Goal: Task Accomplishment & Management: Manage account settings

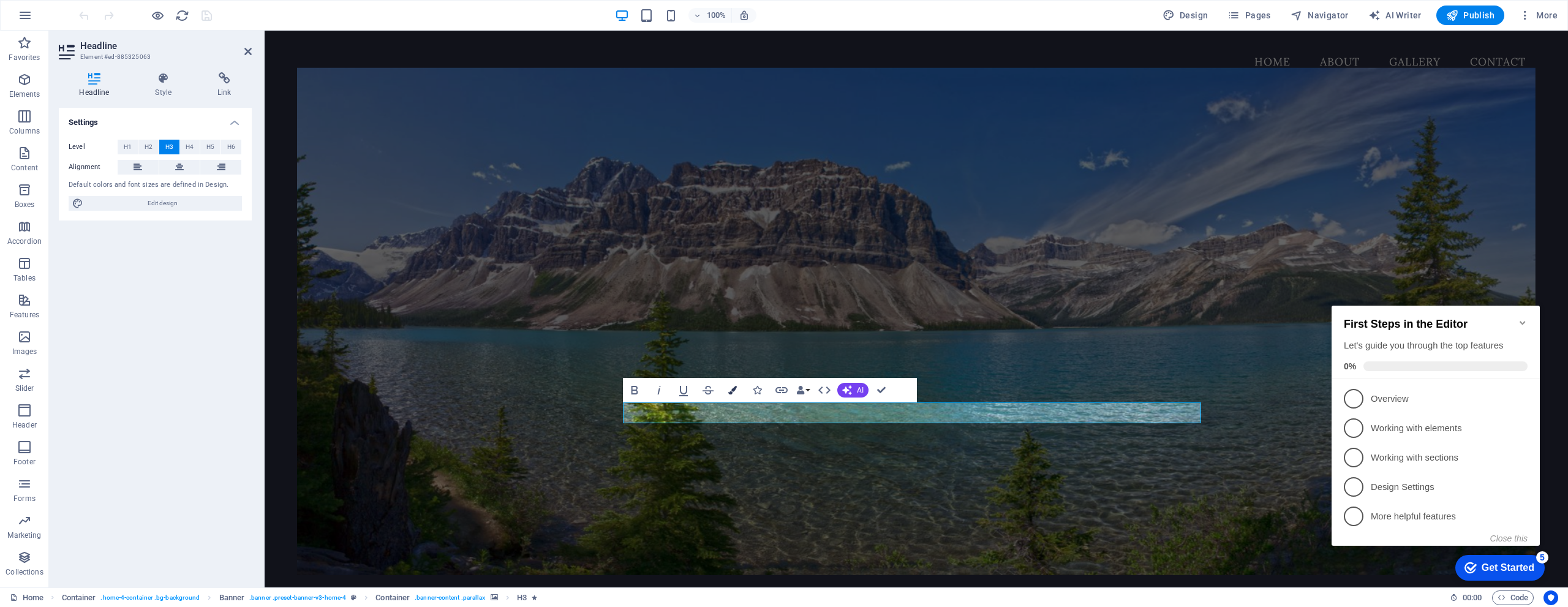
click at [727, 391] on button "Colors" at bounding box center [732, 390] width 23 height 25
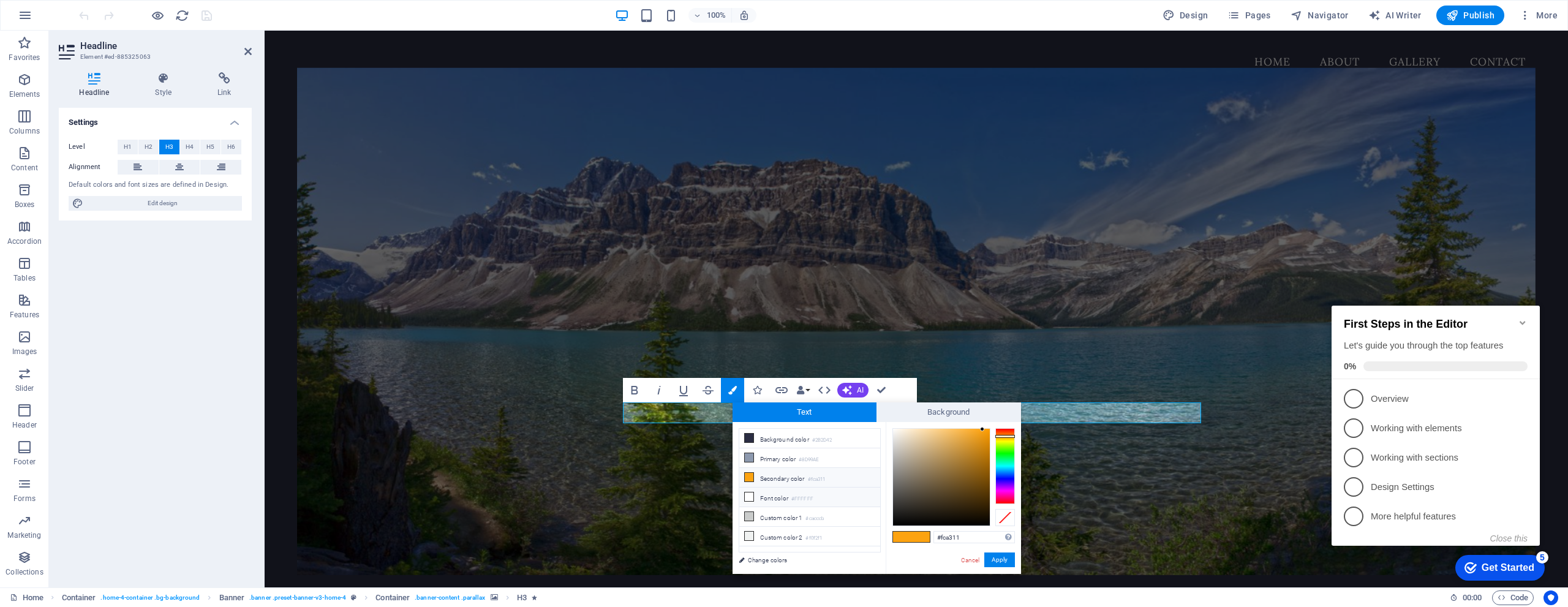
click at [743, 491] on li "Font color #FFFFFF" at bounding box center [809, 497] width 141 height 20
type input "#ffffff"
click at [1005, 561] on button "Apply" at bounding box center [999, 560] width 31 height 15
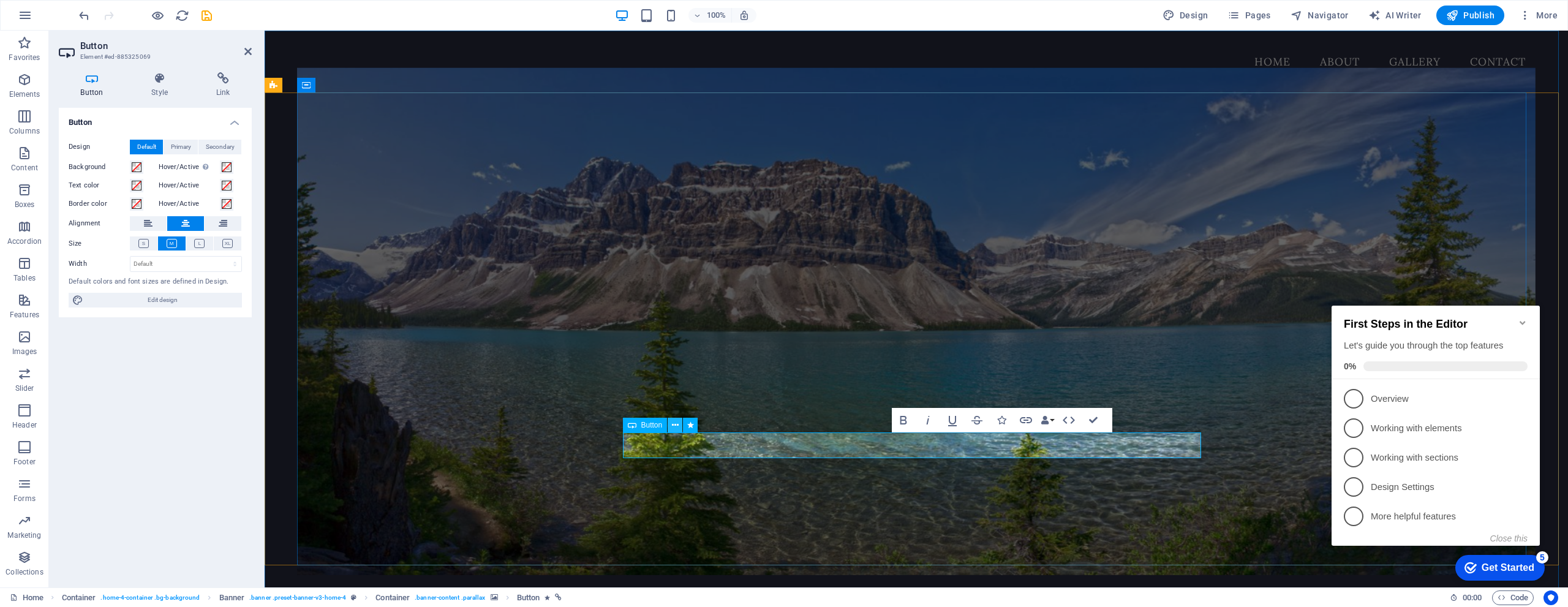
click at [676, 423] on icon at bounding box center [675, 425] width 7 height 13
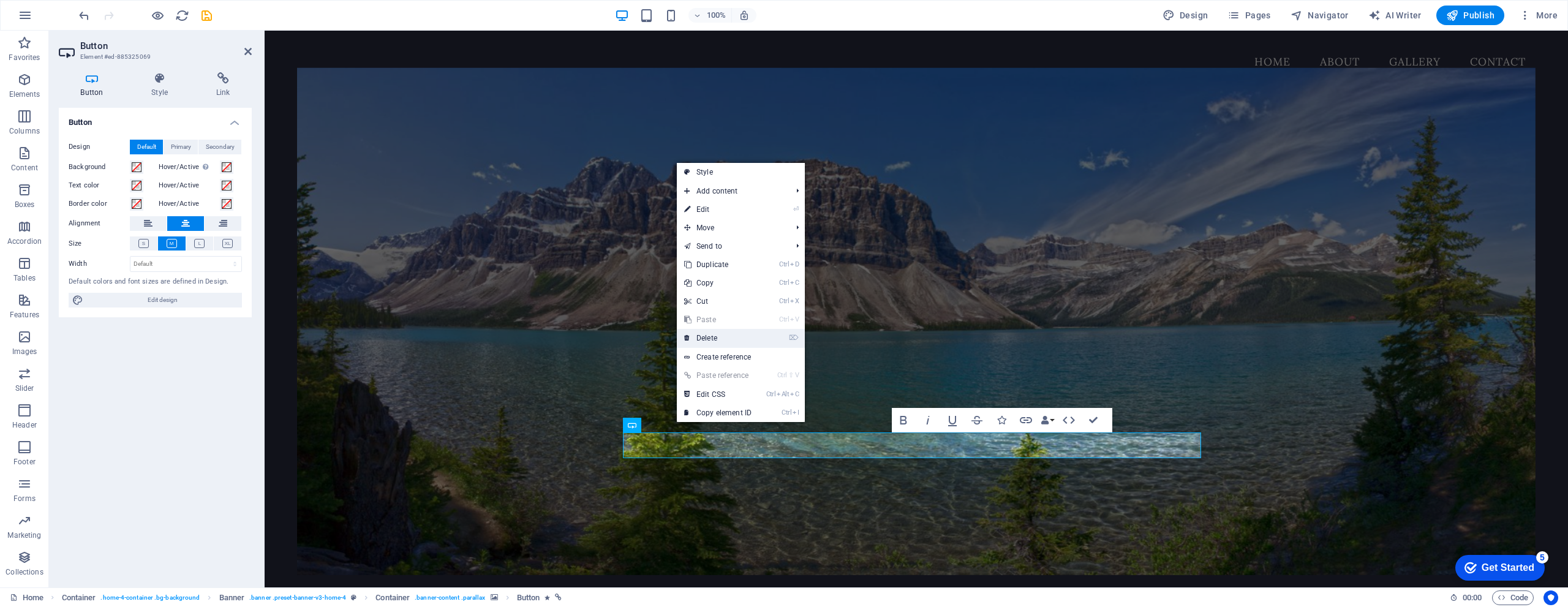
click at [726, 335] on link "⌦ Delete" at bounding box center [718, 338] width 82 height 18
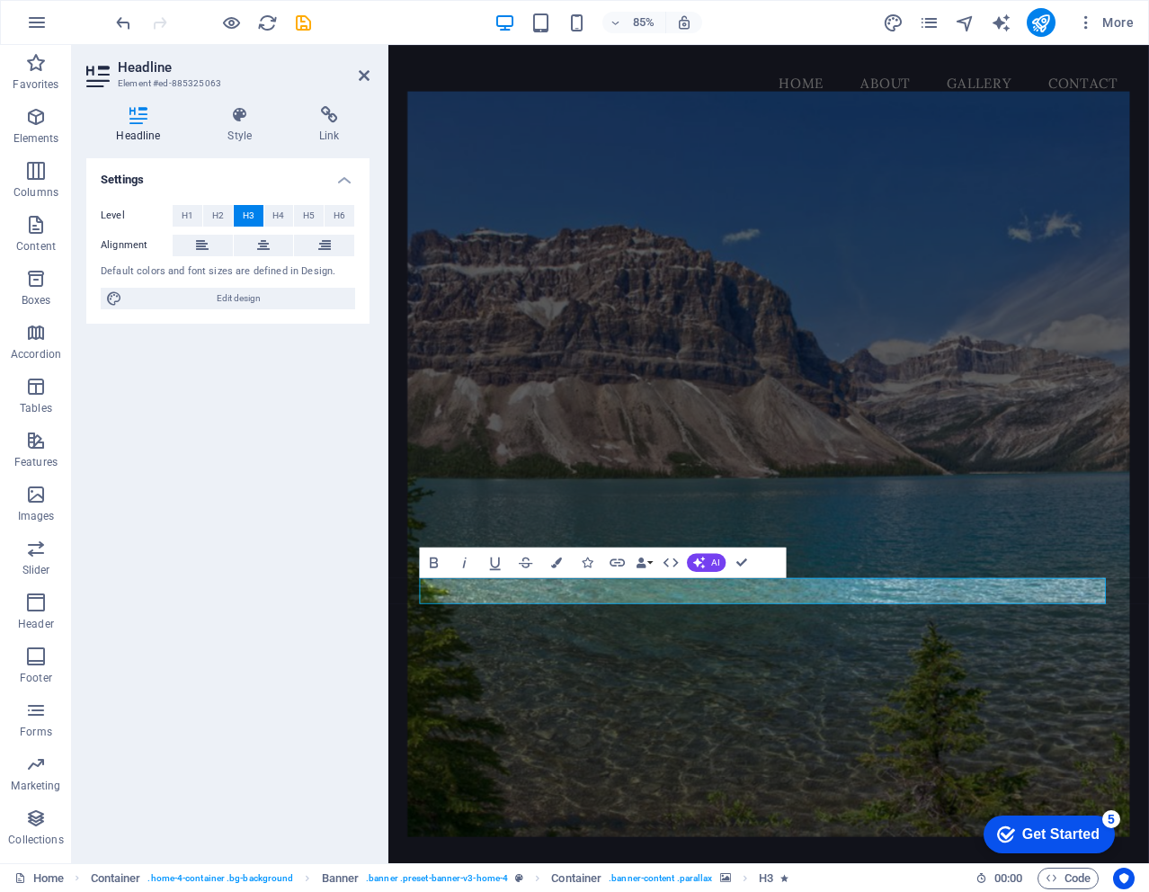
click at [1022, 750] on figure at bounding box center [836, 537] width 850 height 877
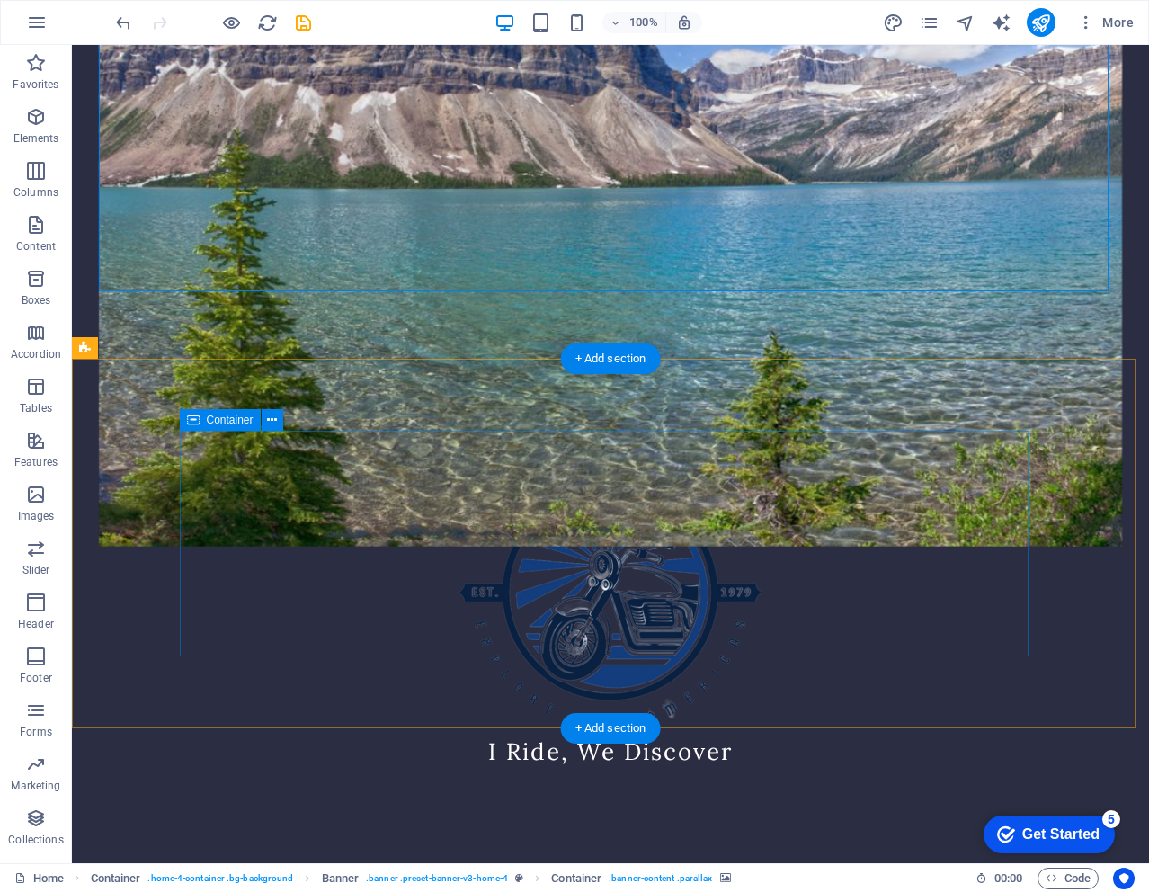
scroll to position [539, 0]
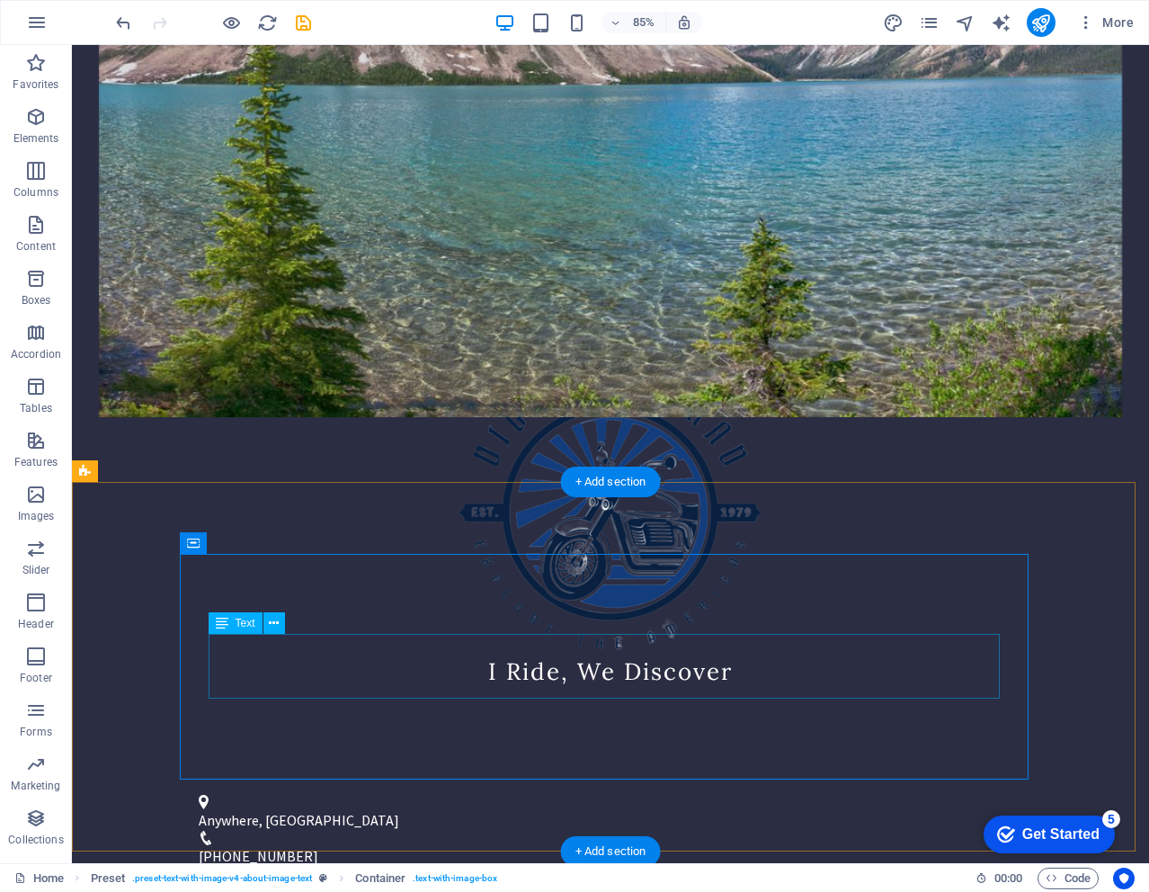
scroll to position [416, 0]
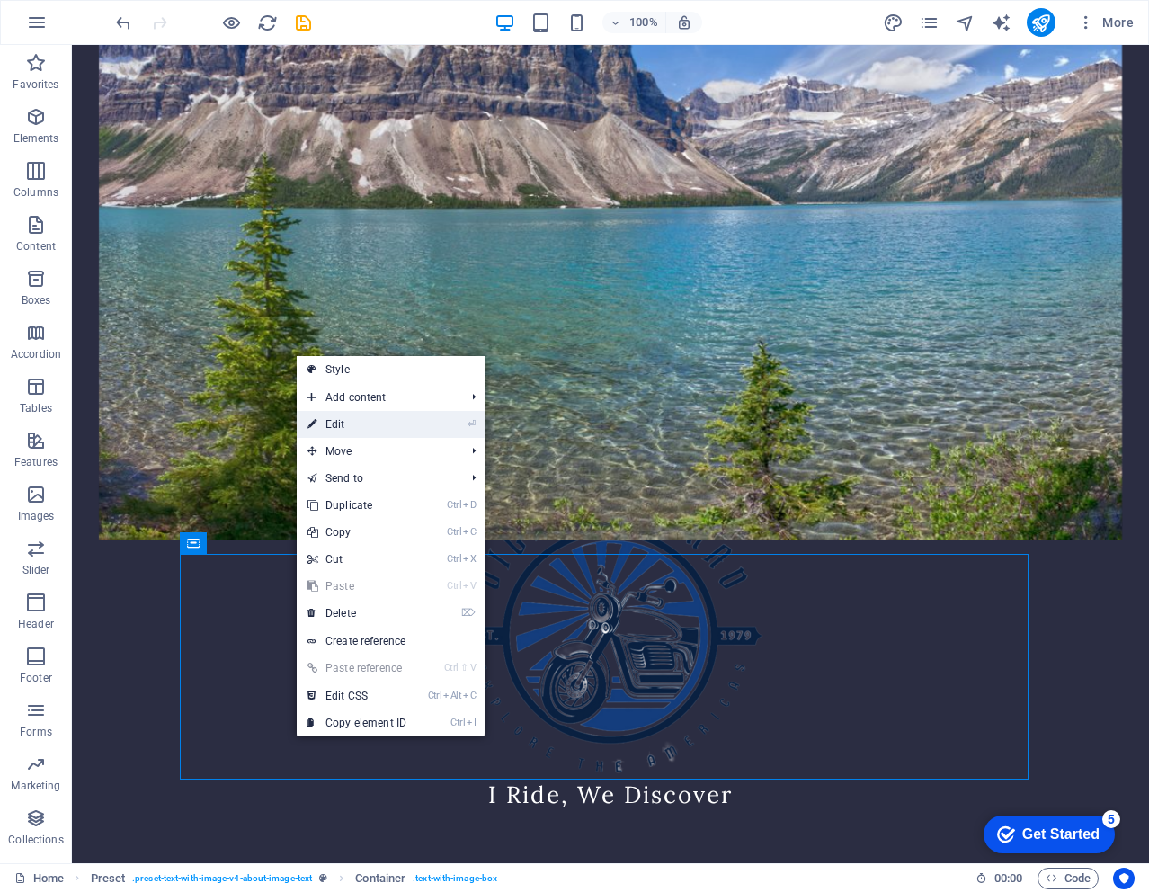
click at [324, 426] on link "⏎ Edit" at bounding box center [357, 424] width 120 height 27
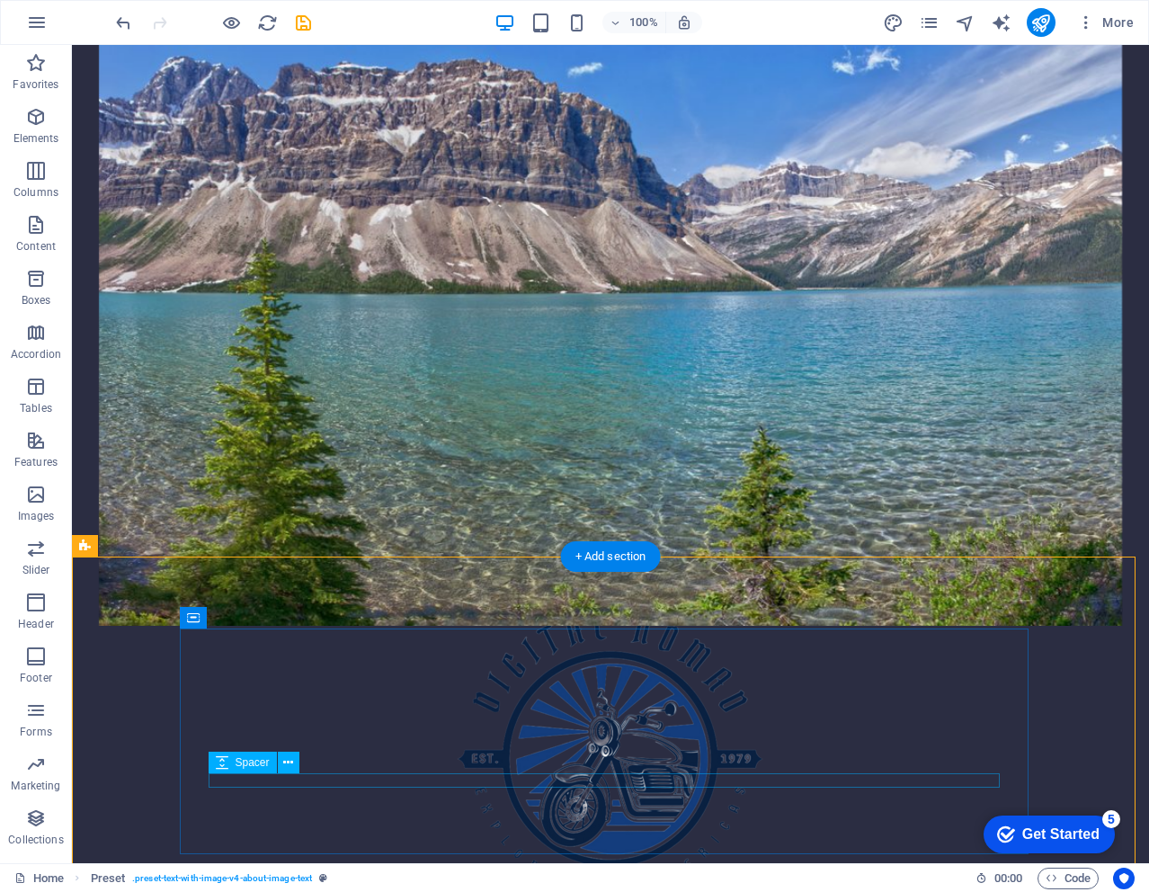
scroll to position [563, 0]
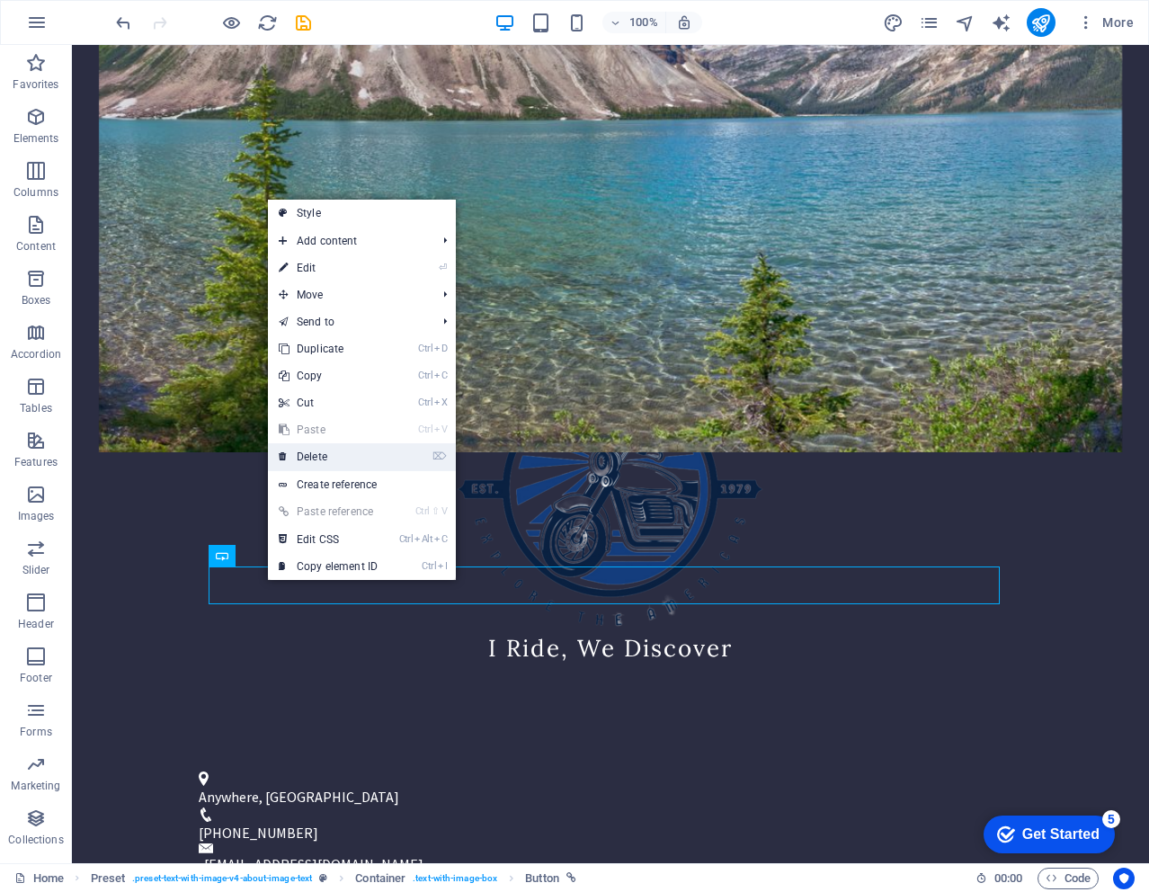
click at [314, 456] on link "⌦ Delete" at bounding box center [328, 456] width 120 height 27
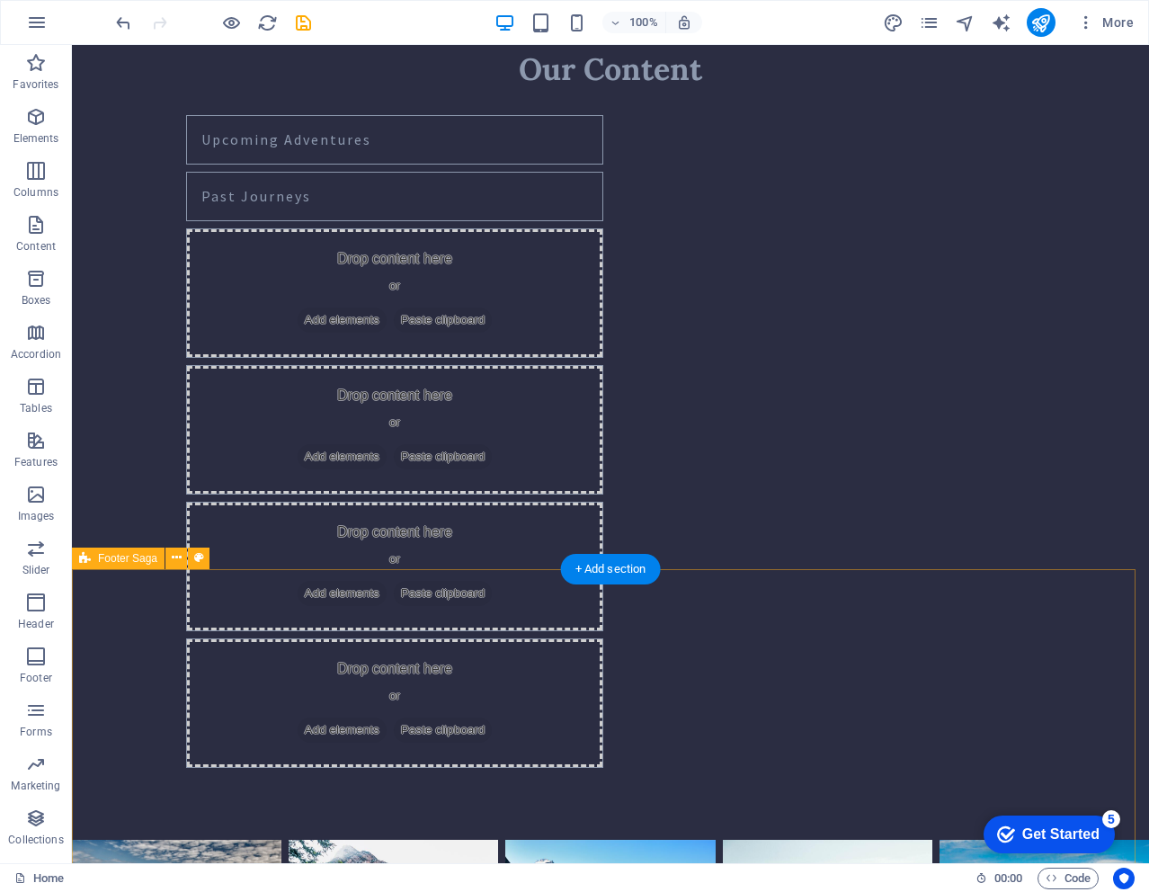
scroll to position [1912, 0]
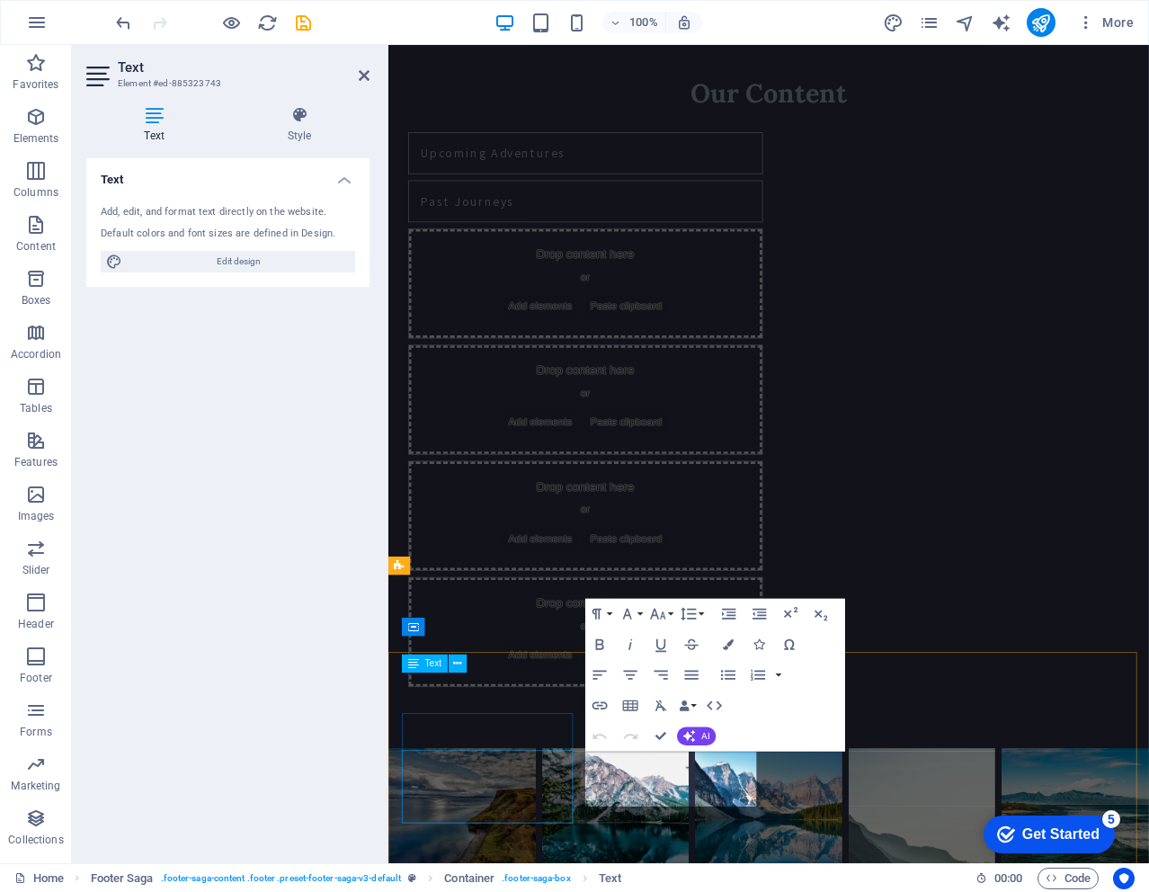
scroll to position [1899, 0]
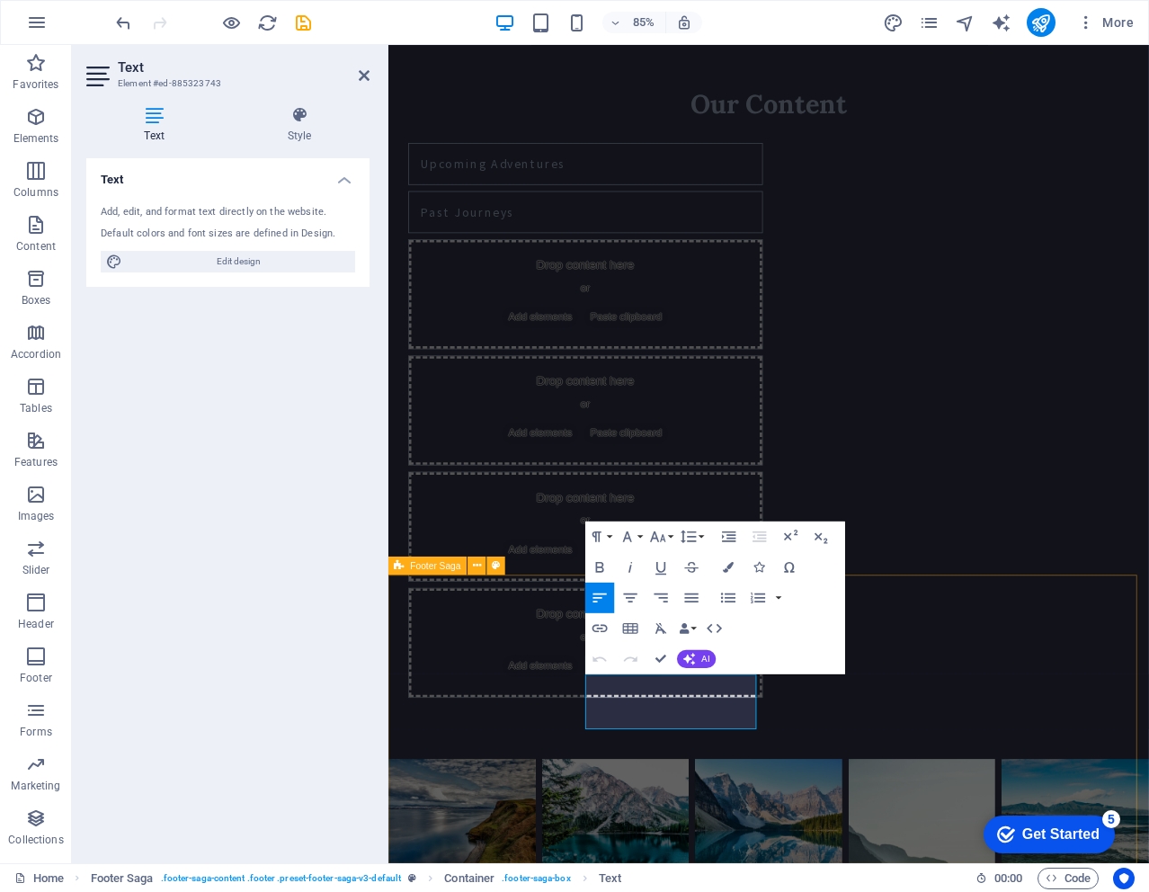
drag, startPoint x: 693, startPoint y: 819, endPoint x: 611, endPoint y: 819, distance: 81.8
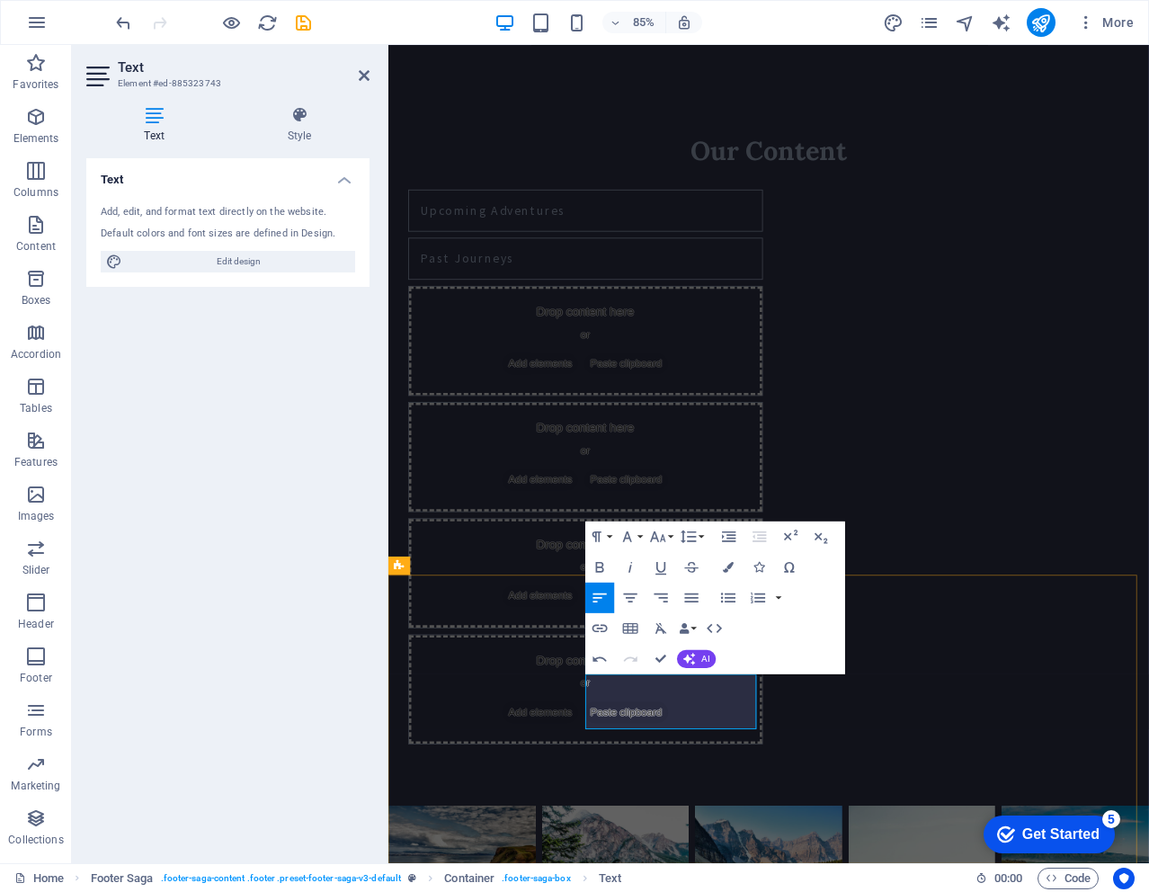
drag, startPoint x: 705, startPoint y: 930, endPoint x: 976, endPoint y: 798, distance: 302.0
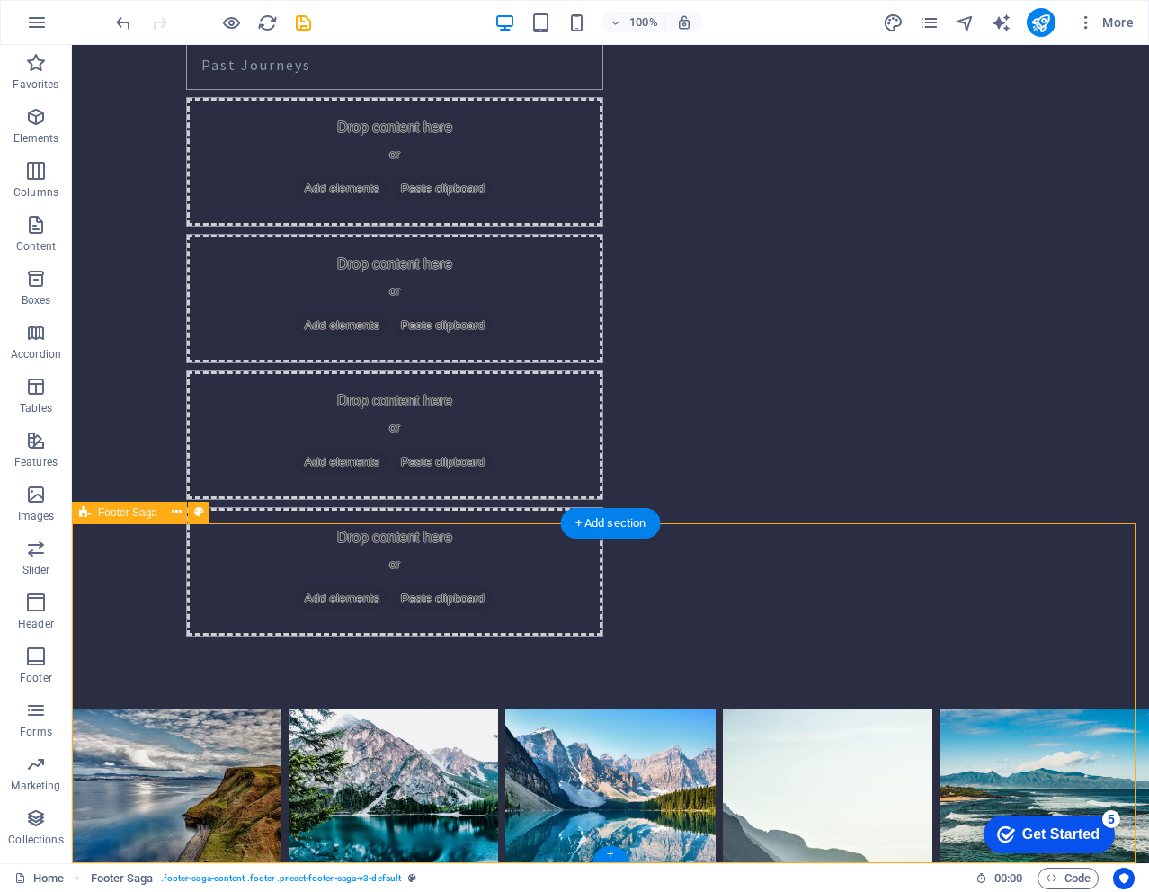
scroll to position [1957, 0]
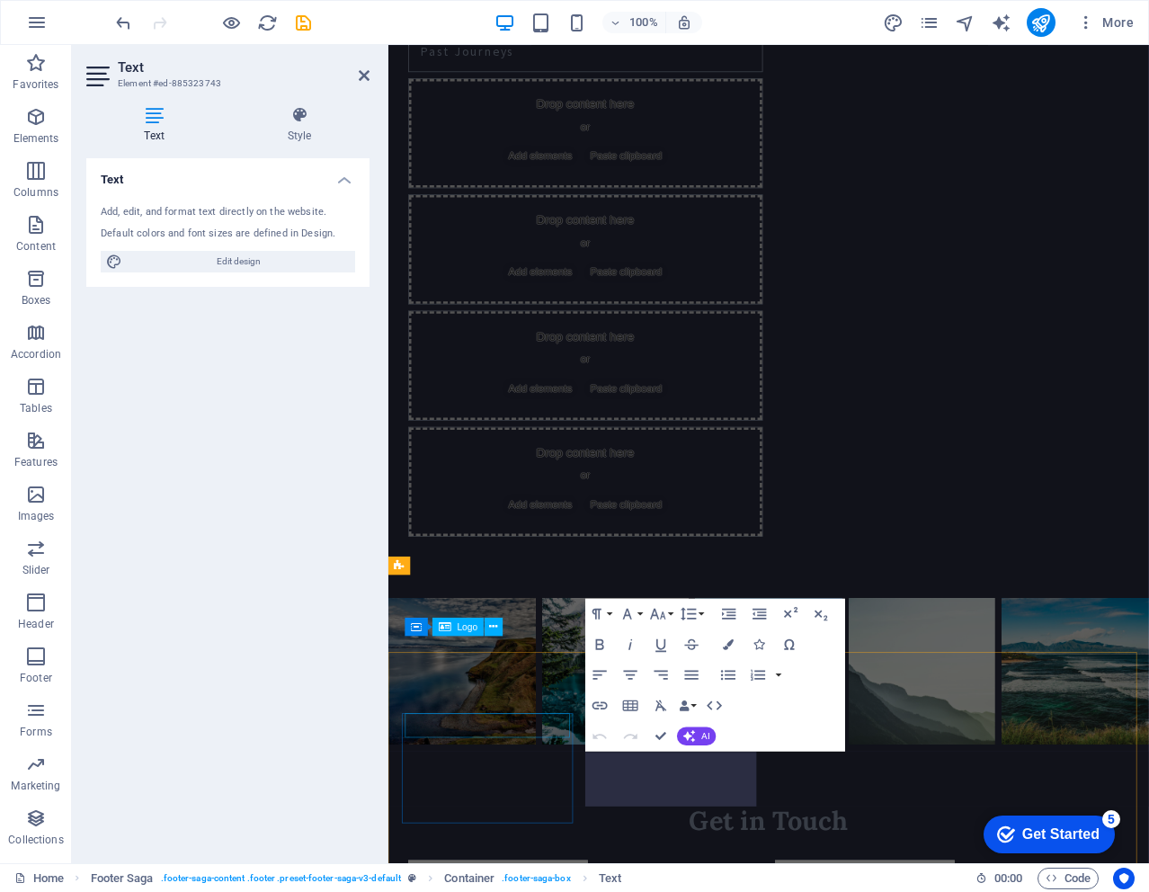
scroll to position [1899, 0]
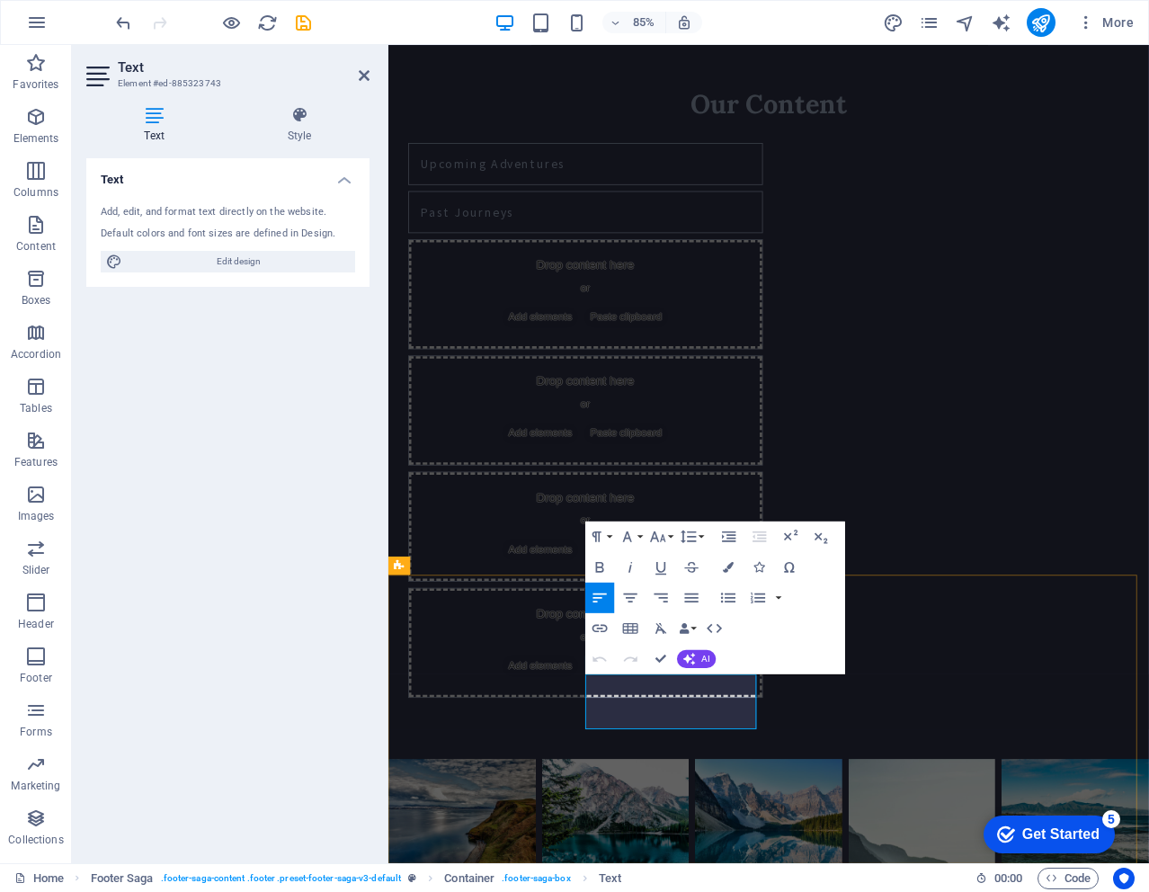
drag, startPoint x: 692, startPoint y: 799, endPoint x: 627, endPoint y: 791, distance: 66.1
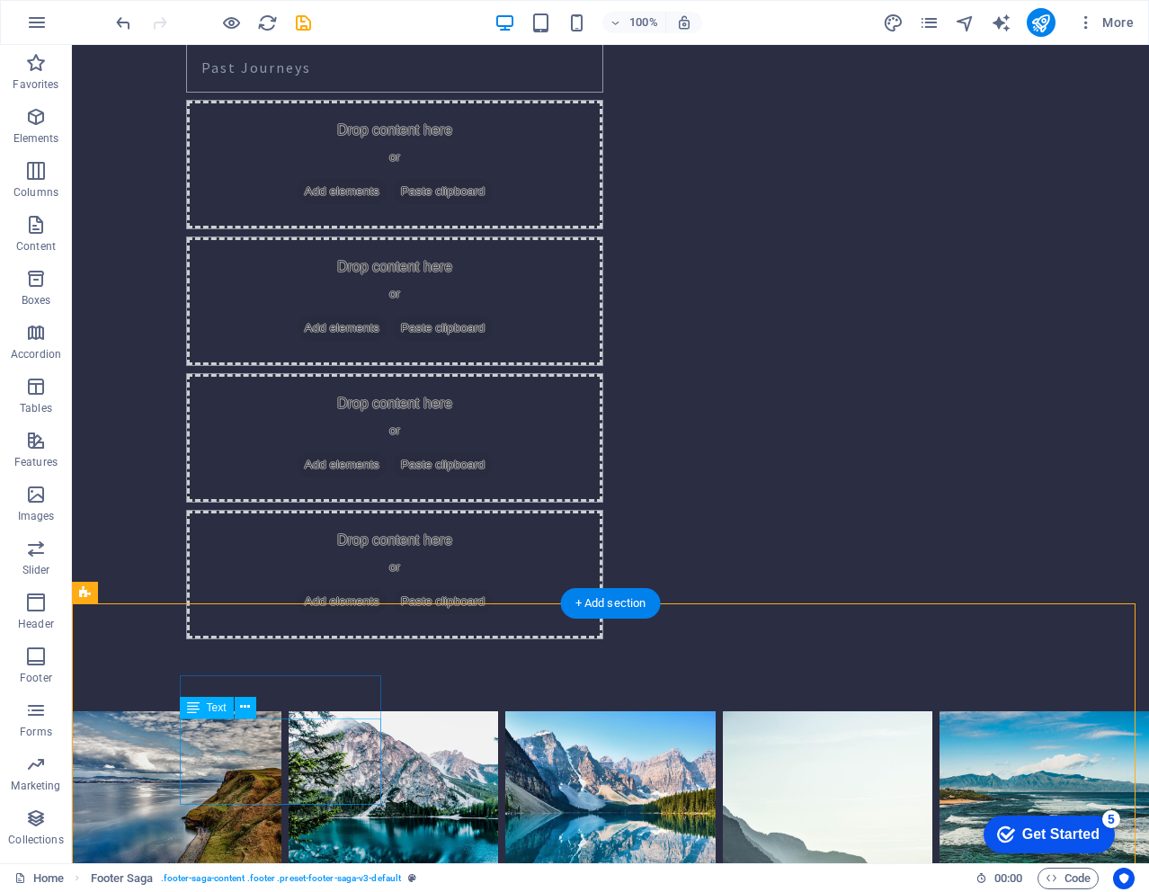
scroll to position [1957, 0]
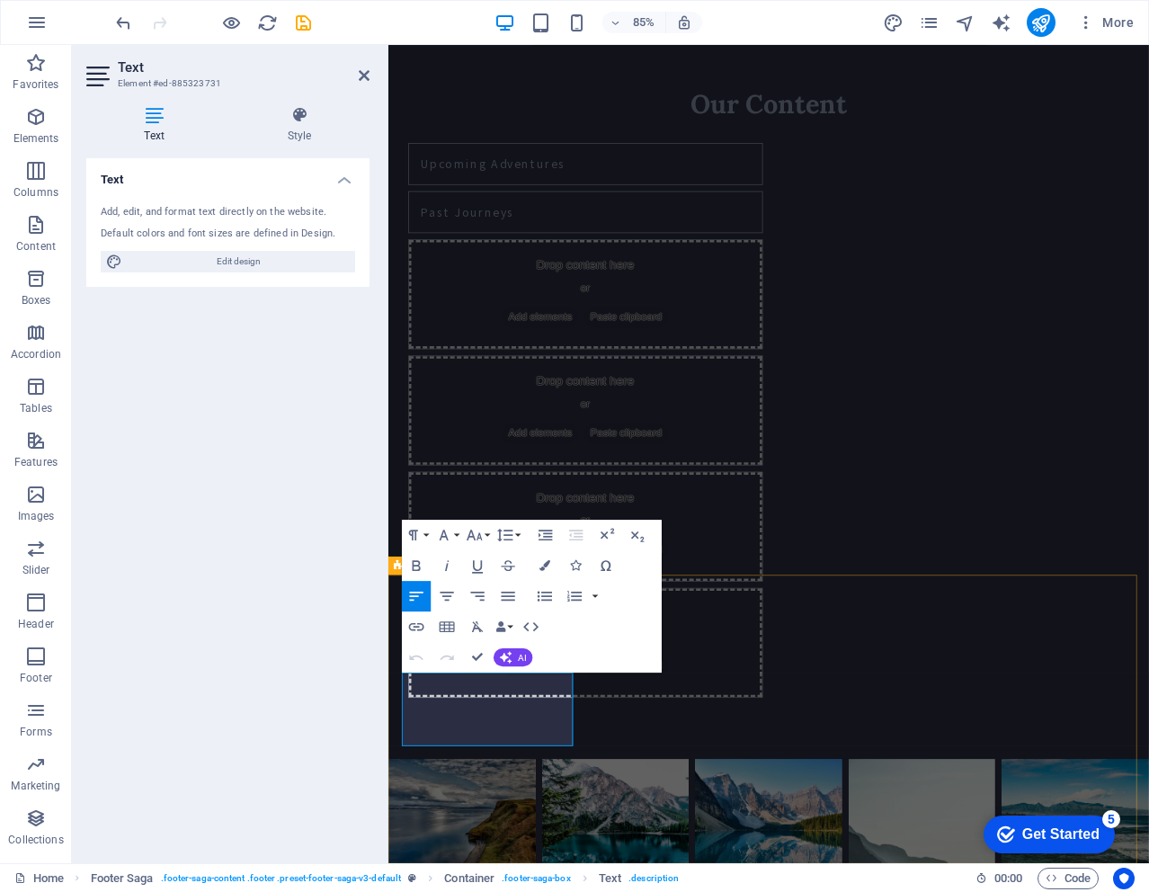
drag, startPoint x: 406, startPoint y: 816, endPoint x: 585, endPoint y: 816, distance: 179.8
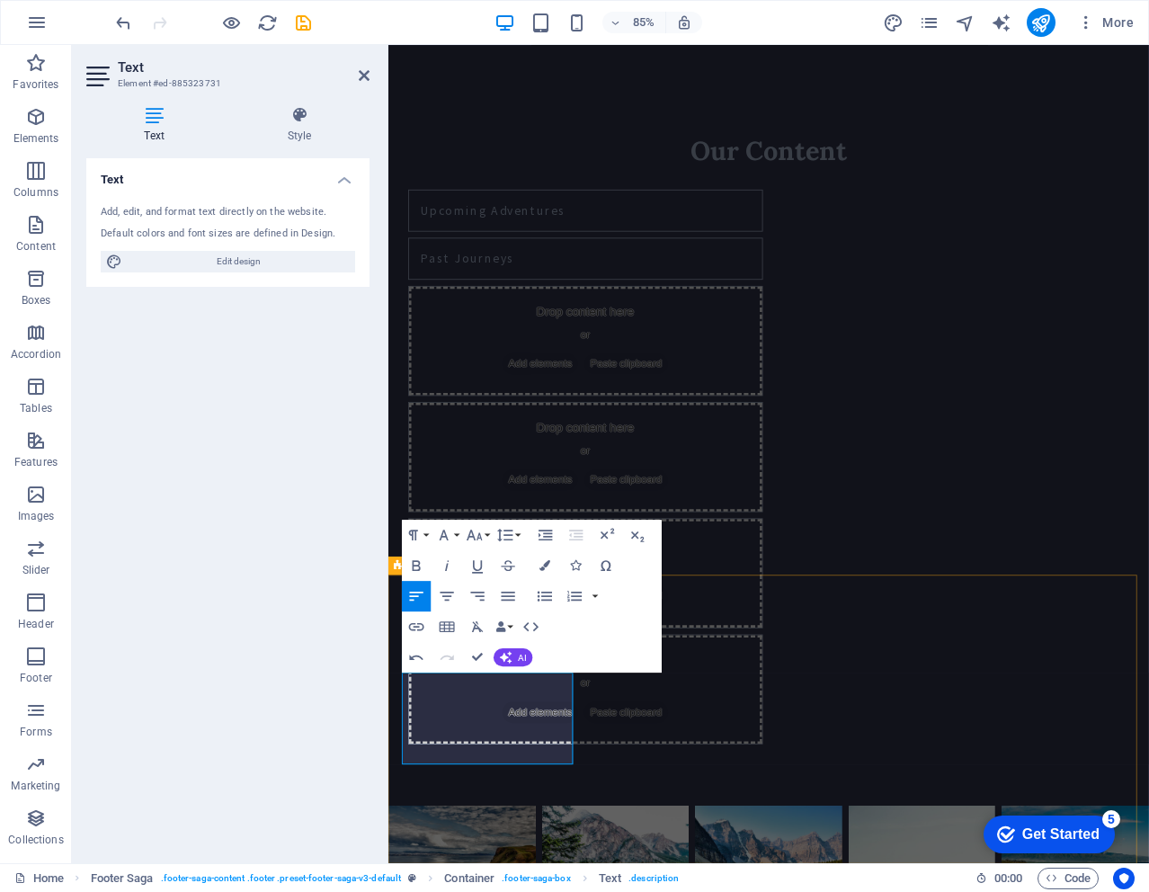
drag, startPoint x: 463, startPoint y: 860, endPoint x: 561, endPoint y: 878, distance: 99.6
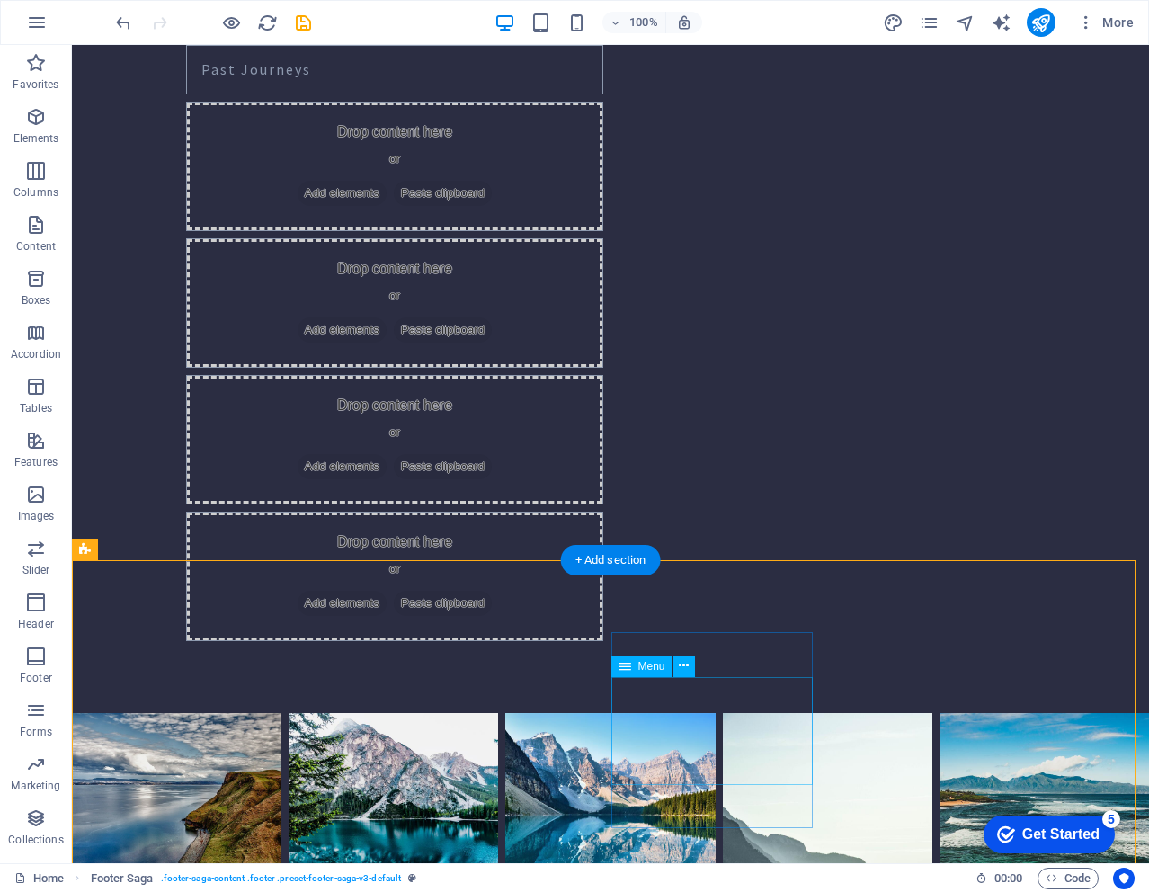
scroll to position [1957, 0]
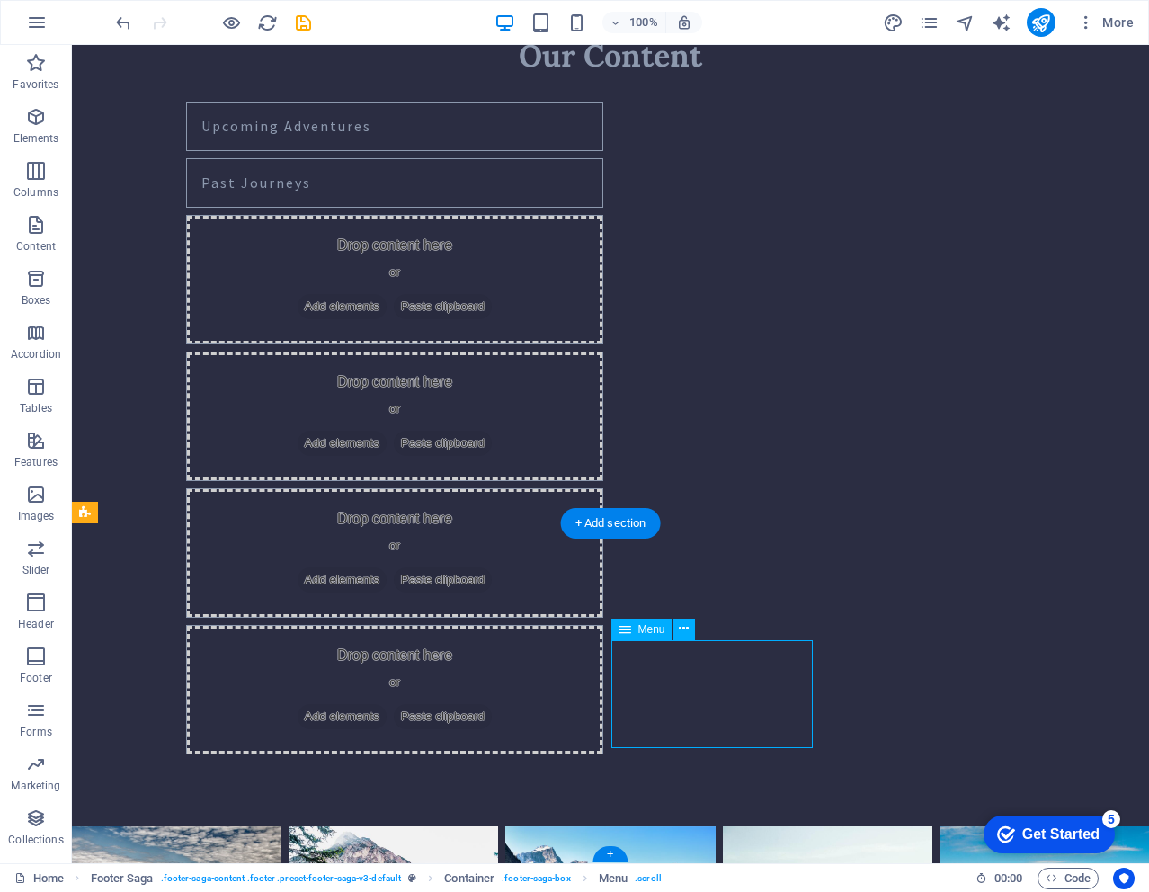
select select
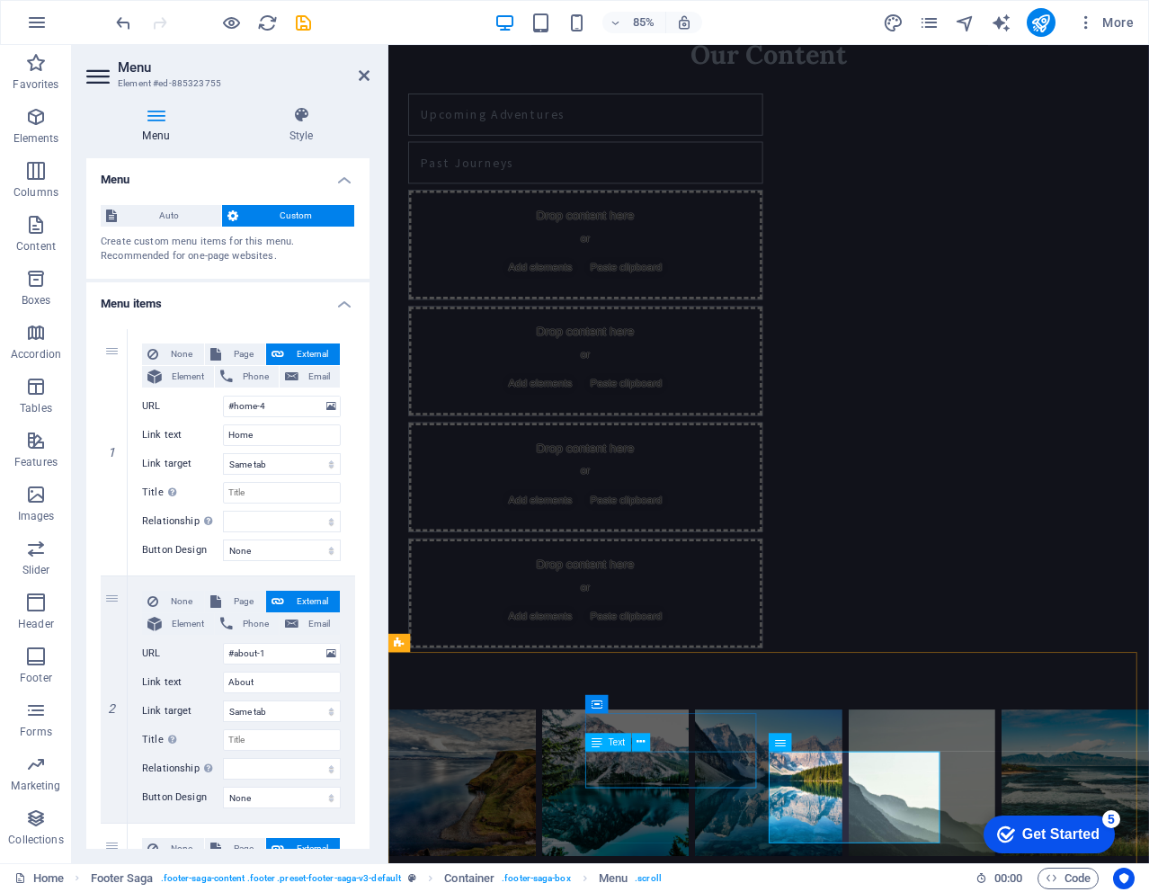
scroll to position [1899, 0]
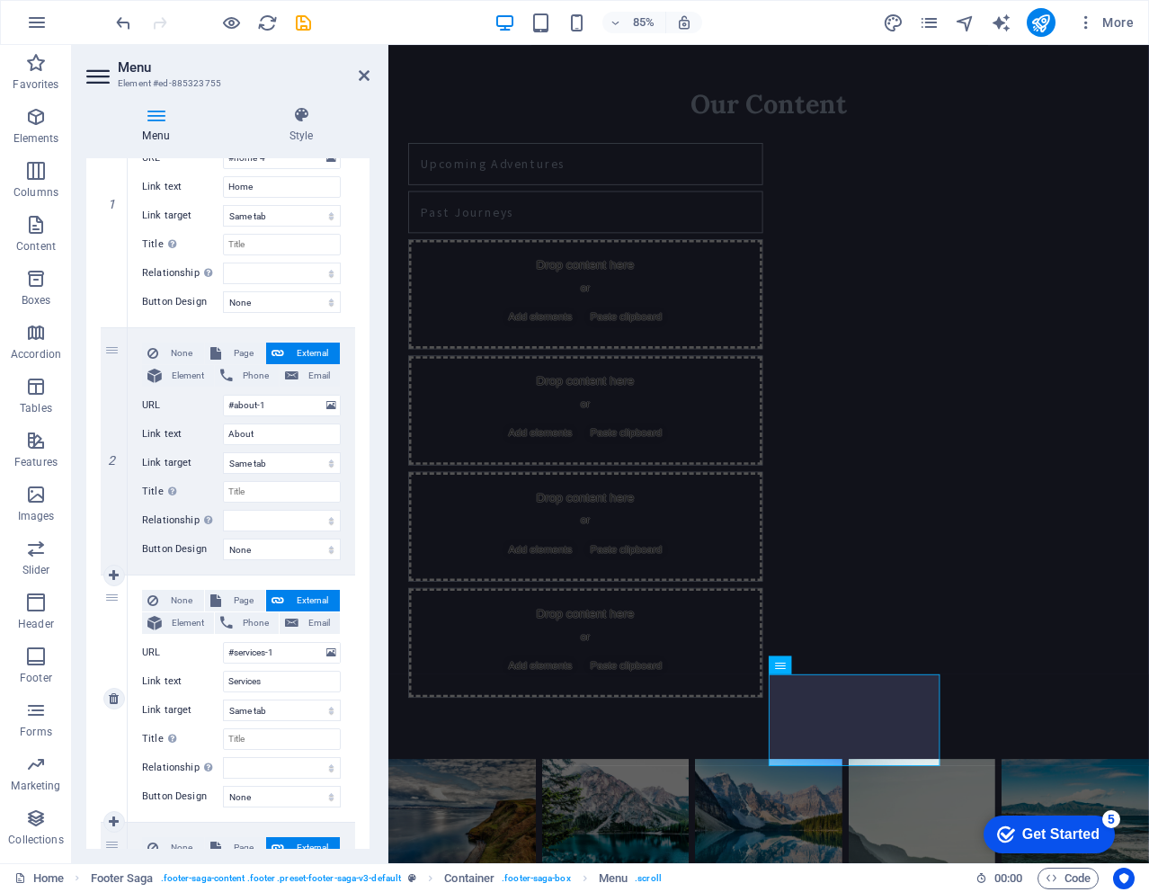
scroll to position [269, 0]
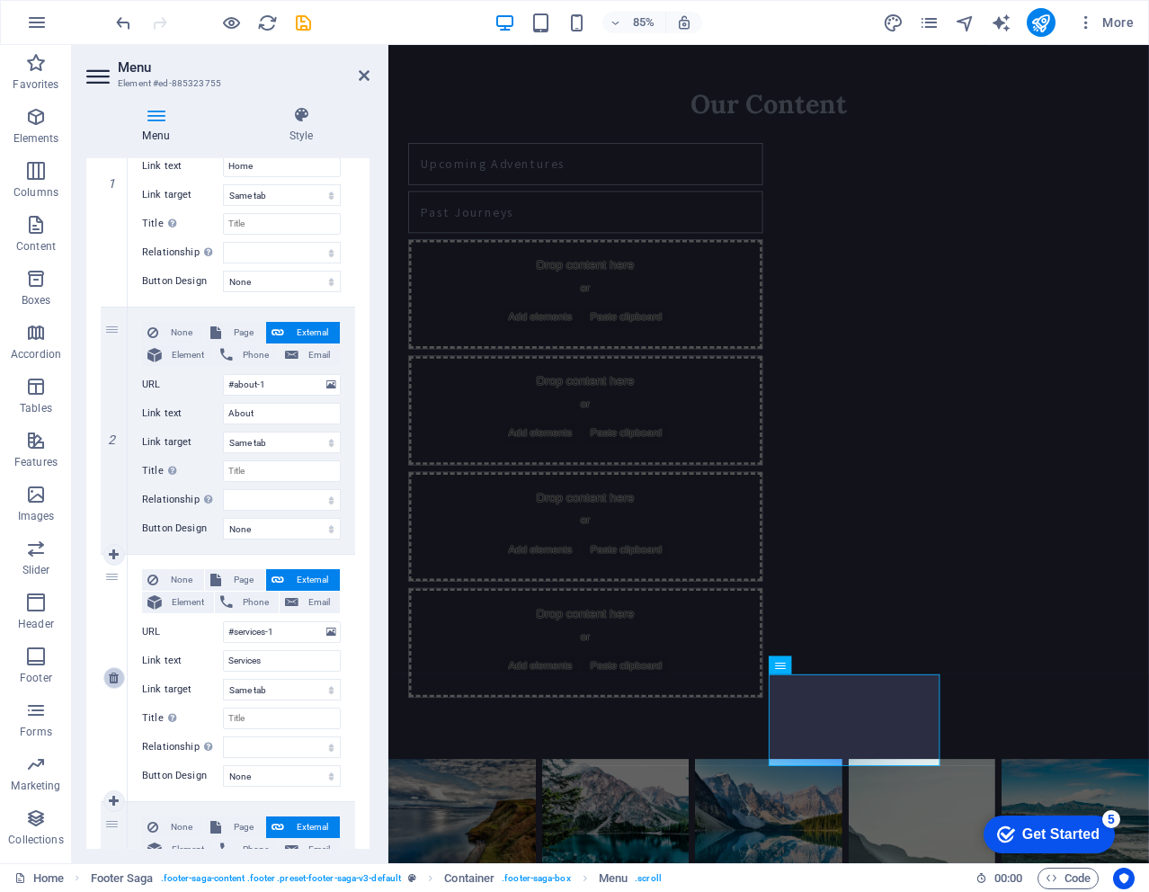
click at [109, 681] on icon at bounding box center [114, 678] width 10 height 13
select select
type input "#gallery-1"
type input "Gallery"
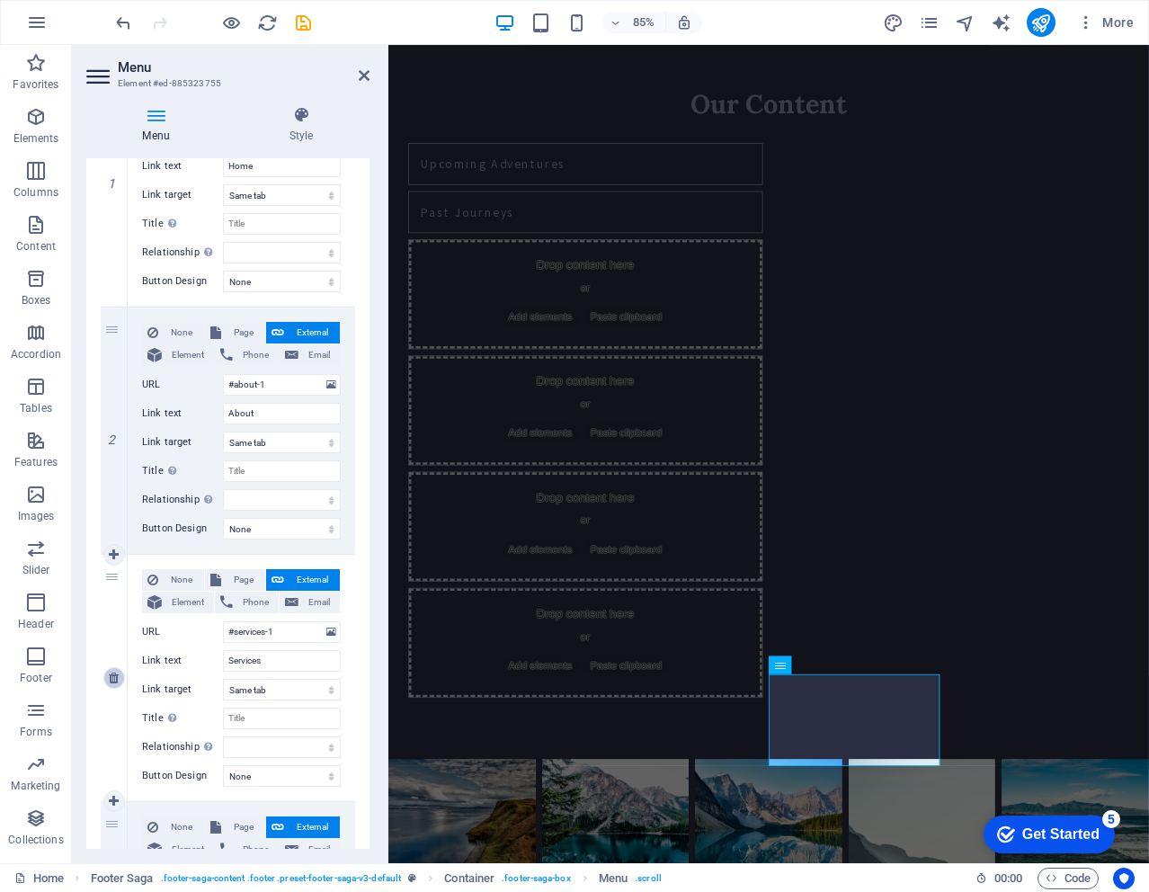
select select
type input "#contact-us-1"
type input "Contact"
select select
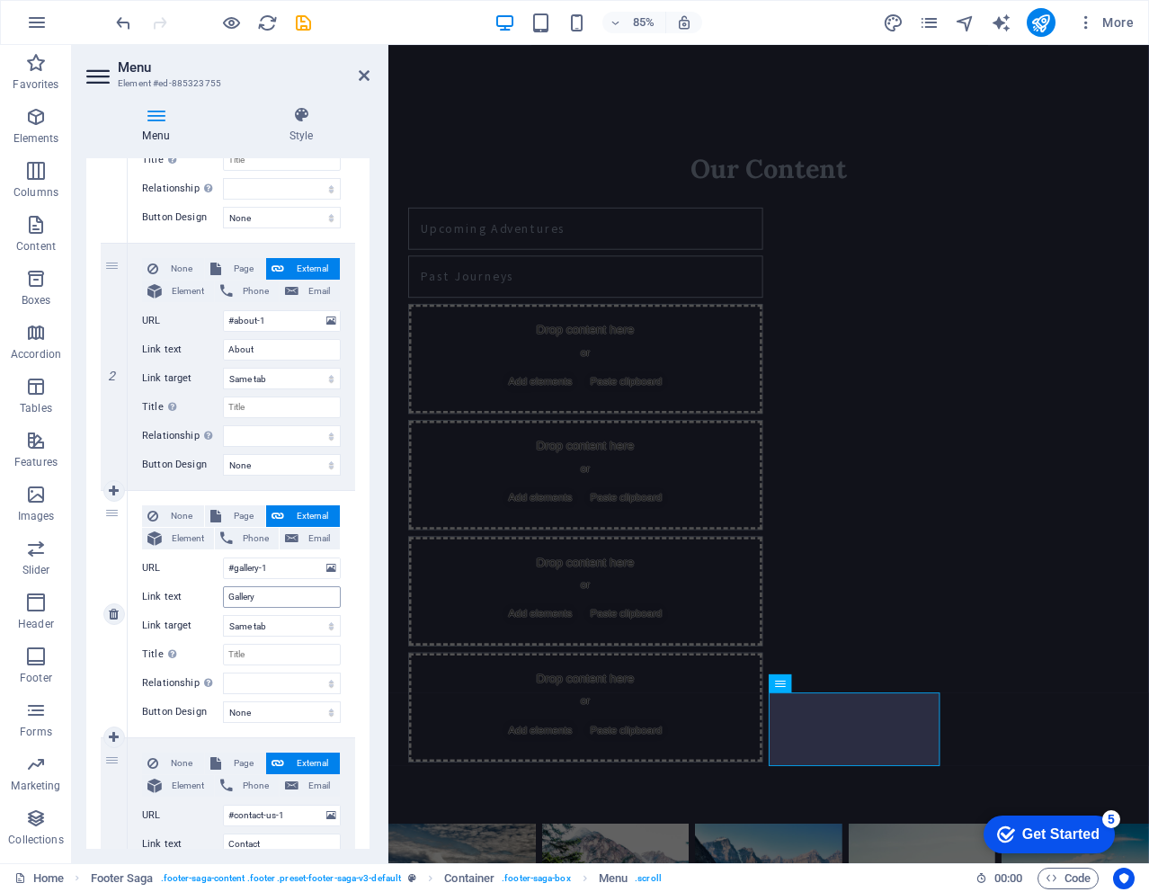
scroll to position [359, 0]
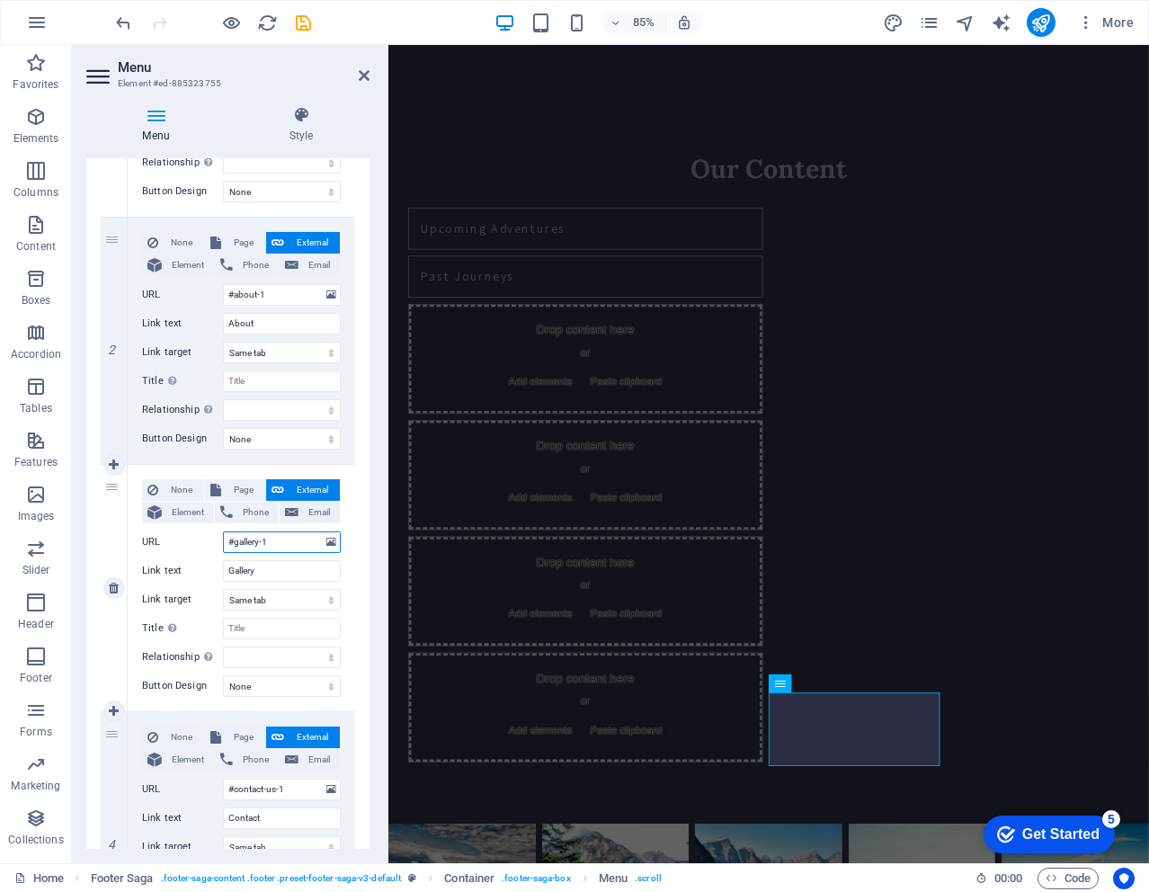
click at [235, 542] on input "#gallery-1" at bounding box center [282, 542] width 118 height 22
type input "#vgallery-1"
select select
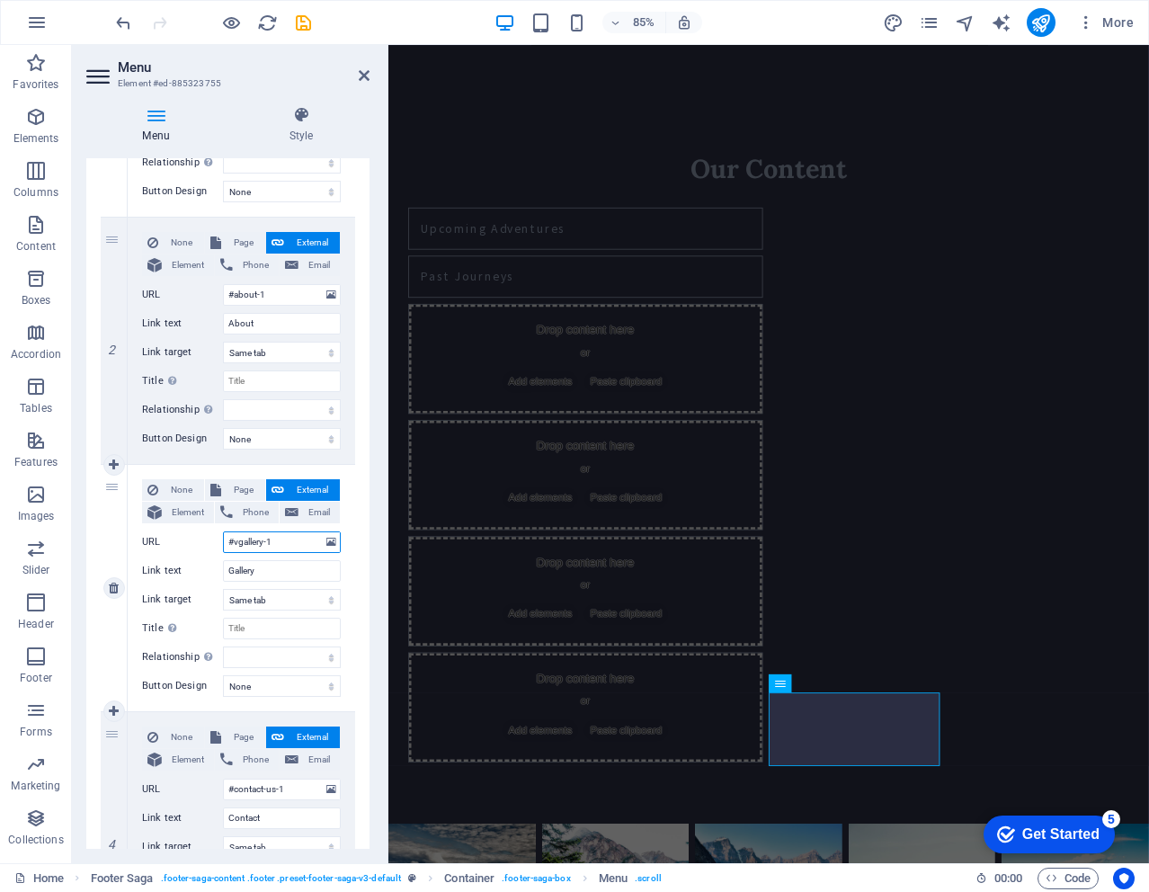
select select
type input "#gallery-1"
select select
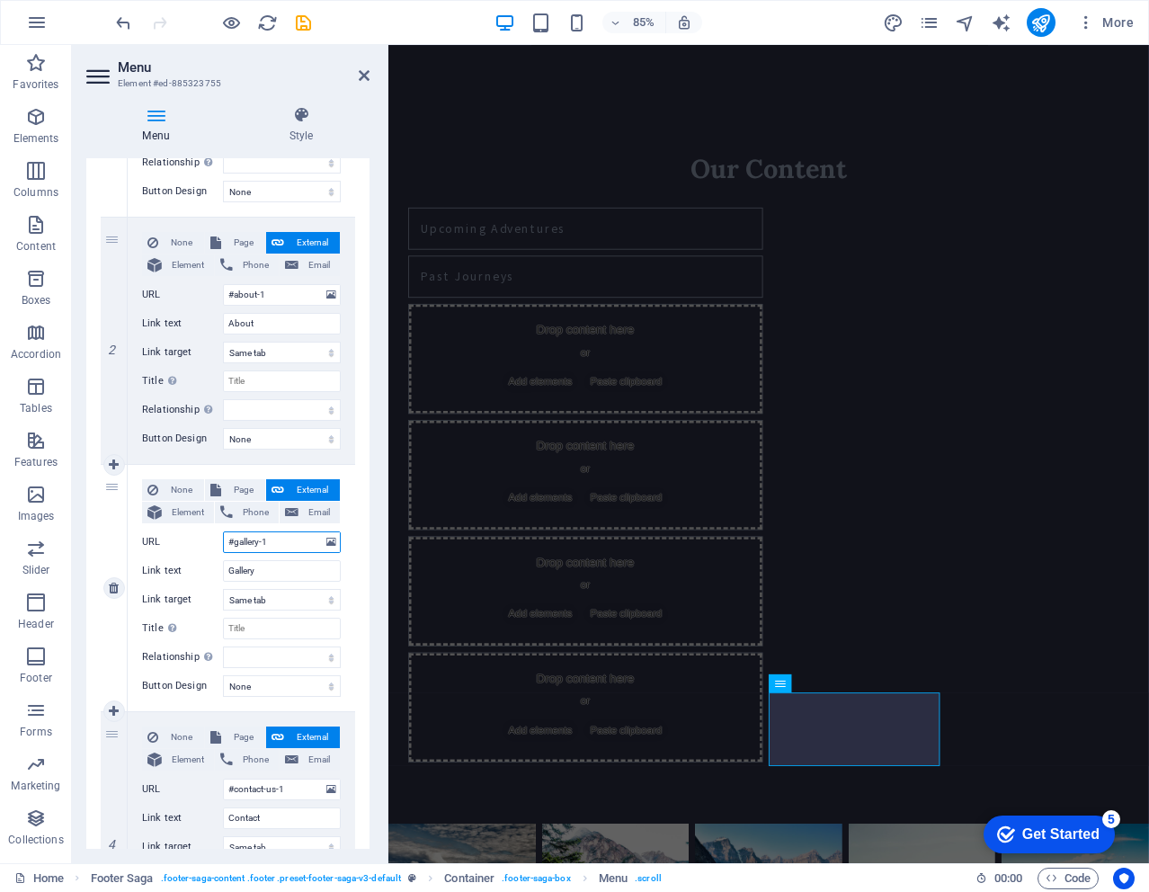
select select
click at [227, 573] on input "Gallery" at bounding box center [282, 571] width 118 height 22
type input "VideoGallery"
select select
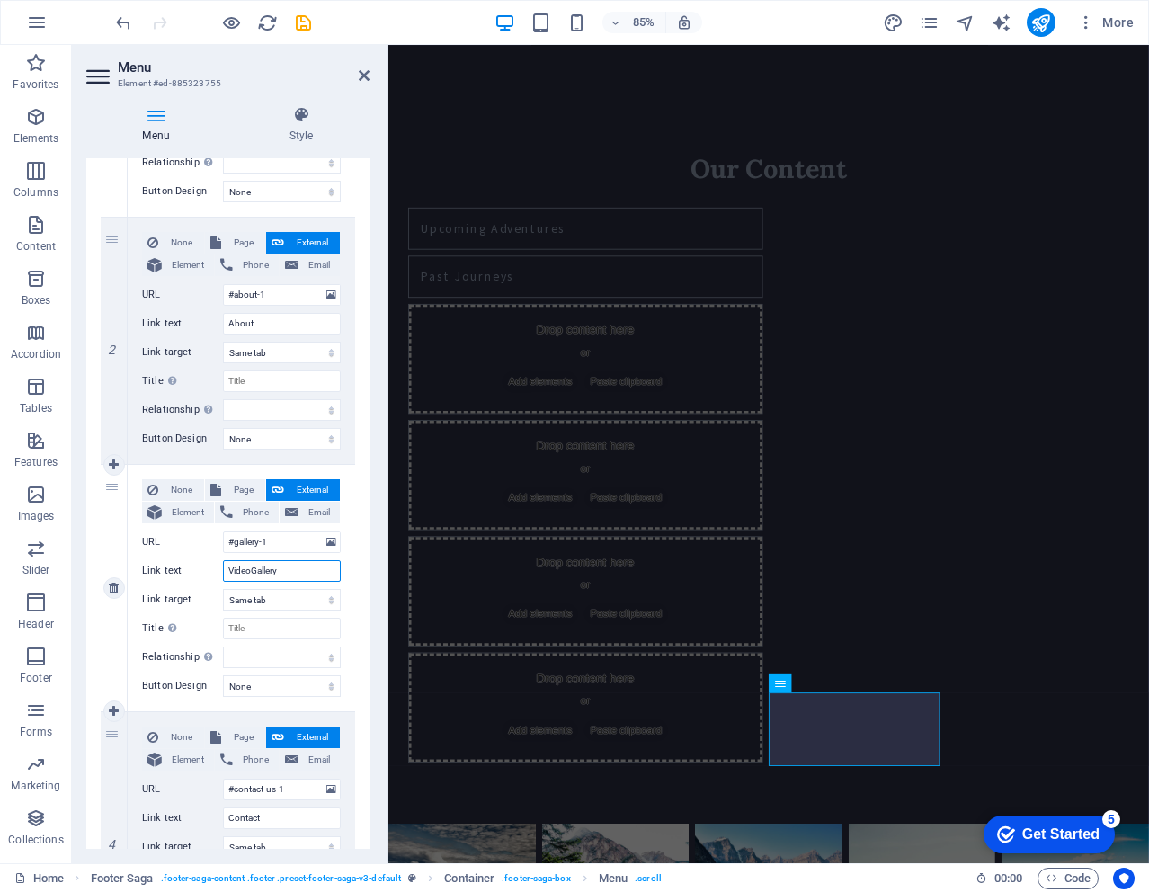
type input "Video Gallery"
select select
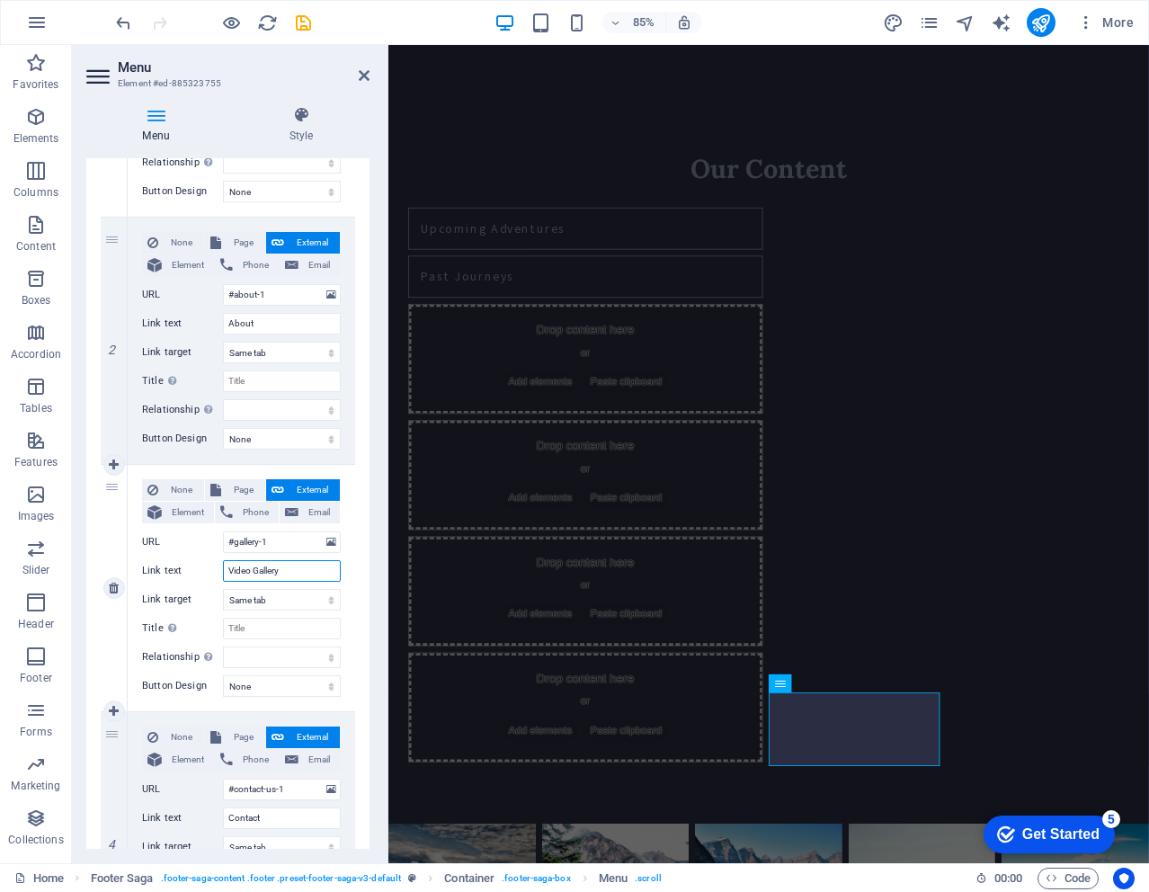
select select
type input "Video Gallery"
click at [95, 643] on div "1 None Page External Element Phone Email Page Home Subpage Legal Notice Privacy…" at bounding box center [227, 464] width 283 height 1017
click at [111, 489] on div "3" at bounding box center [114, 588] width 27 height 246
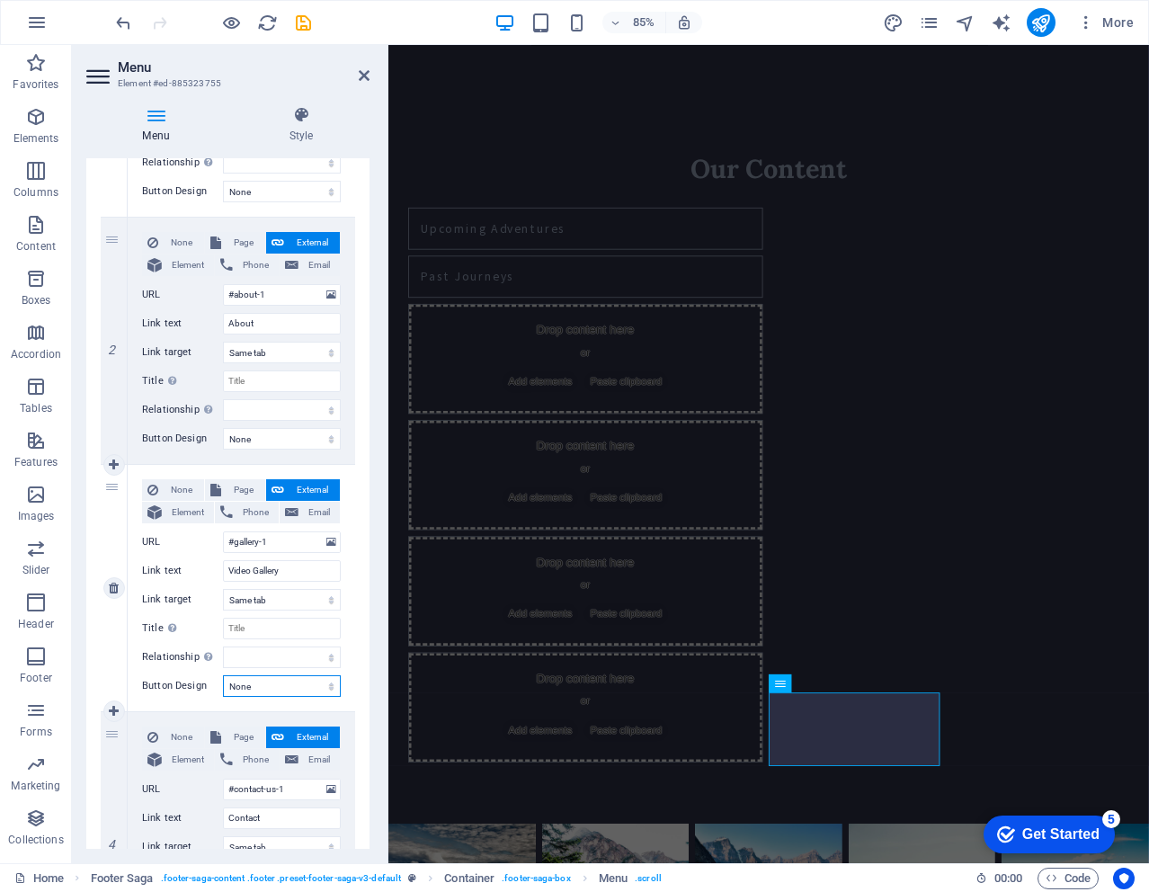
click at [316, 685] on select "None Default Primary Secondary" at bounding box center [282, 686] width 118 height 22
click at [314, 685] on select "None Default Primary Secondary" at bounding box center [282, 686] width 118 height 22
click at [263, 602] on select "New tab Same tab Overlay" at bounding box center [282, 600] width 118 height 22
click at [260, 598] on select "New tab Same tab Overlay" at bounding box center [282, 600] width 118 height 22
click at [115, 528] on div "3" at bounding box center [114, 588] width 27 height 246
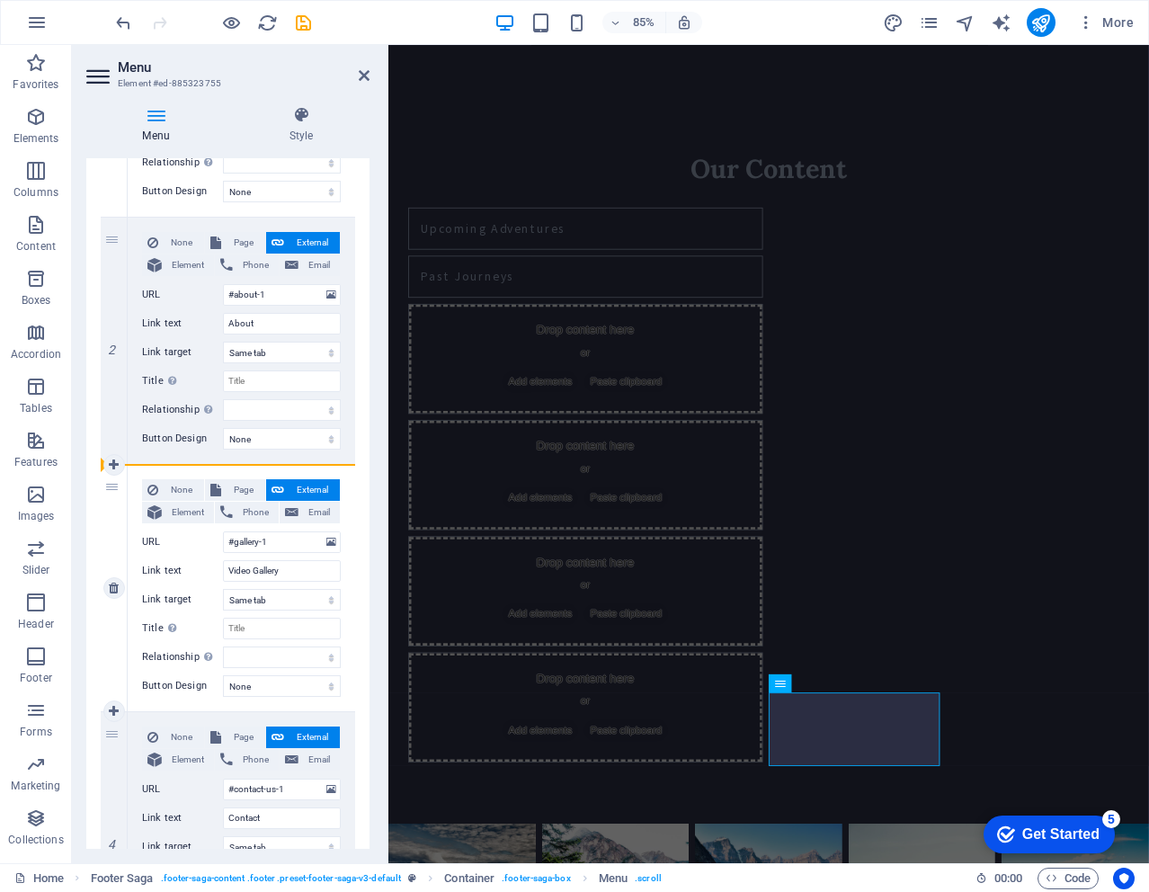
select select
drag, startPoint x: 111, startPoint y: 486, endPoint x: 106, endPoint y: 531, distance: 45.3
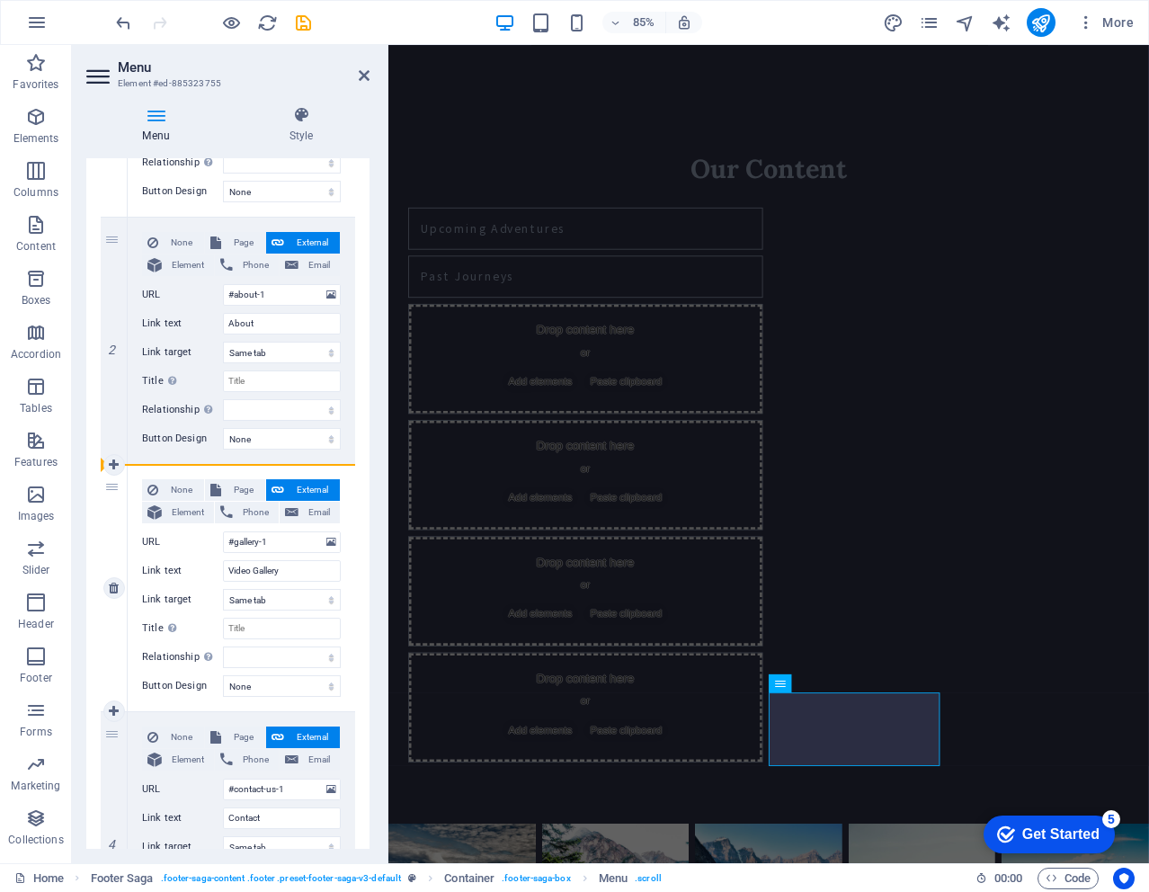
click at [106, 531] on div "3" at bounding box center [114, 588] width 27 height 246
select select
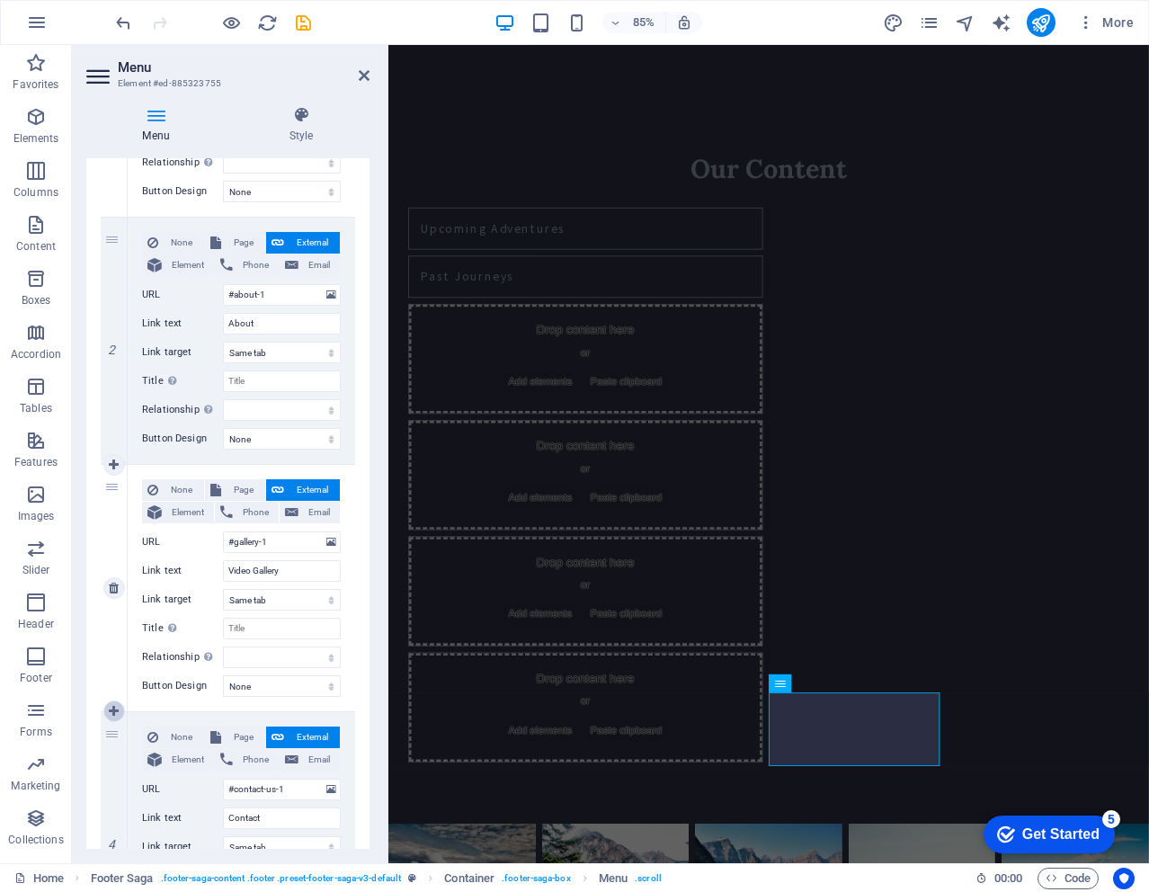
click at [113, 713] on icon at bounding box center [114, 711] width 10 height 13
select select
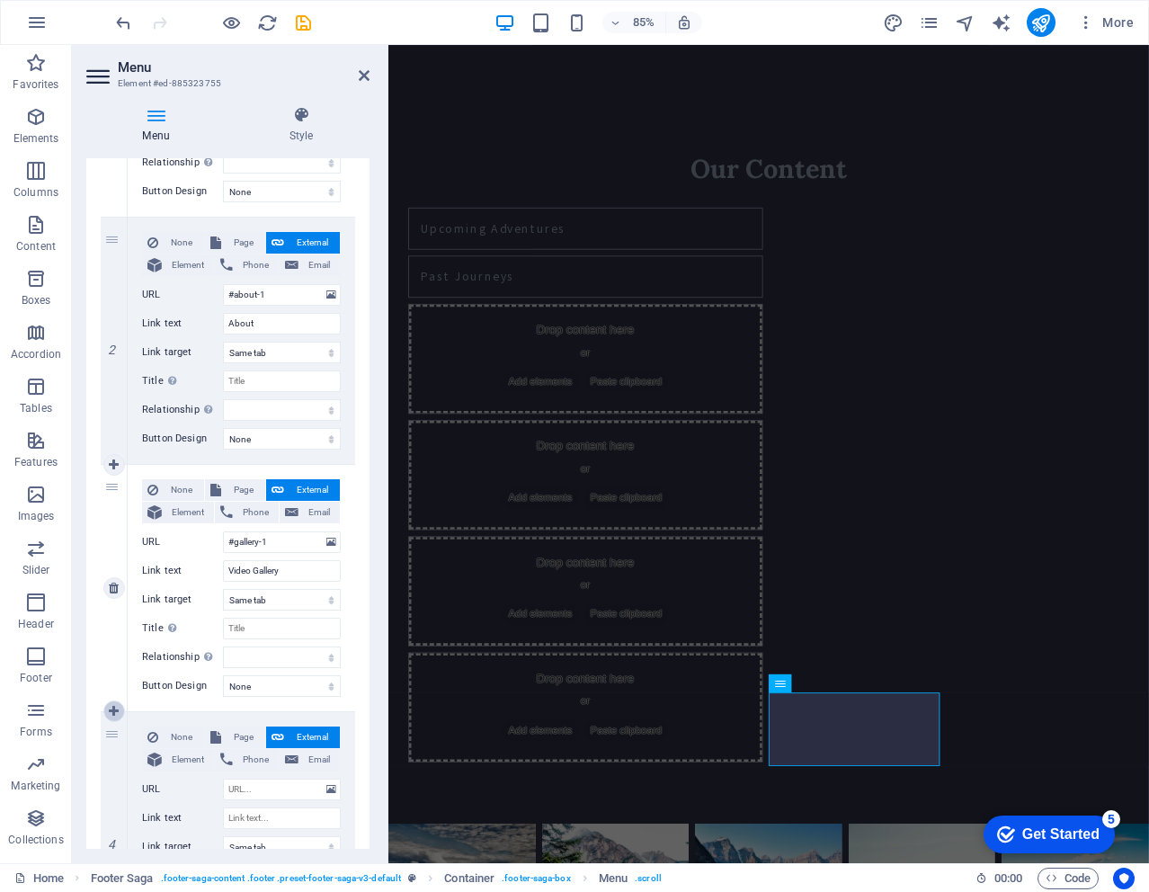
select select
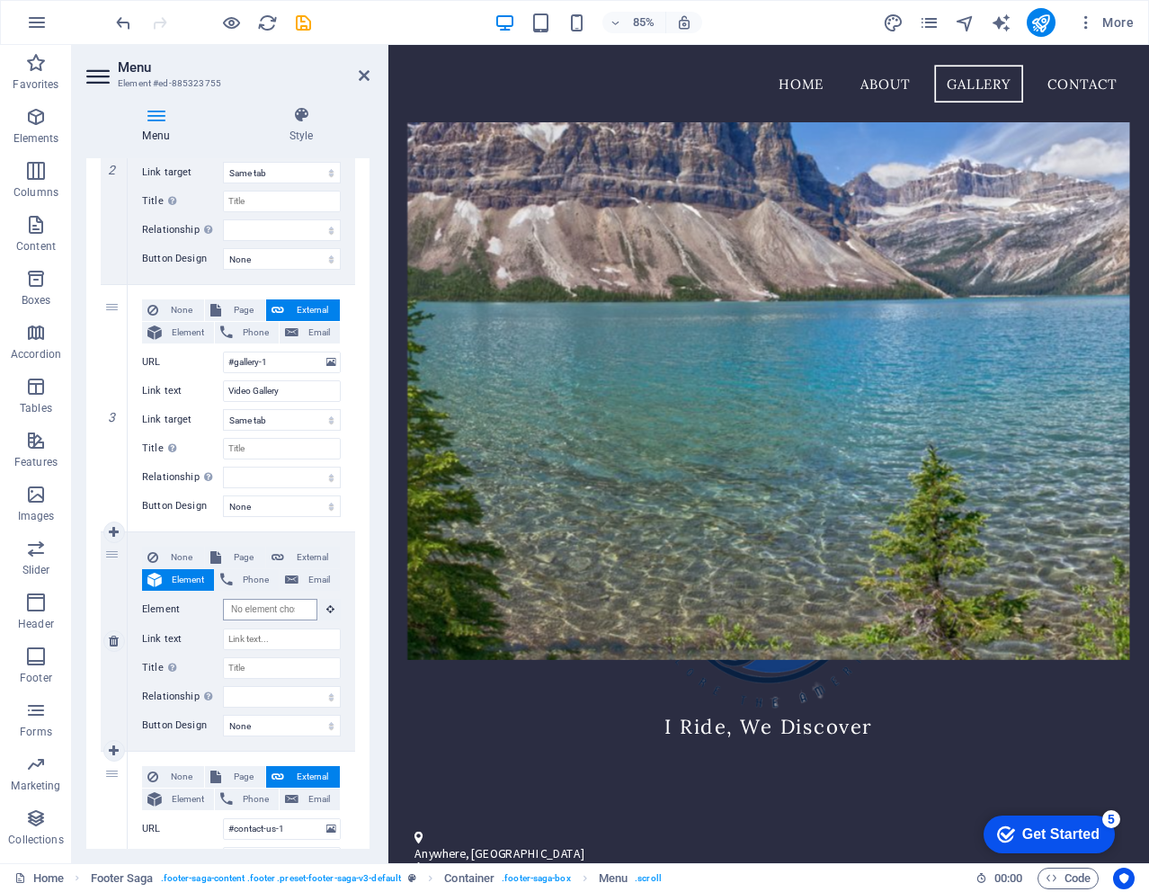
scroll to position [0, 0]
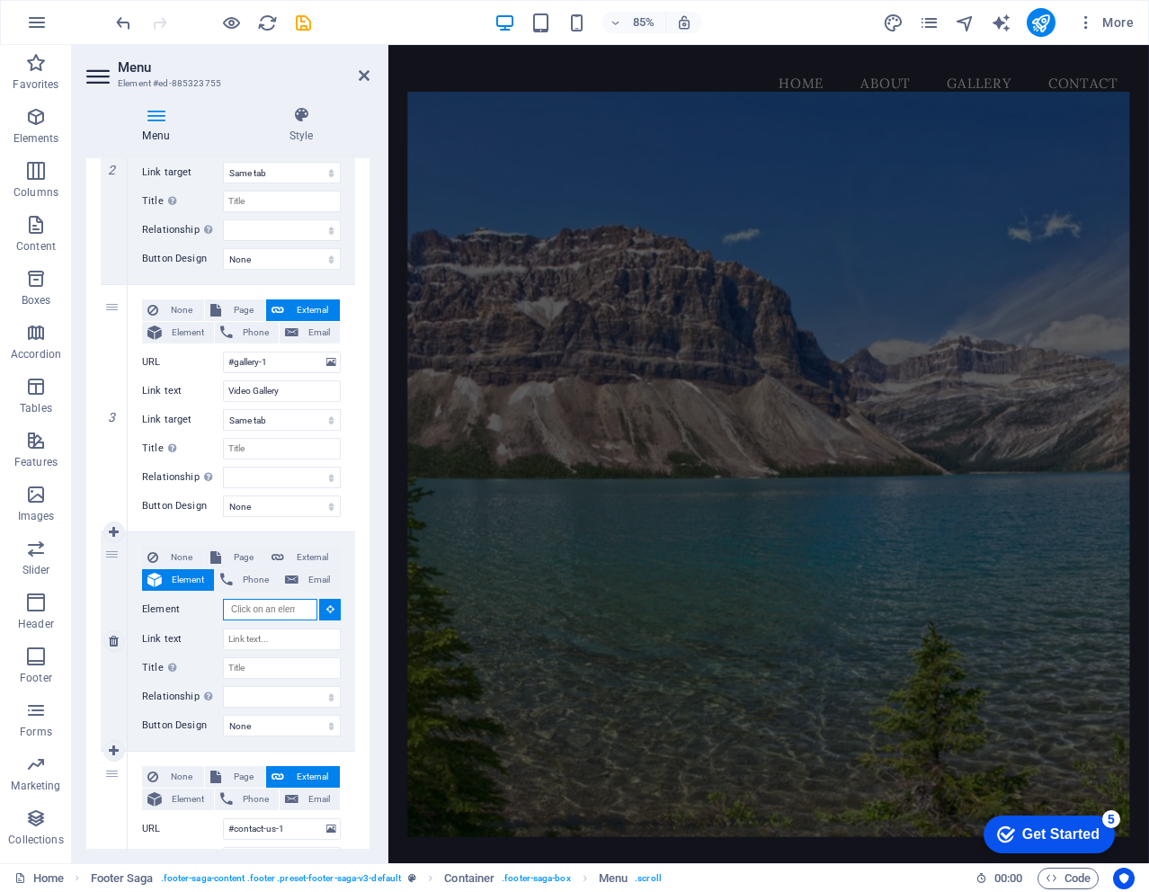
drag, startPoint x: 229, startPoint y: 611, endPoint x: 282, endPoint y: 610, distance: 53.1
click at [282, 610] on input "Element" at bounding box center [270, 610] width 94 height 22
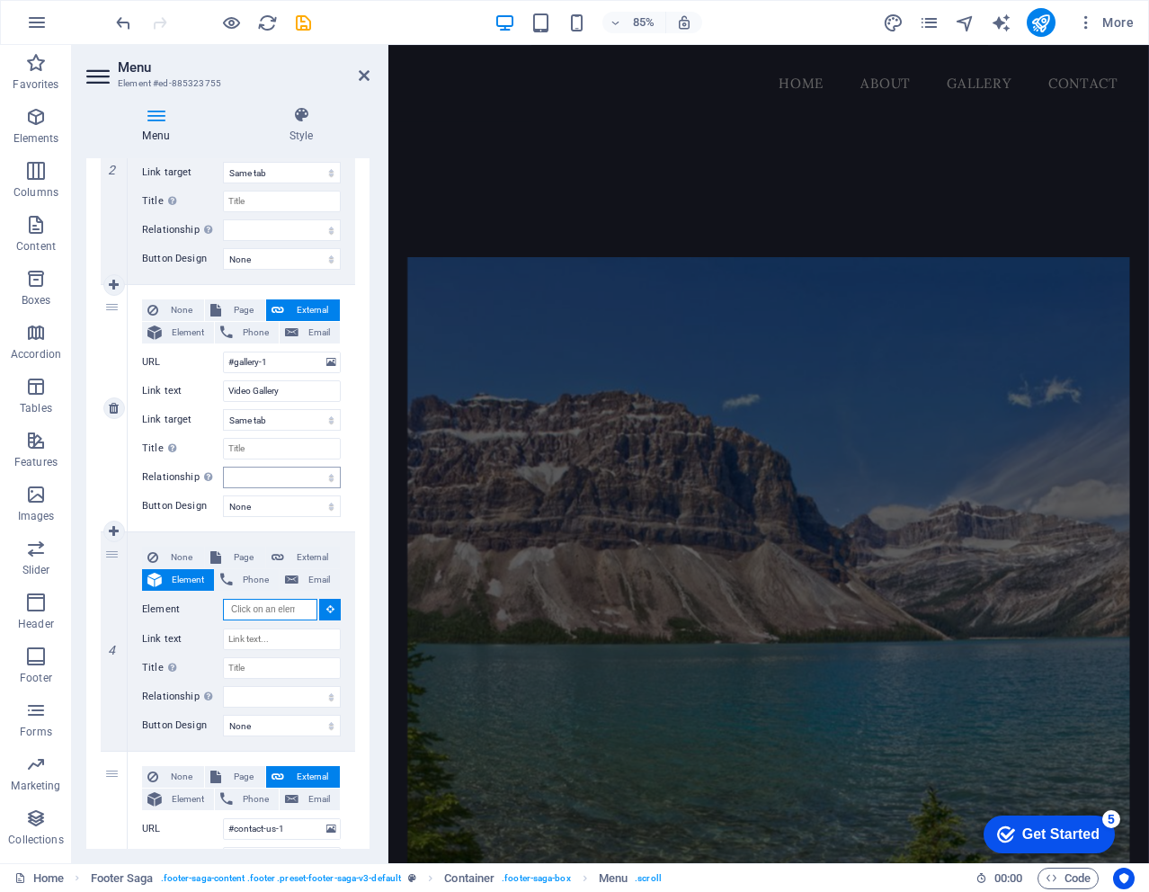
scroll to position [1877, 0]
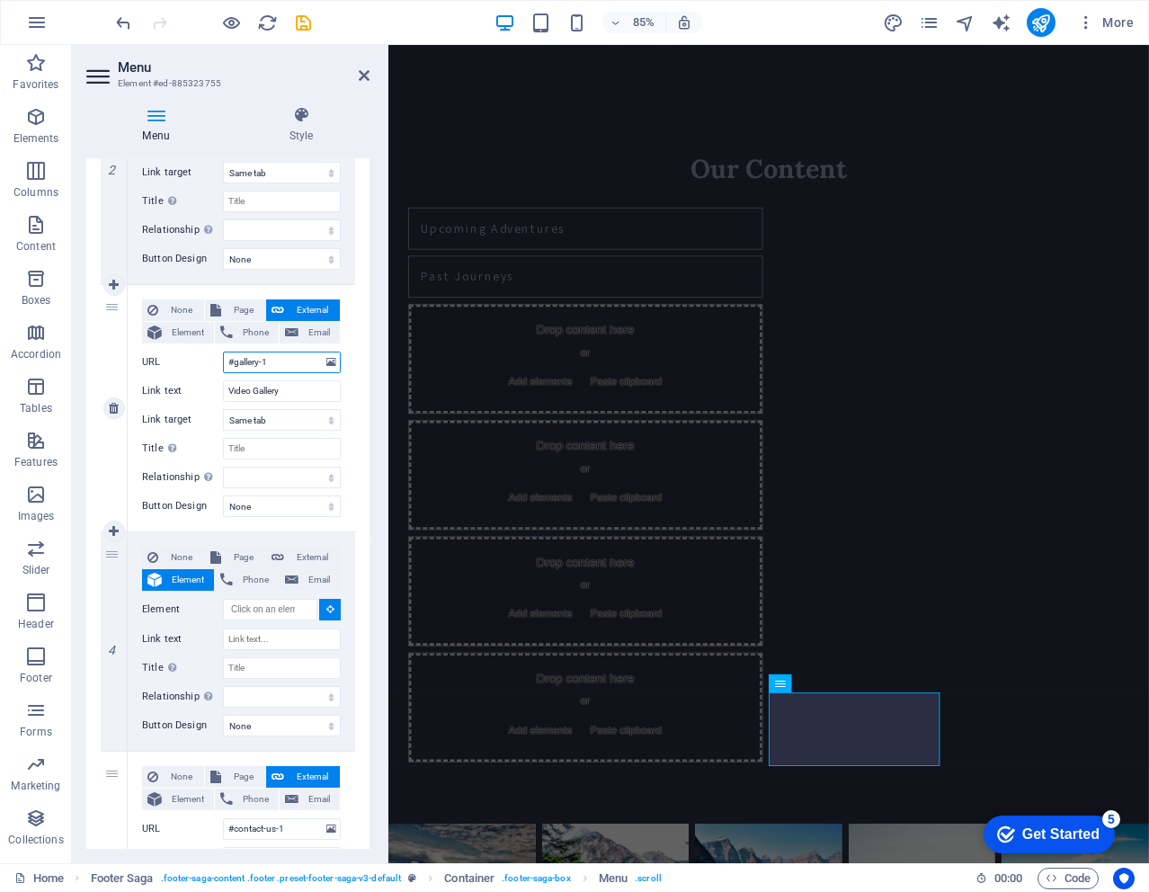
drag, startPoint x: 272, startPoint y: 361, endPoint x: 194, endPoint y: 364, distance: 78.3
click at [194, 364] on div "URL #gallery-1" at bounding box center [241, 363] width 199 height 22
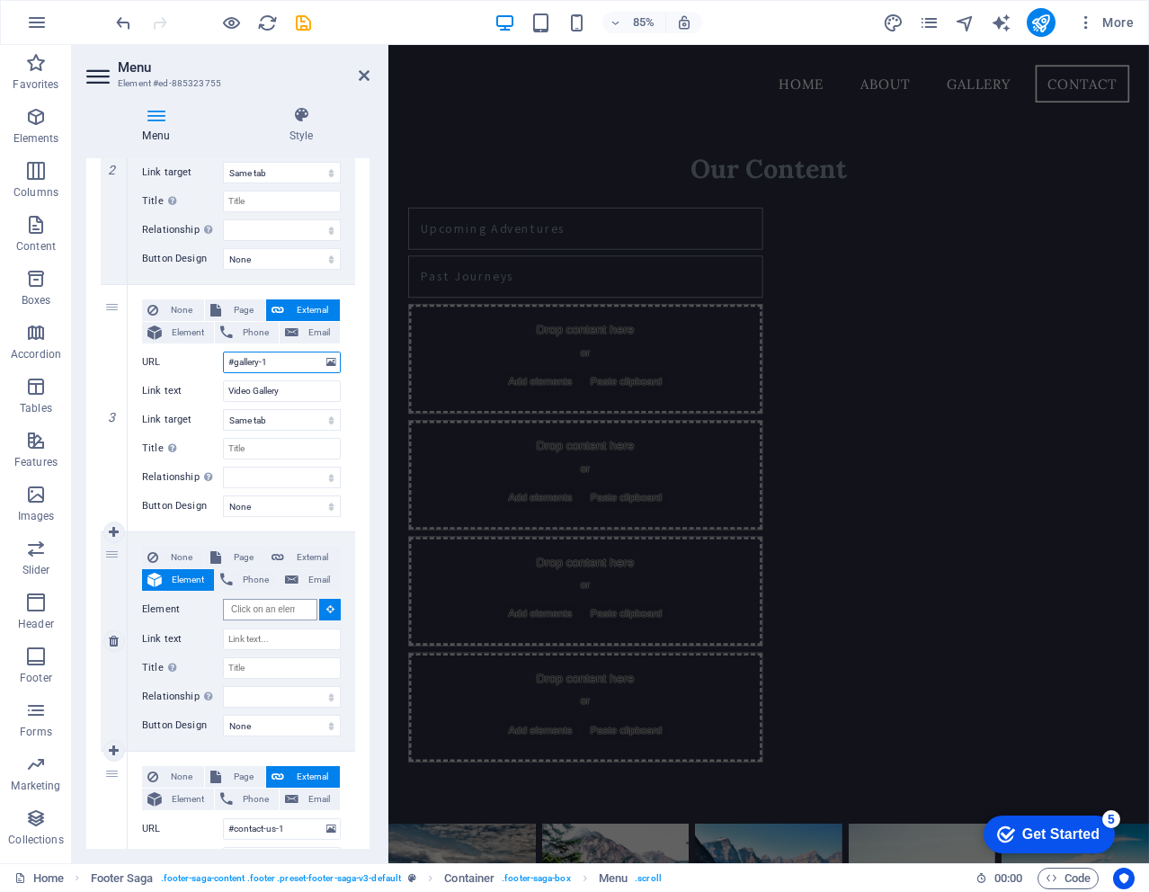
scroll to position [0, 0]
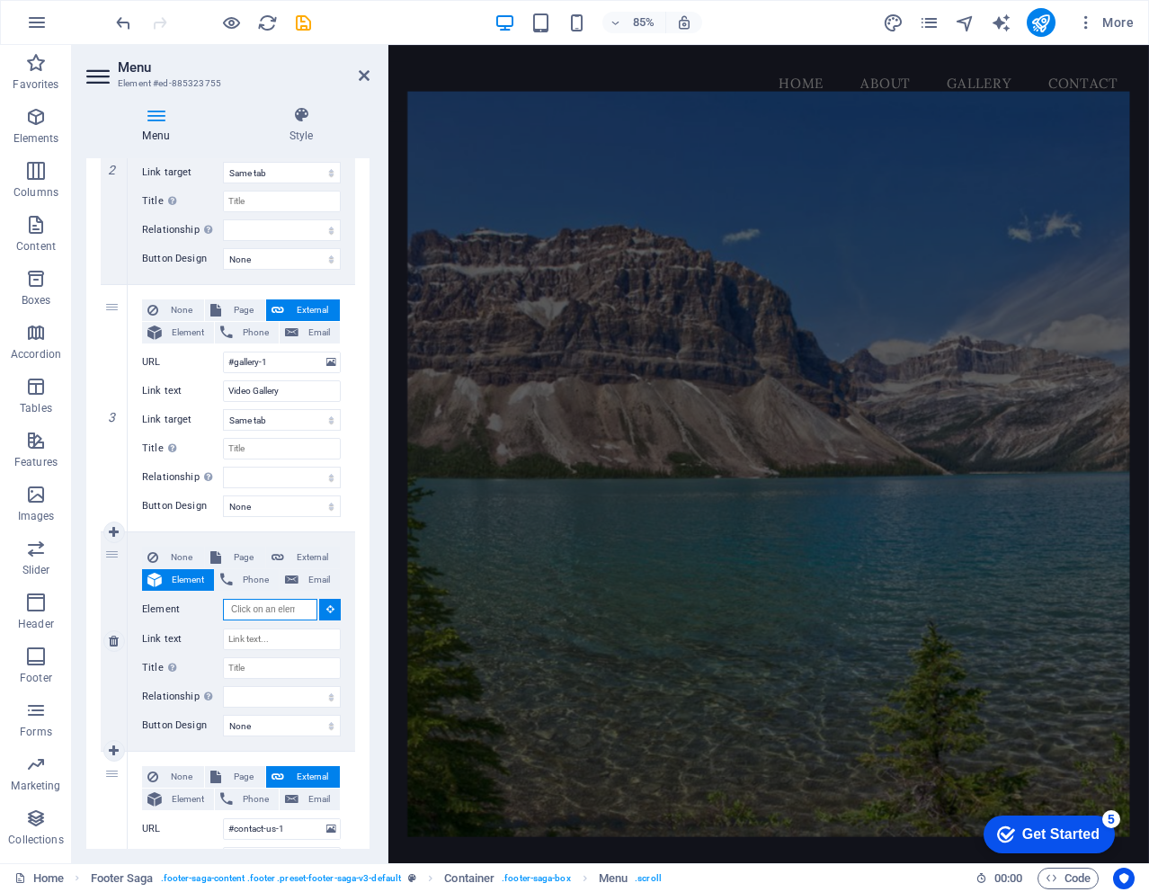
click at [260, 610] on input "Element" at bounding box center [270, 610] width 94 height 22
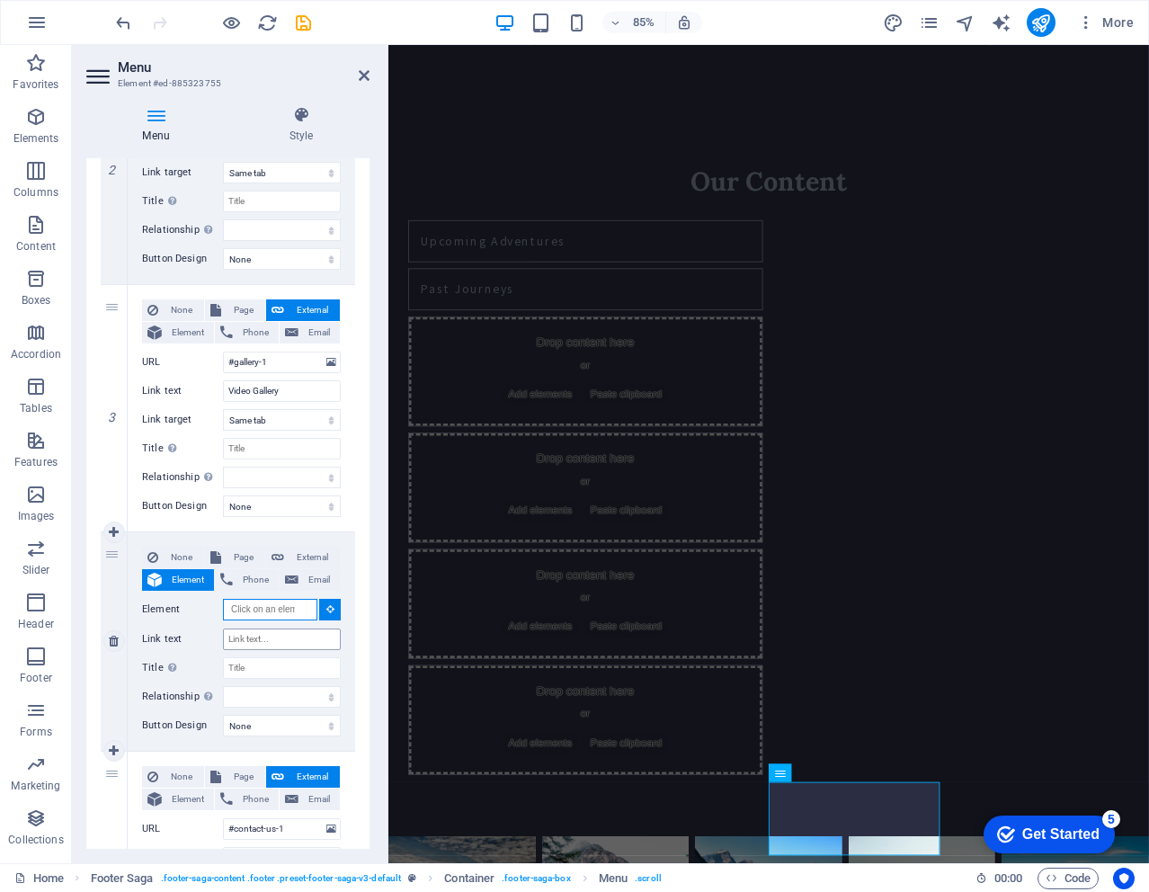
scroll to position [1877, 0]
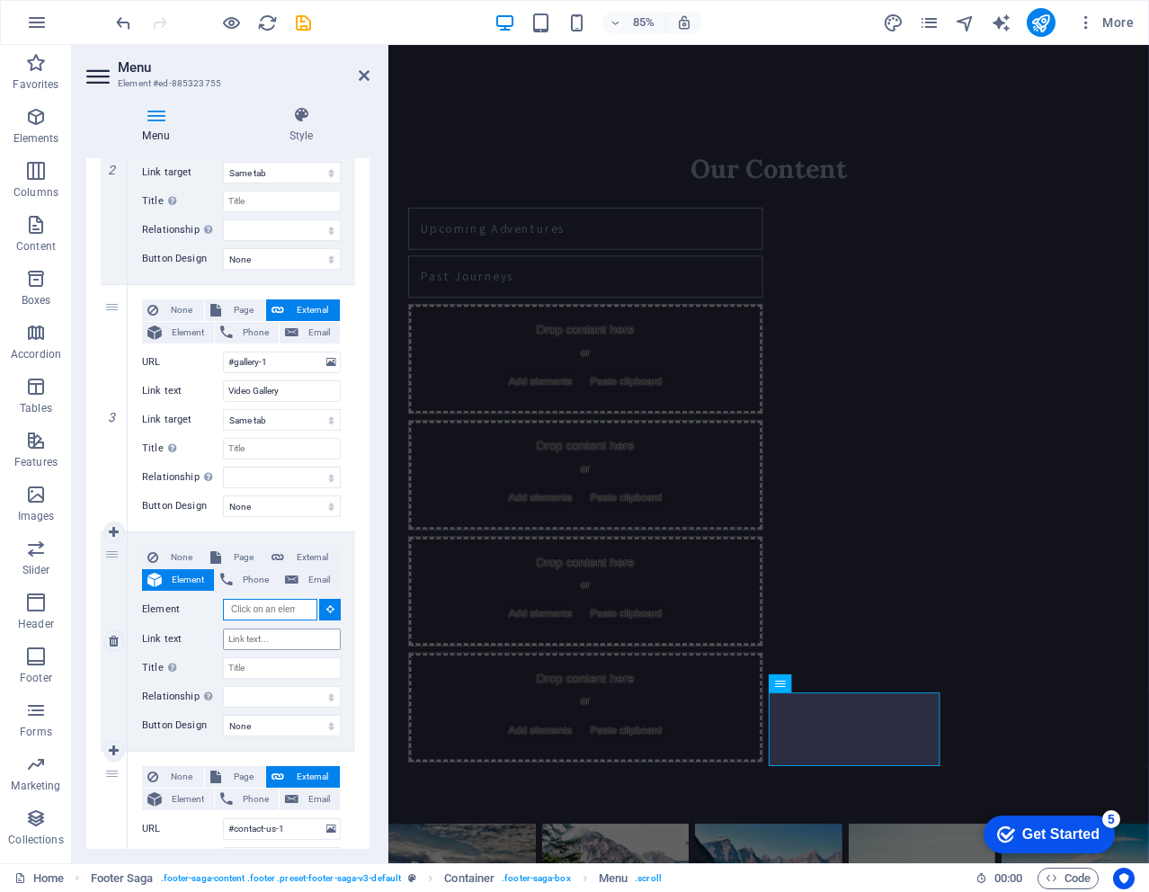
paste input "#gallery-1"
type input "#gallery-1"
select select
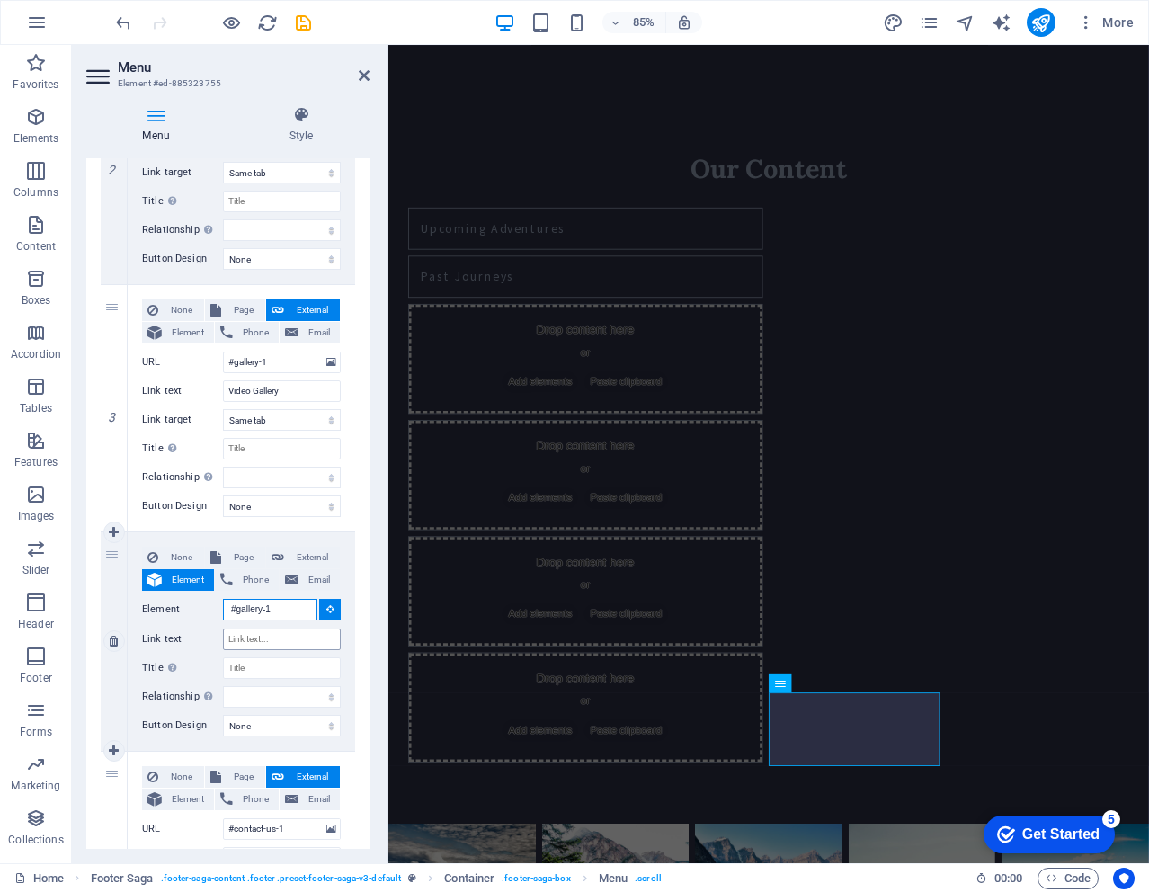
select select
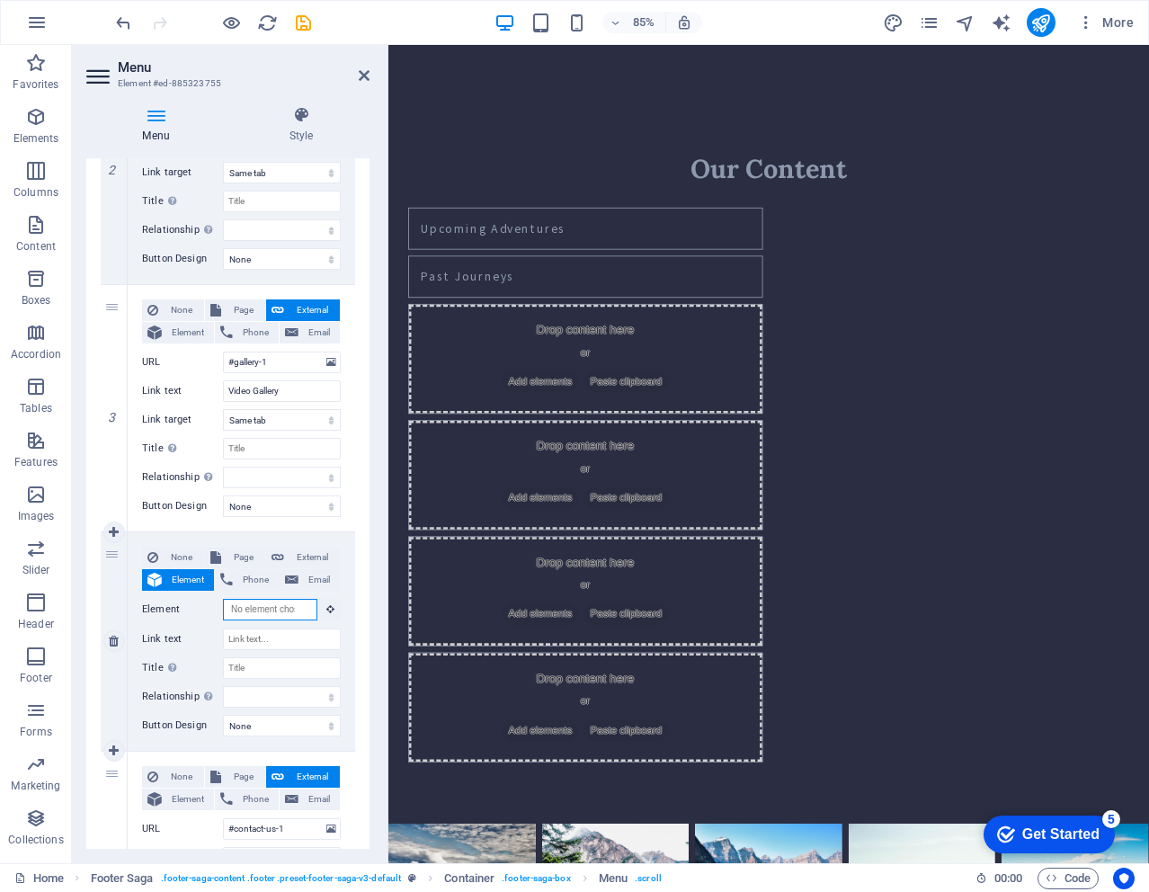
scroll to position [0, 0]
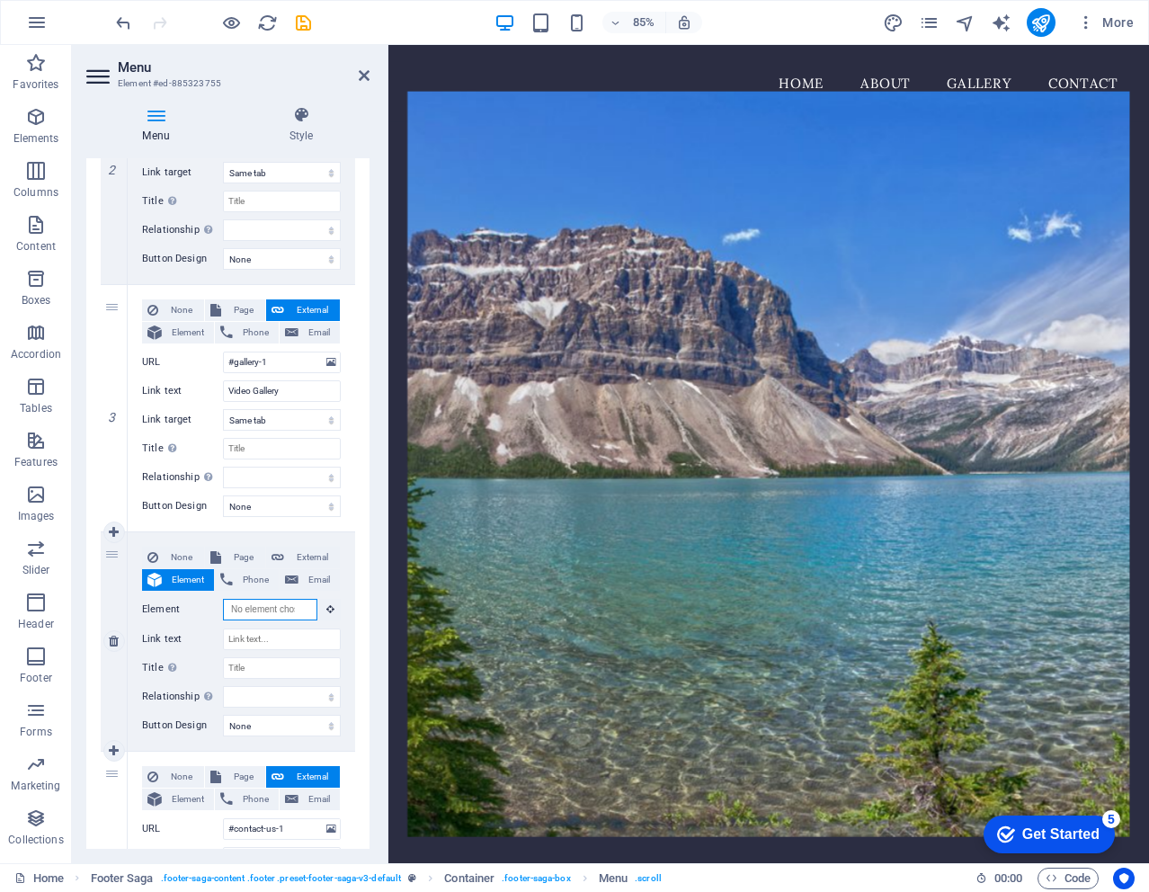
paste input "#gallery-1"
type input "#gallery-1"
select select
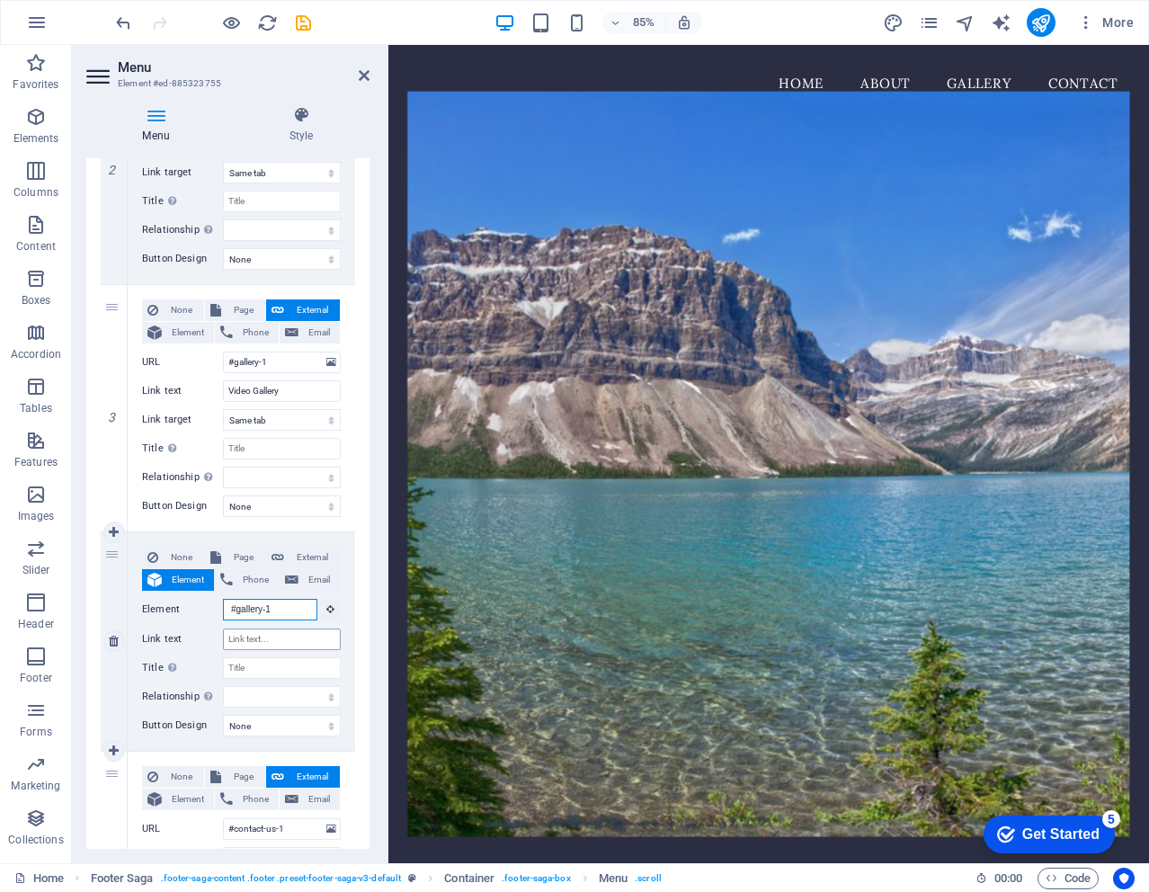
select select
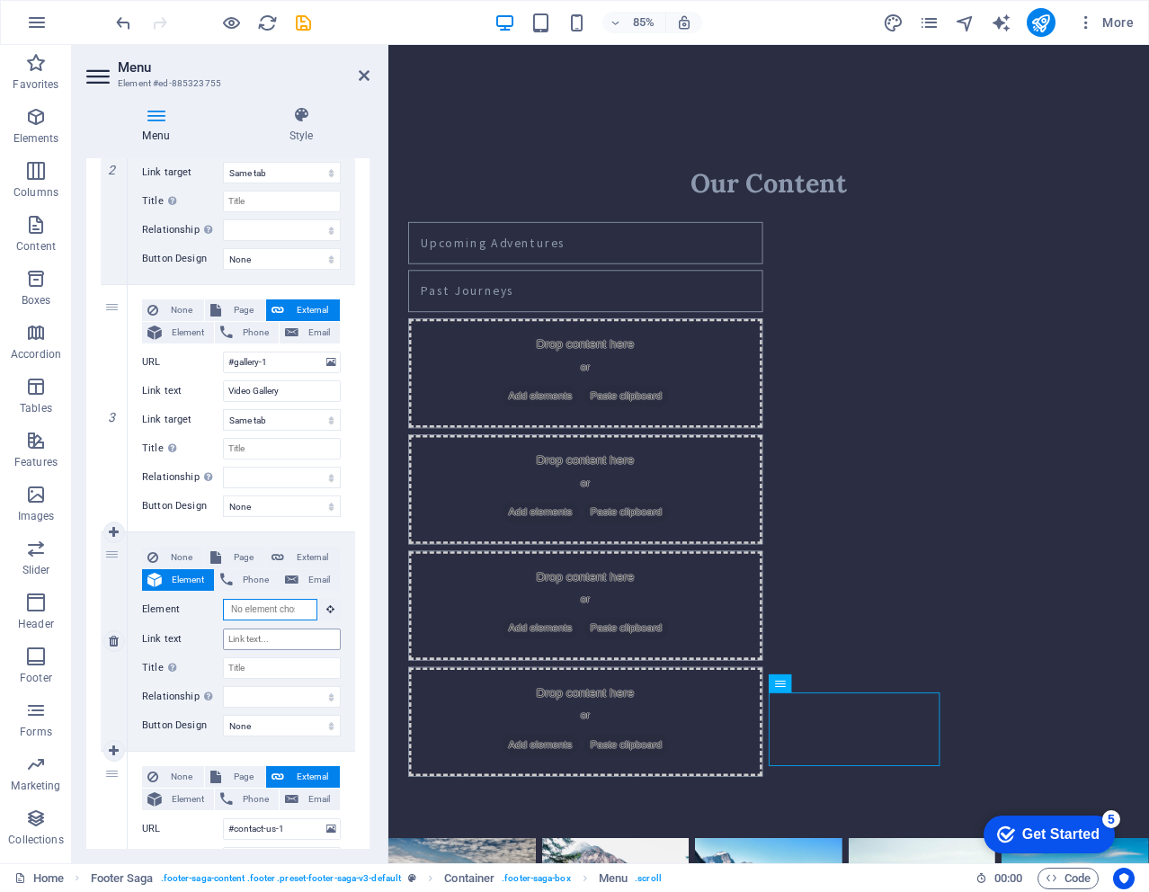
scroll to position [1877, 0]
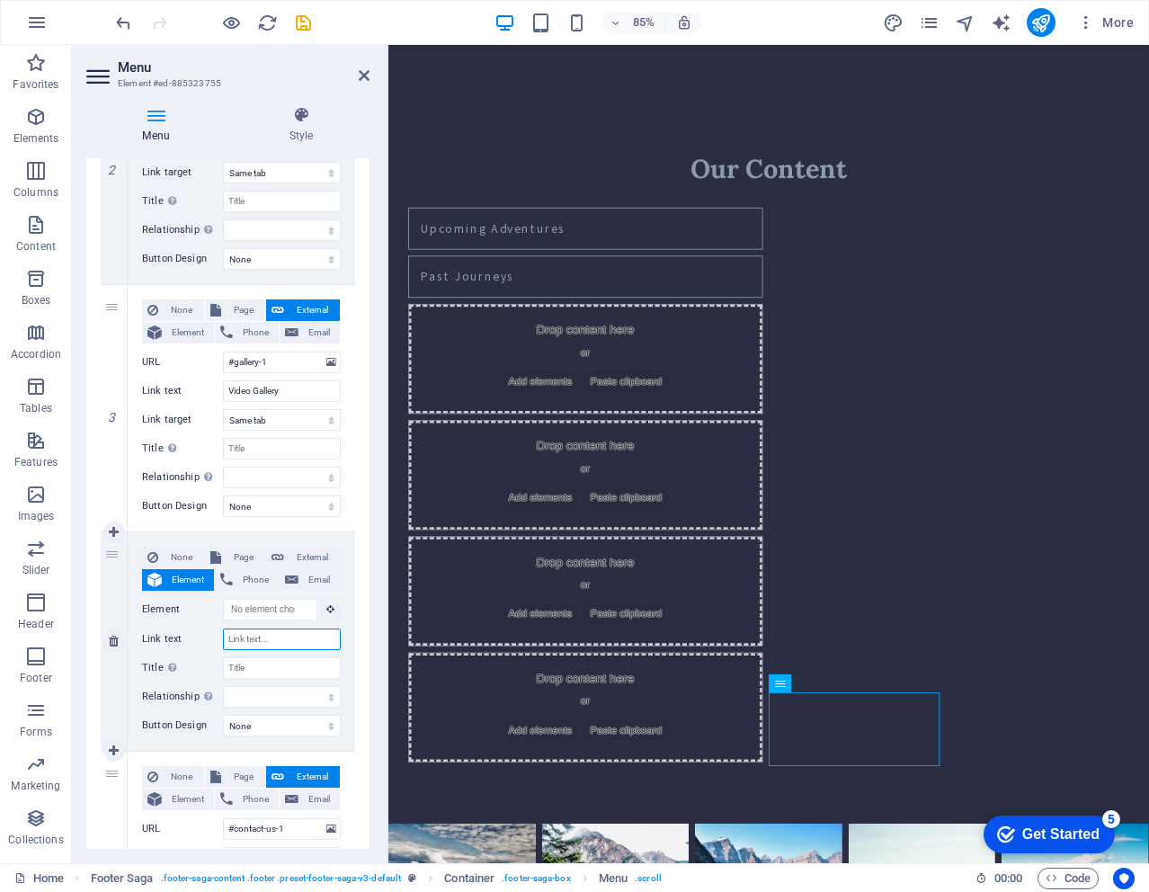
click at [274, 638] on input "Link text" at bounding box center [282, 640] width 118 height 22
type input "Phot"
select select
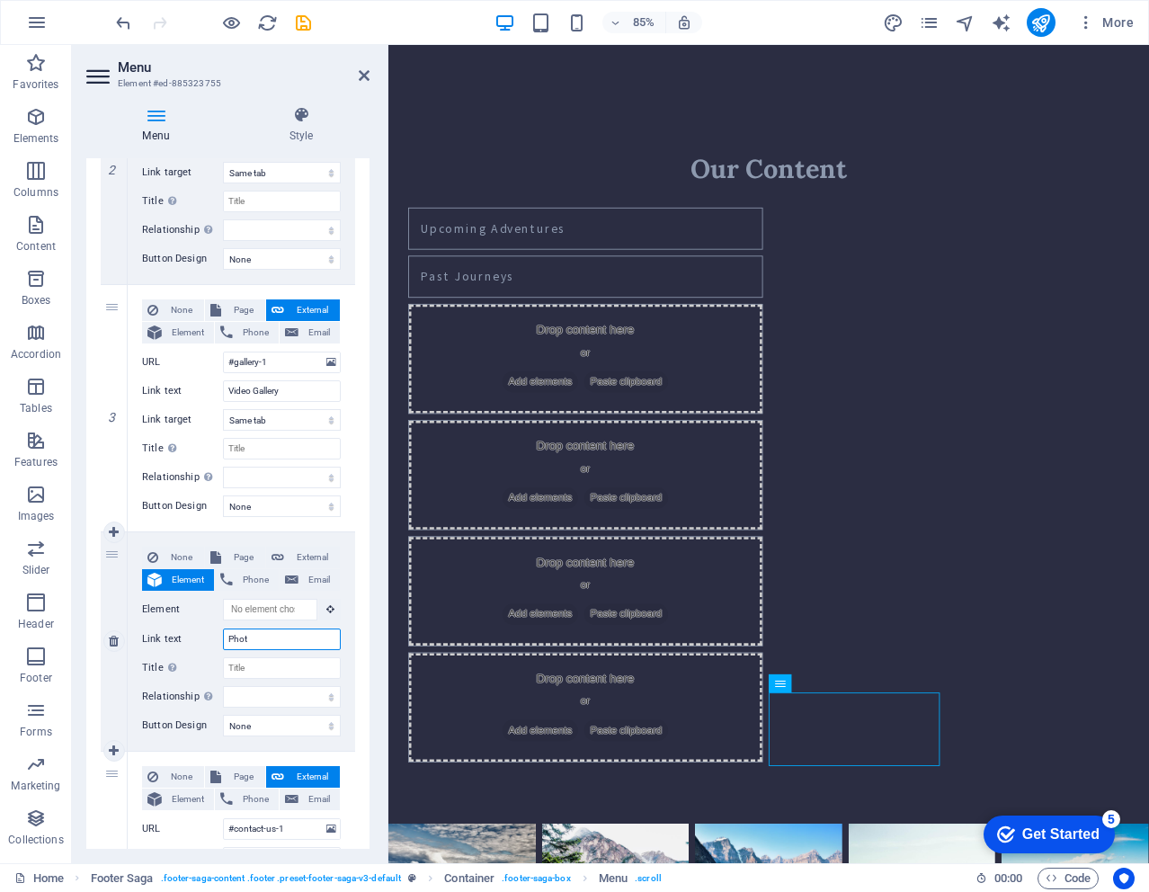
select select
type input "Phot Gallery"
select select
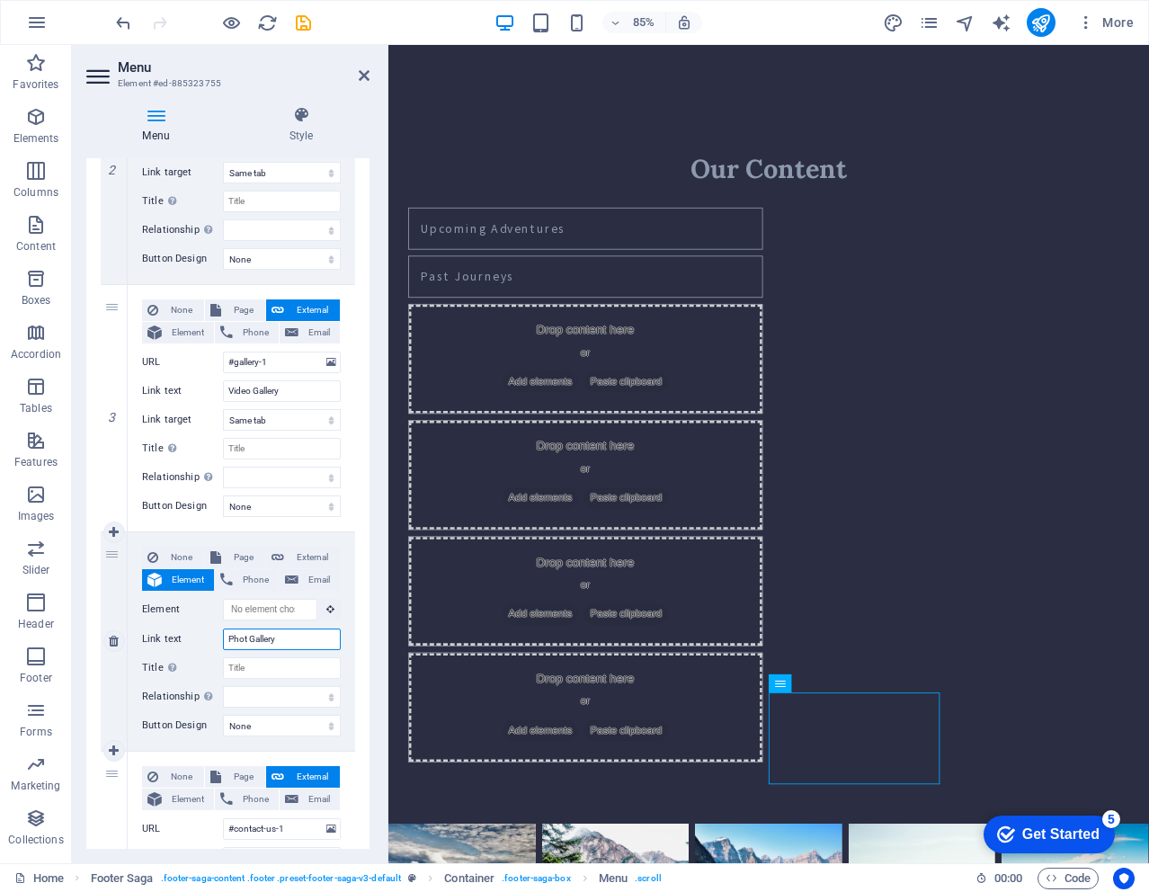
select select
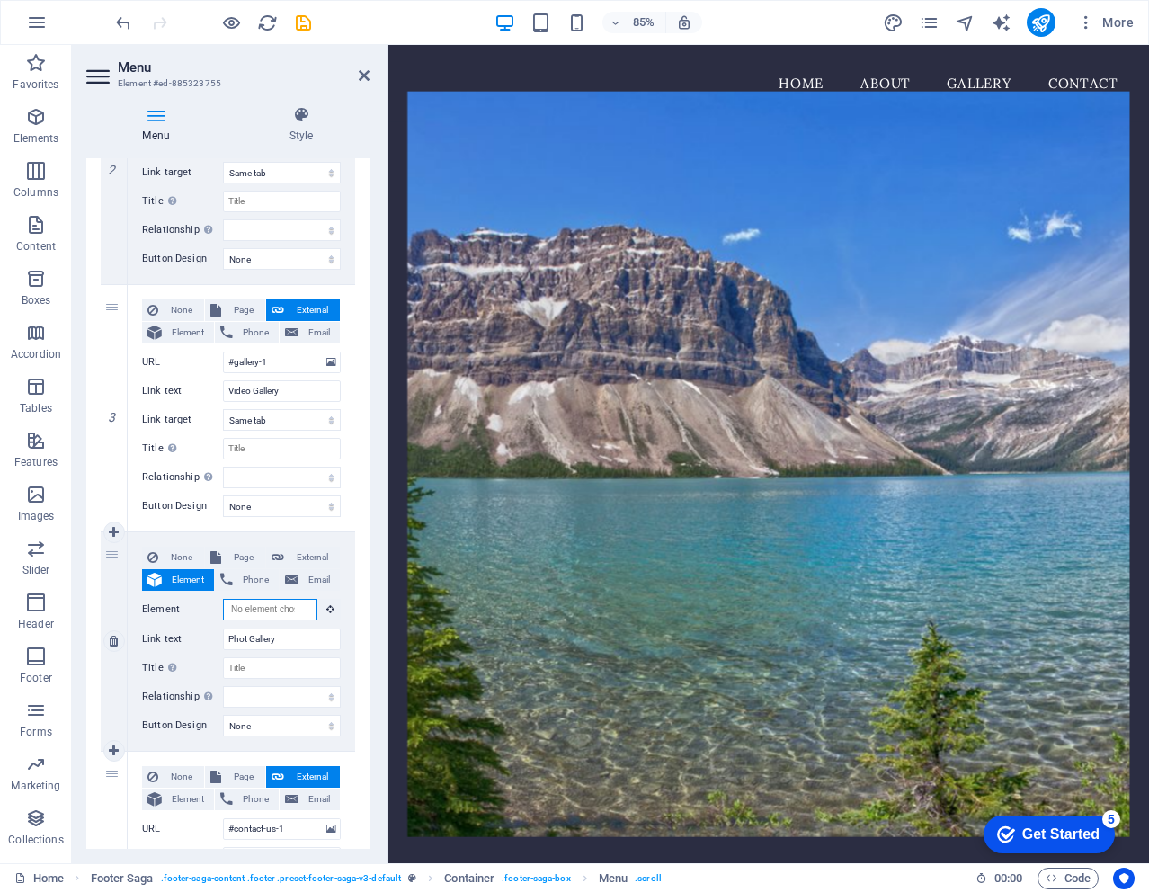
click at [276, 608] on input "Element" at bounding box center [270, 610] width 94 height 22
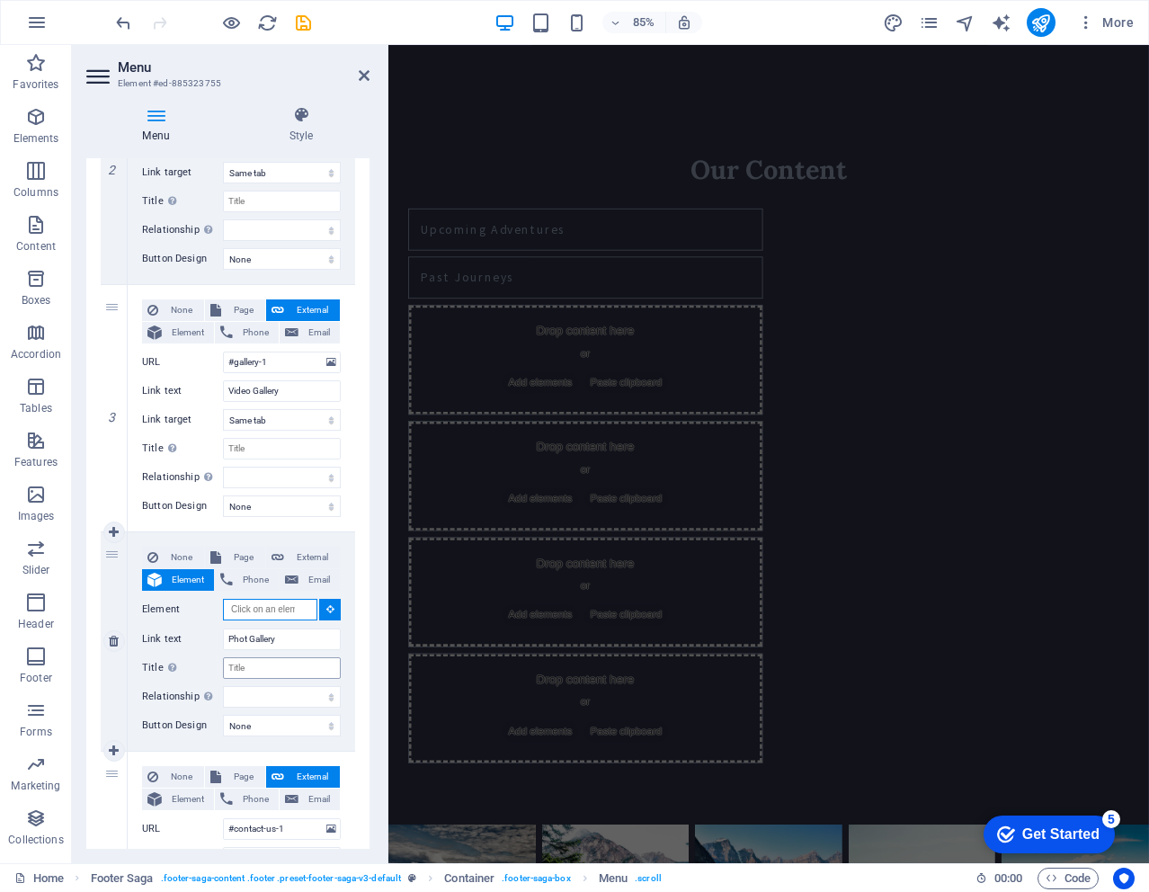
scroll to position [1877, 0]
click at [245, 637] on input "Phot Gallery" at bounding box center [282, 640] width 118 height 22
type input "Phota Gallery"
select select
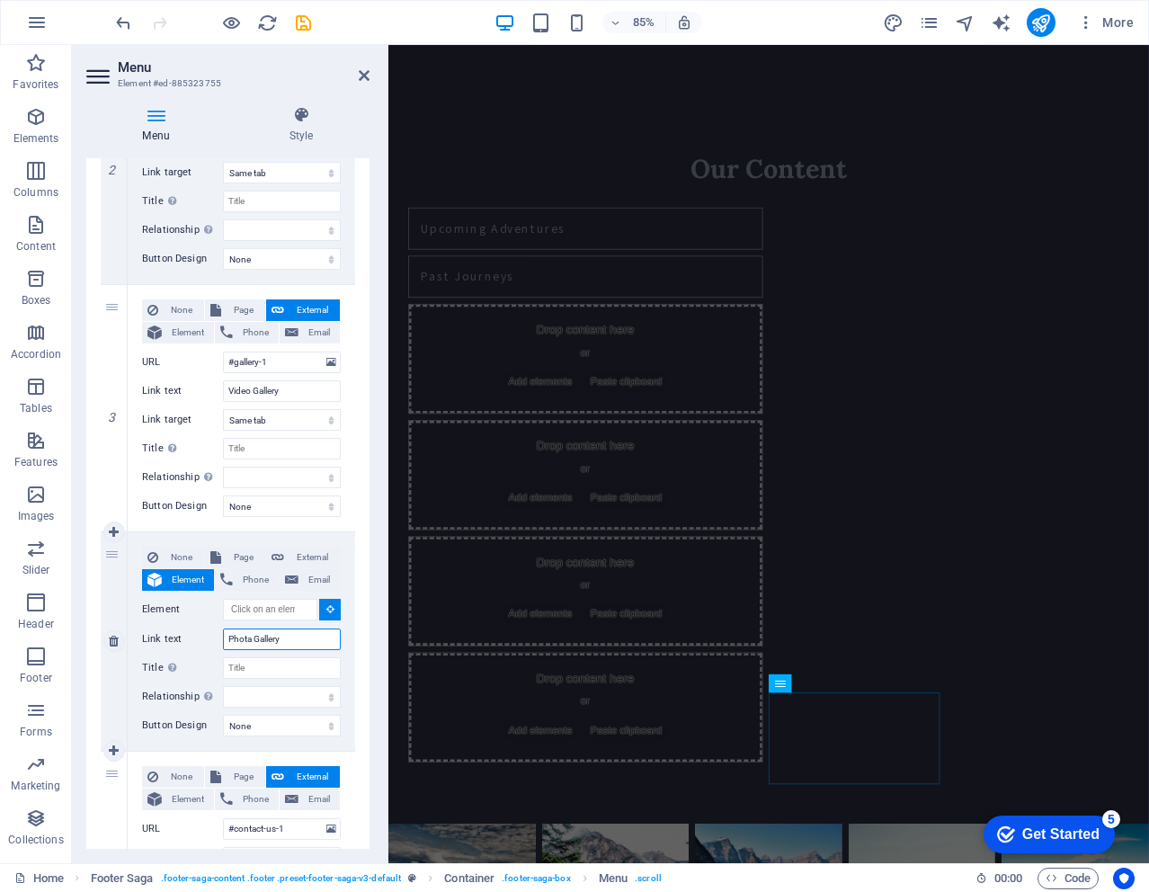
select select
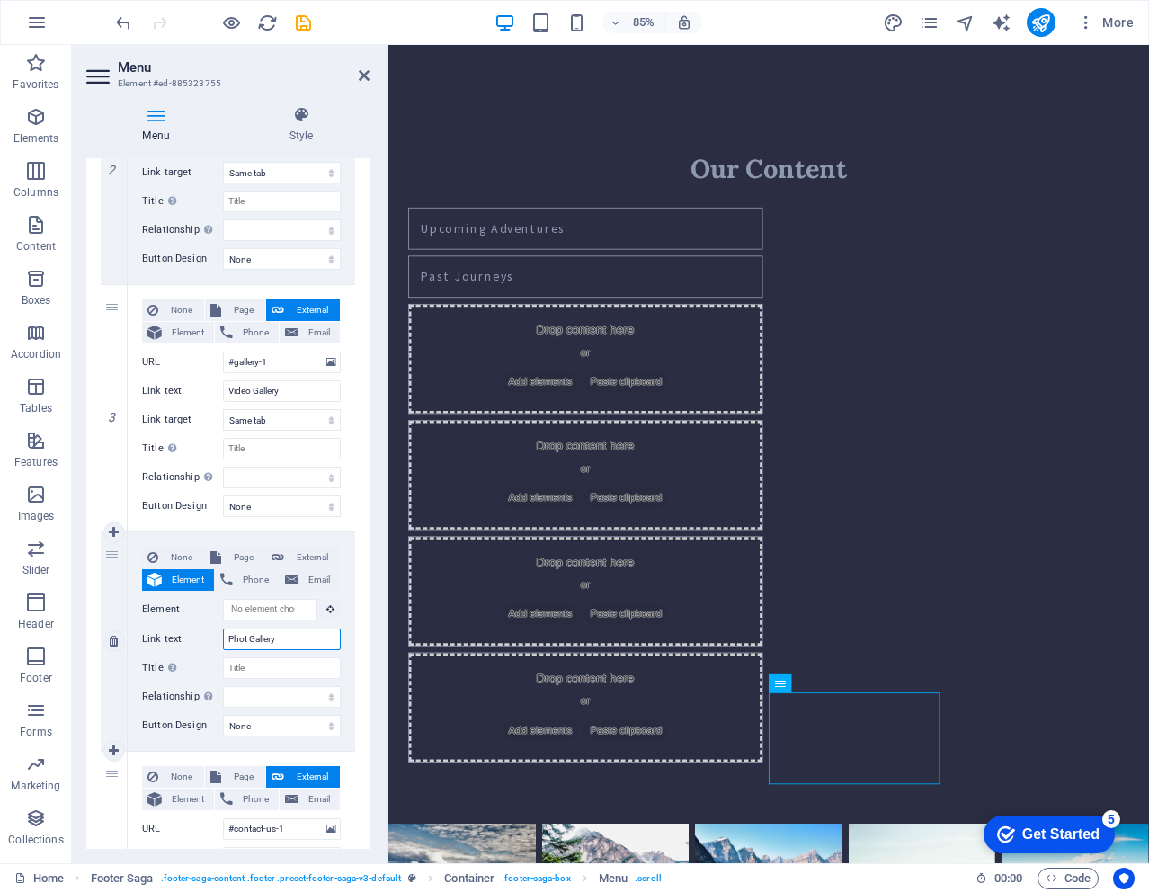
type input "Photo Gallery"
select select
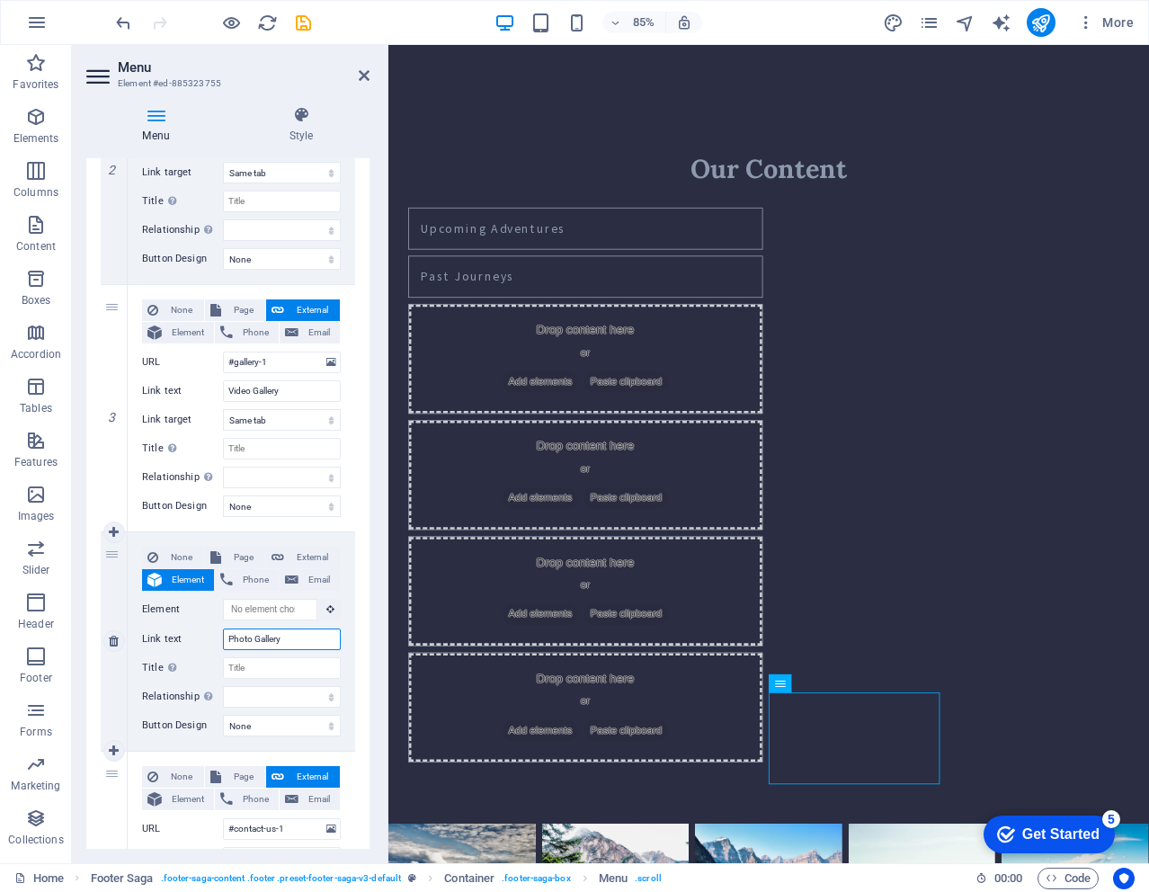
select select
type input "Photo Gallery"
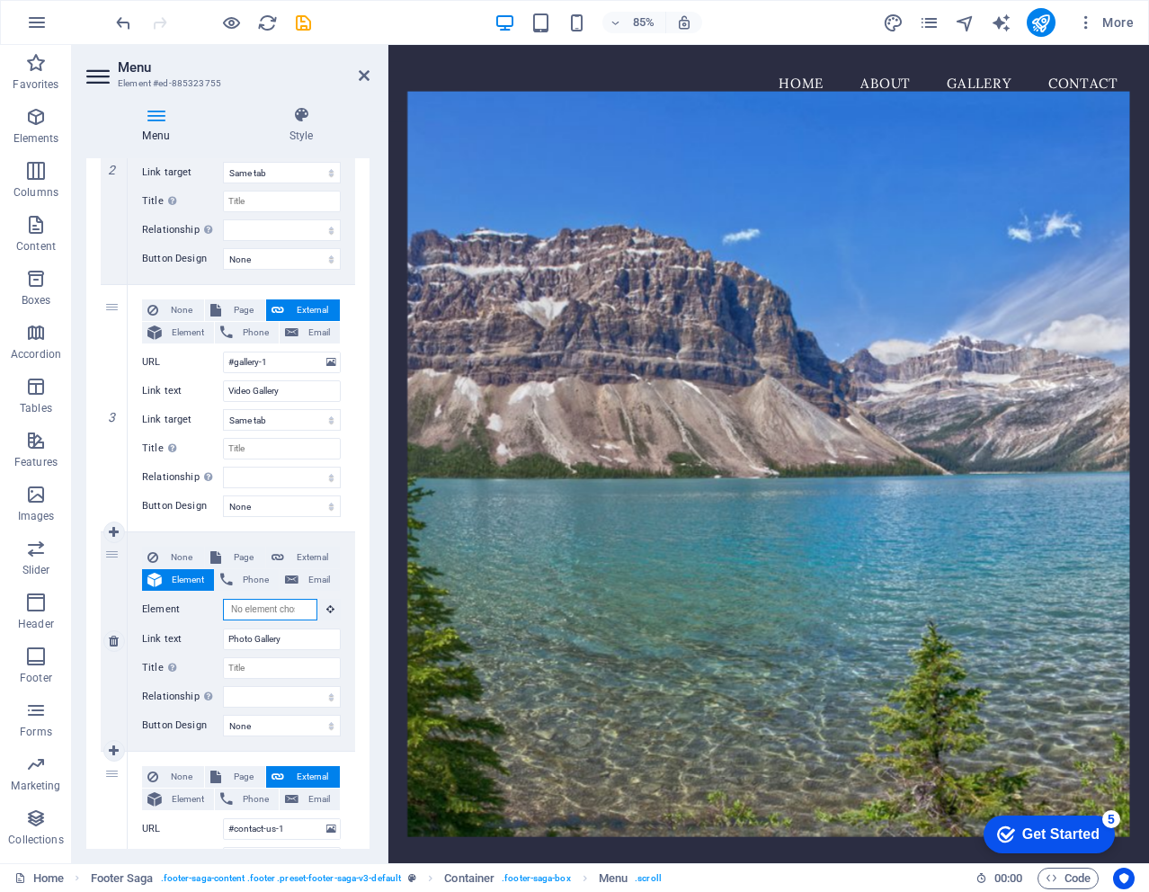
click at [289, 615] on input "Element" at bounding box center [270, 610] width 94 height 22
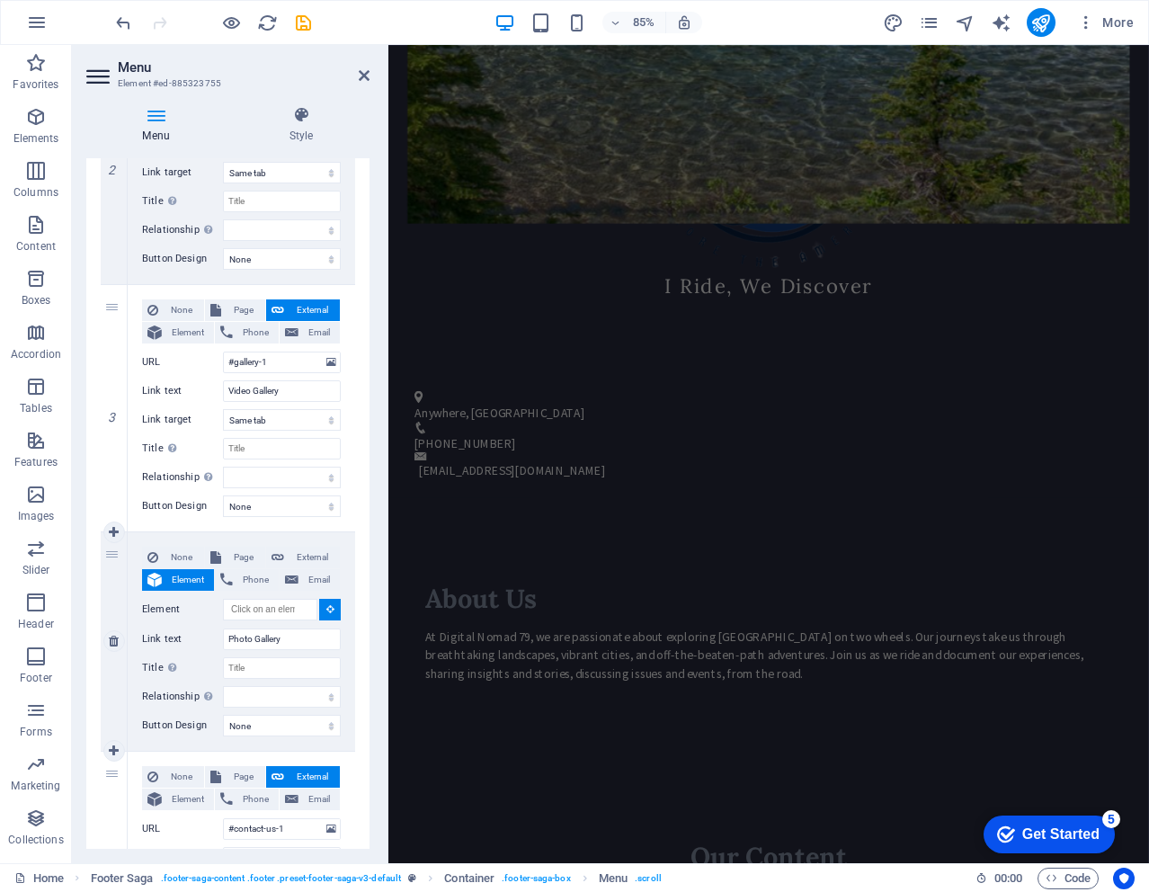
scroll to position [1877, 0]
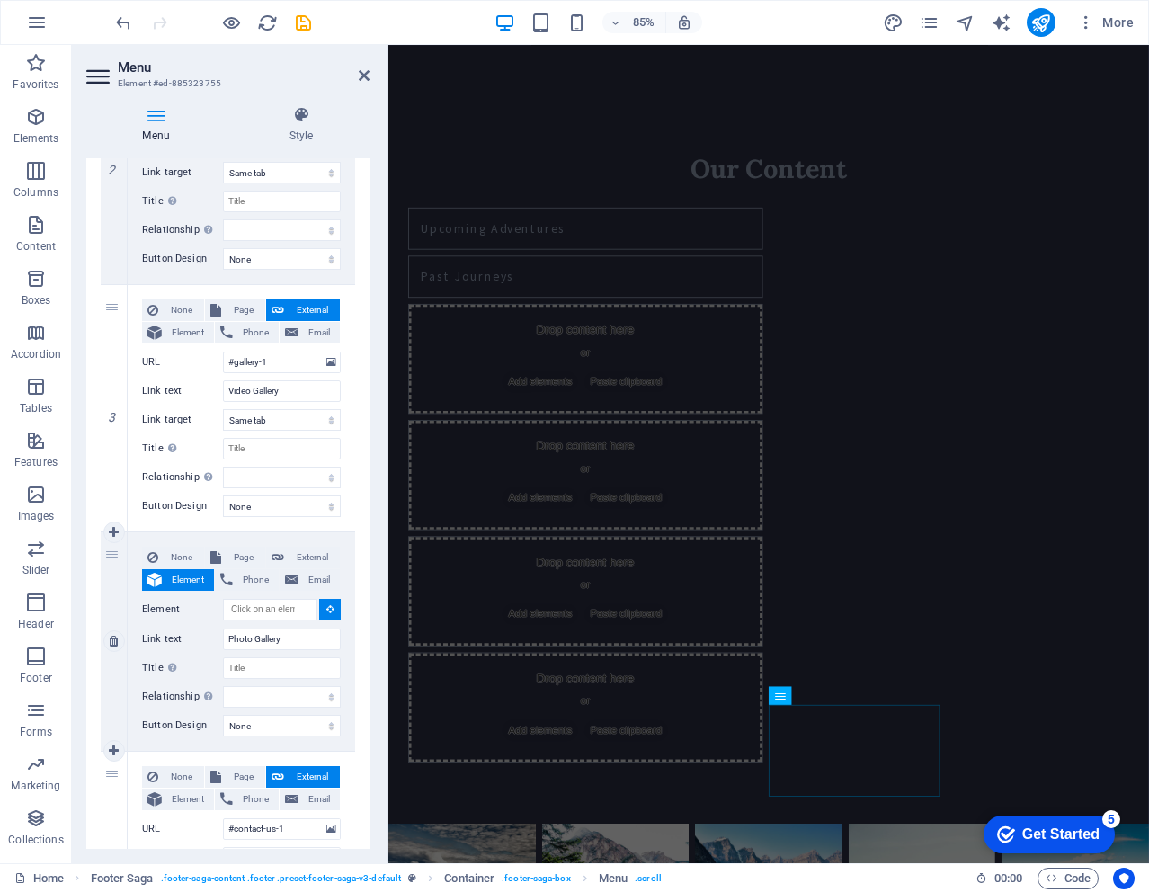
click at [334, 617] on button at bounding box center [330, 610] width 22 height 22
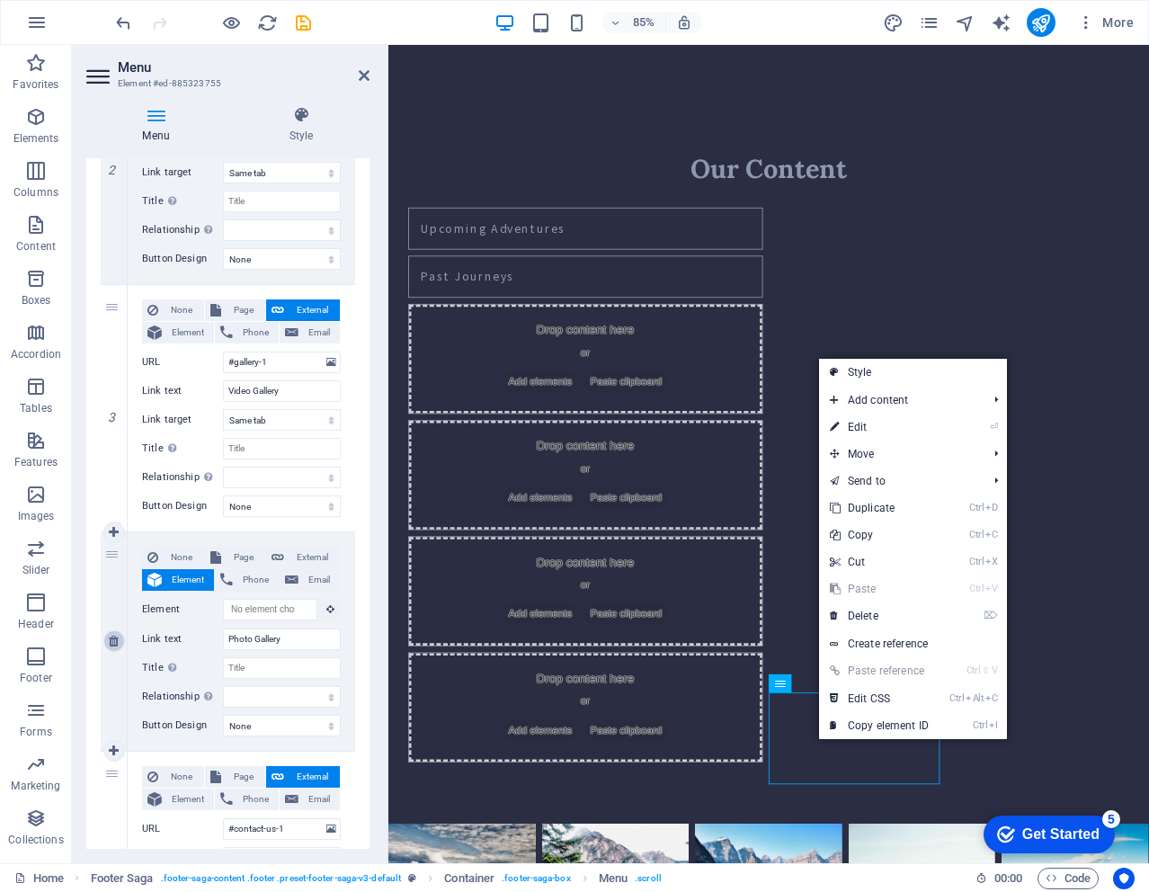
click at [113, 643] on icon at bounding box center [114, 641] width 10 height 13
select select
type input "#contact-us-1"
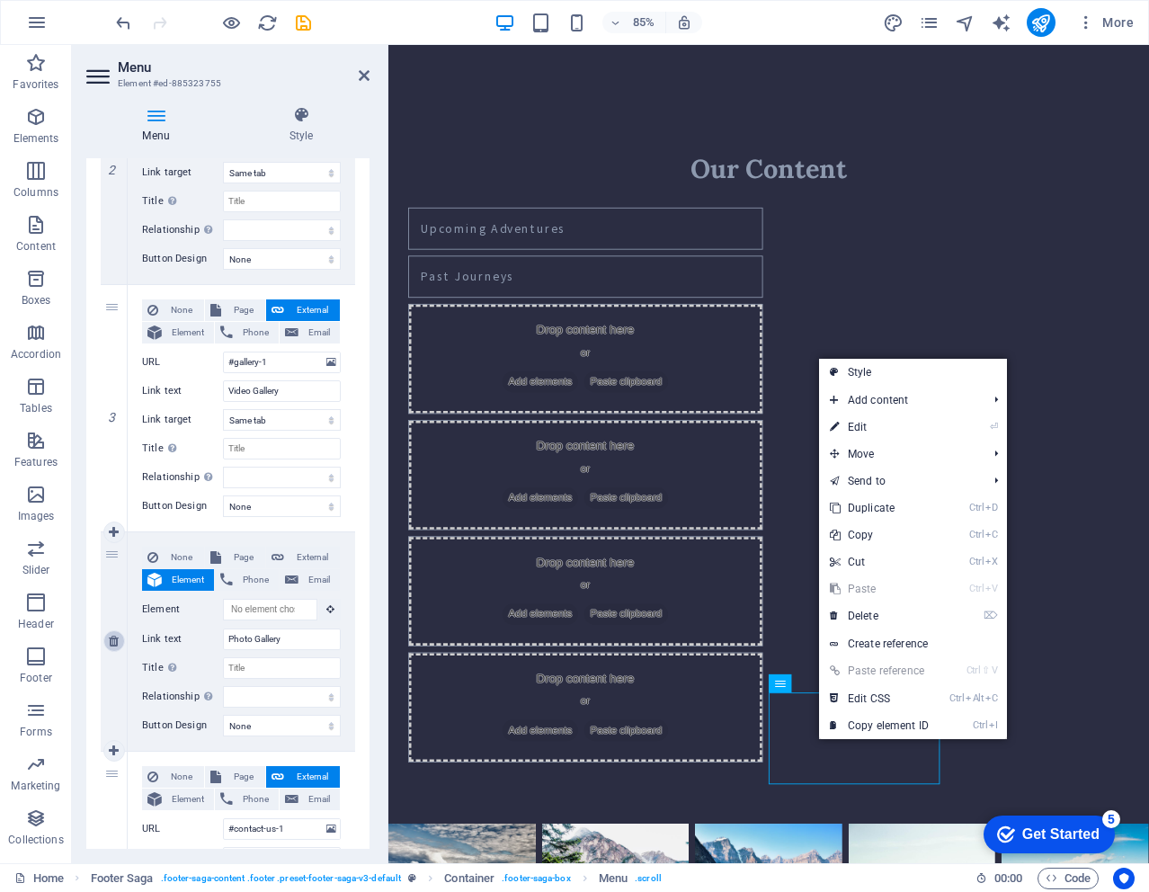
type input "Contact"
select select
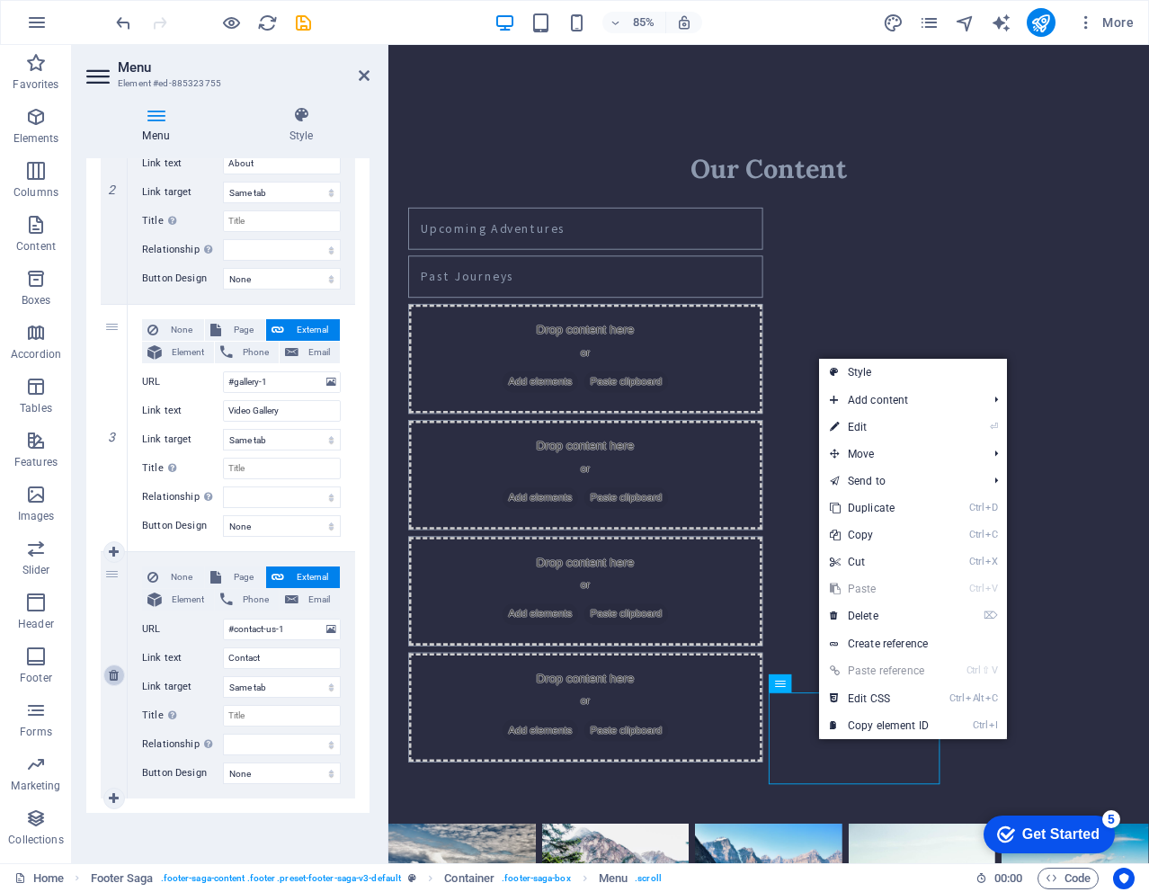
scroll to position [519, 0]
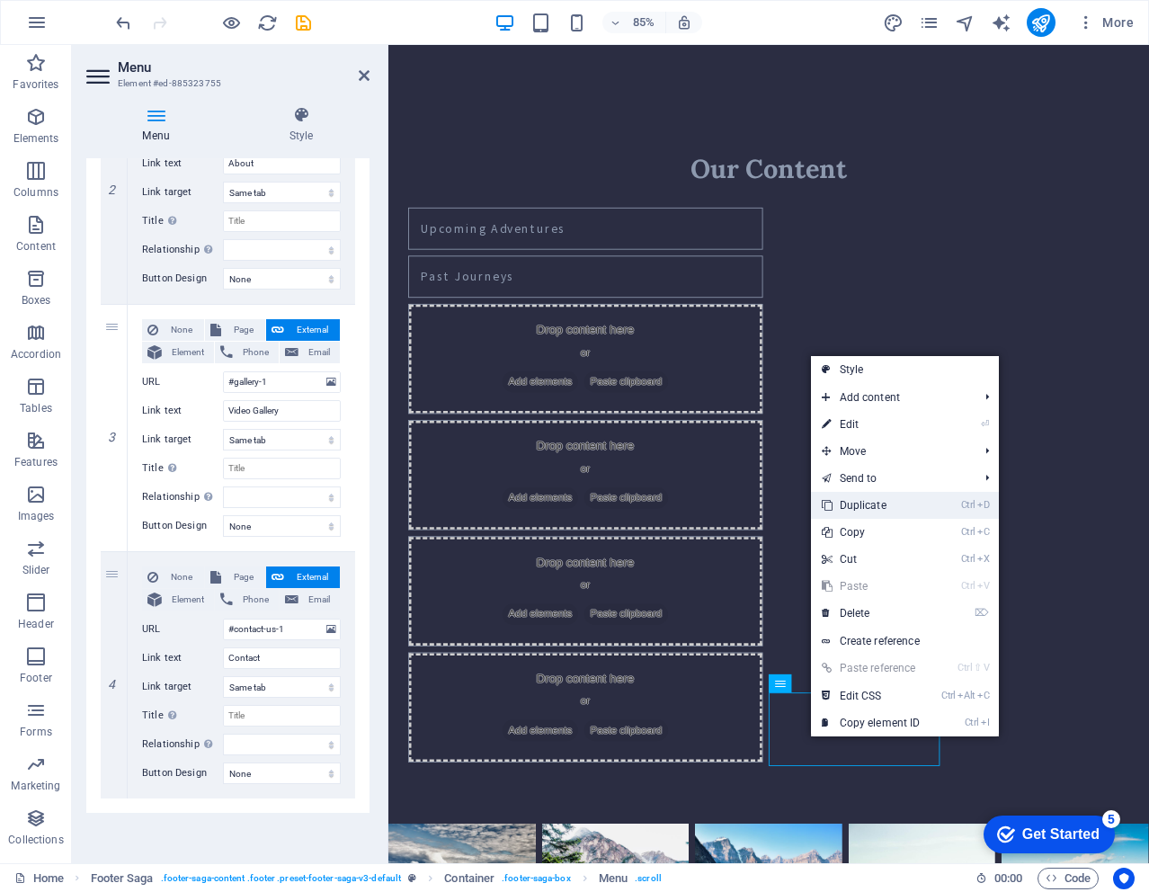
click at [860, 509] on link "Ctrl D Duplicate" at bounding box center [871, 505] width 120 height 27
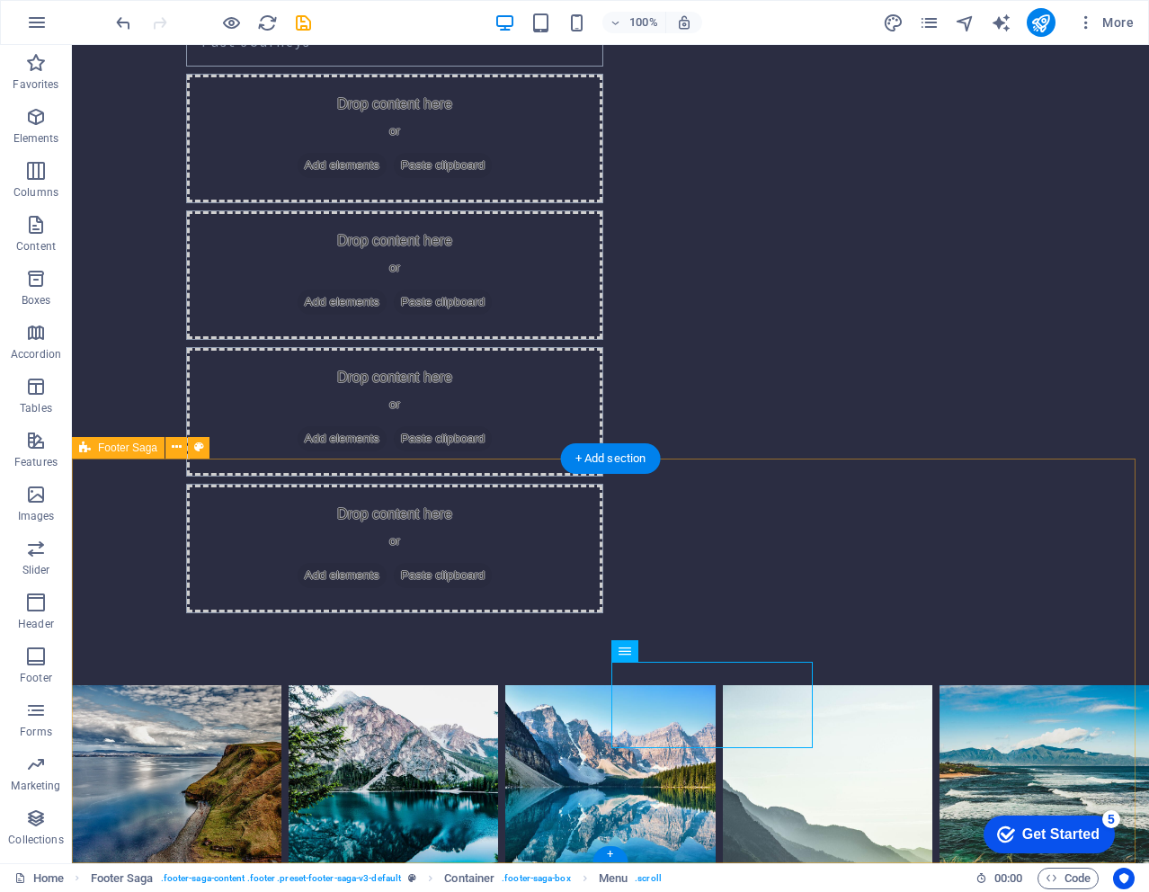
scroll to position [1936, 0]
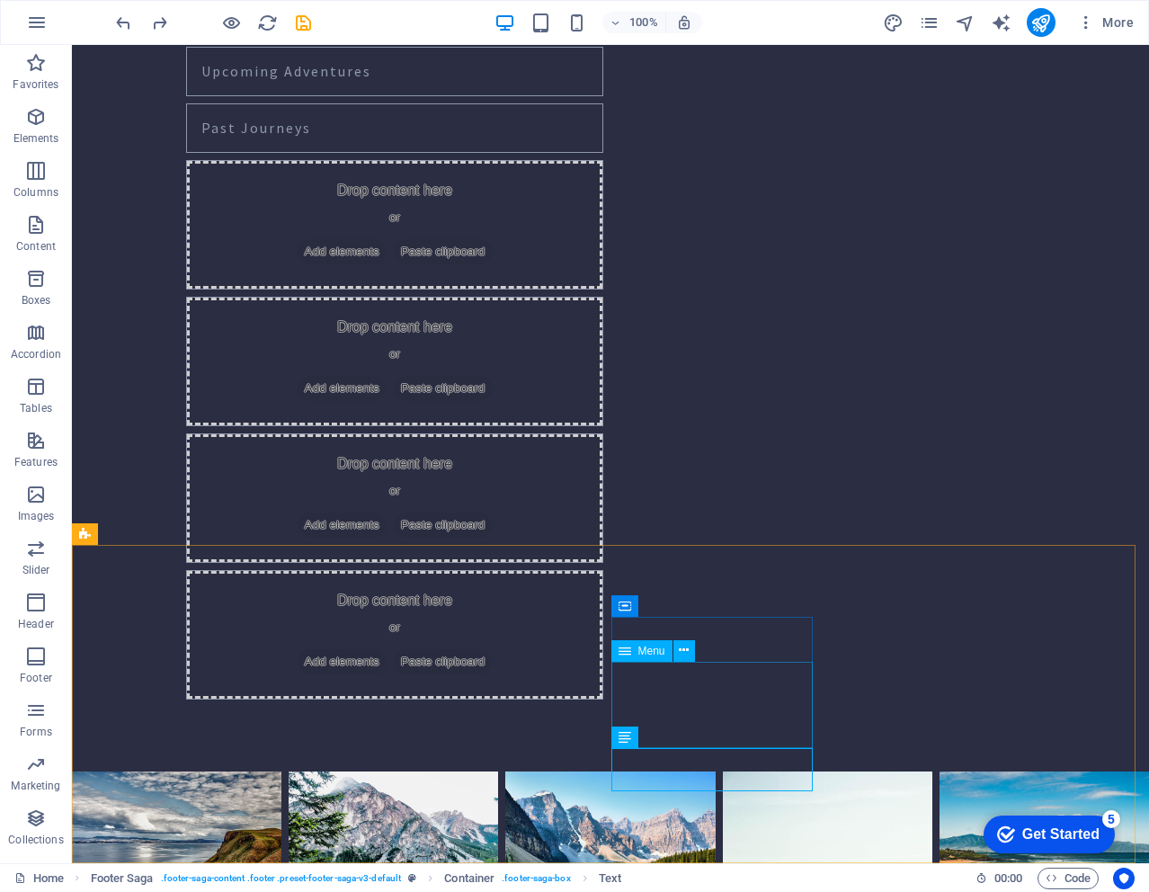
click at [630, 655] on icon at bounding box center [625, 651] width 13 height 22
click at [689, 652] on icon at bounding box center [684, 650] width 10 height 19
click at [624, 658] on icon at bounding box center [625, 651] width 13 height 22
click at [623, 658] on icon at bounding box center [625, 651] width 13 height 22
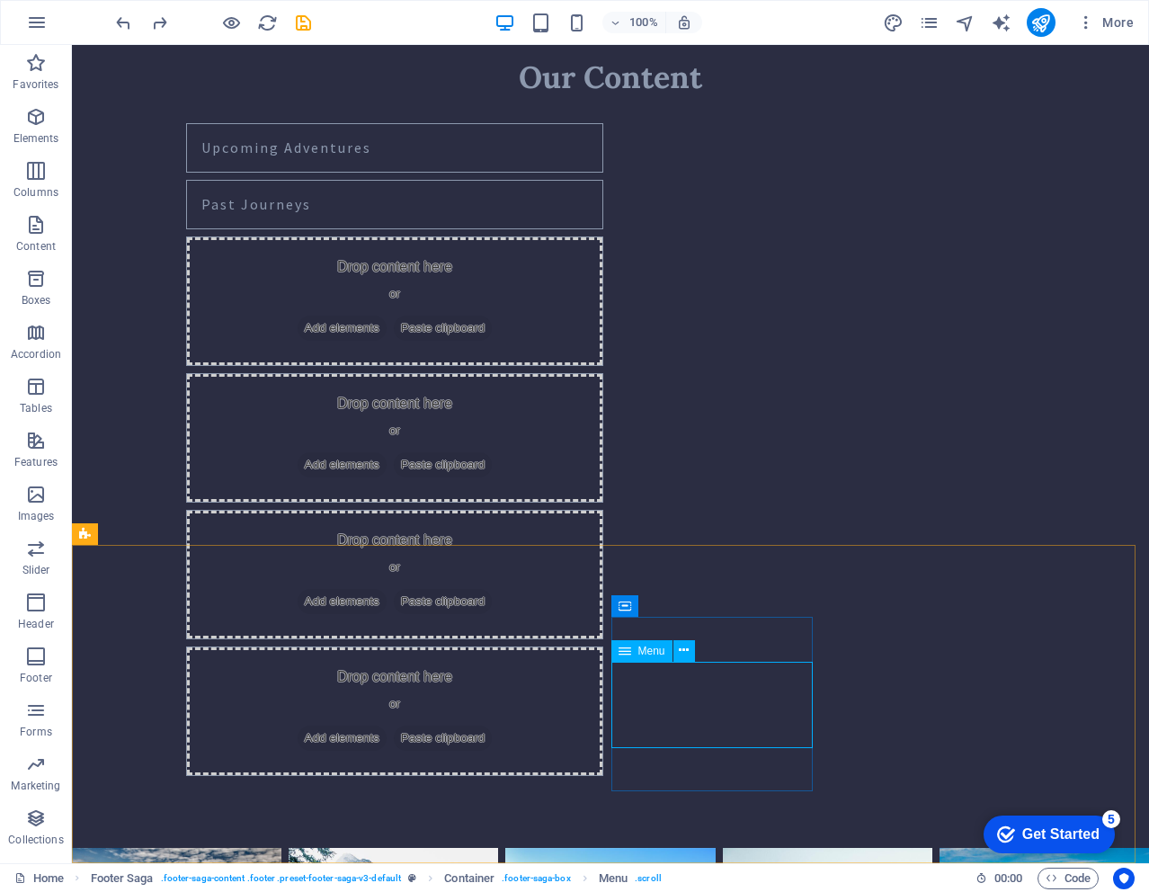
select select
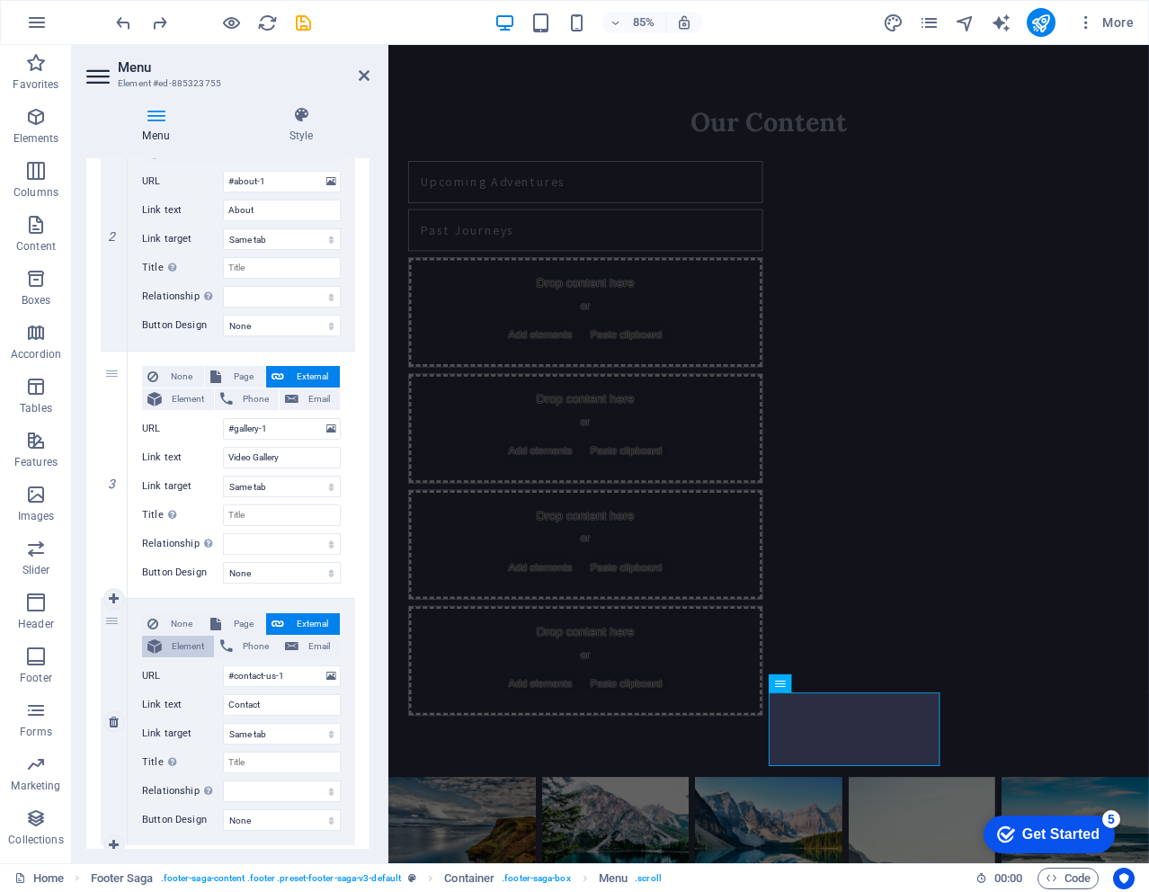
scroll to position [519, 0]
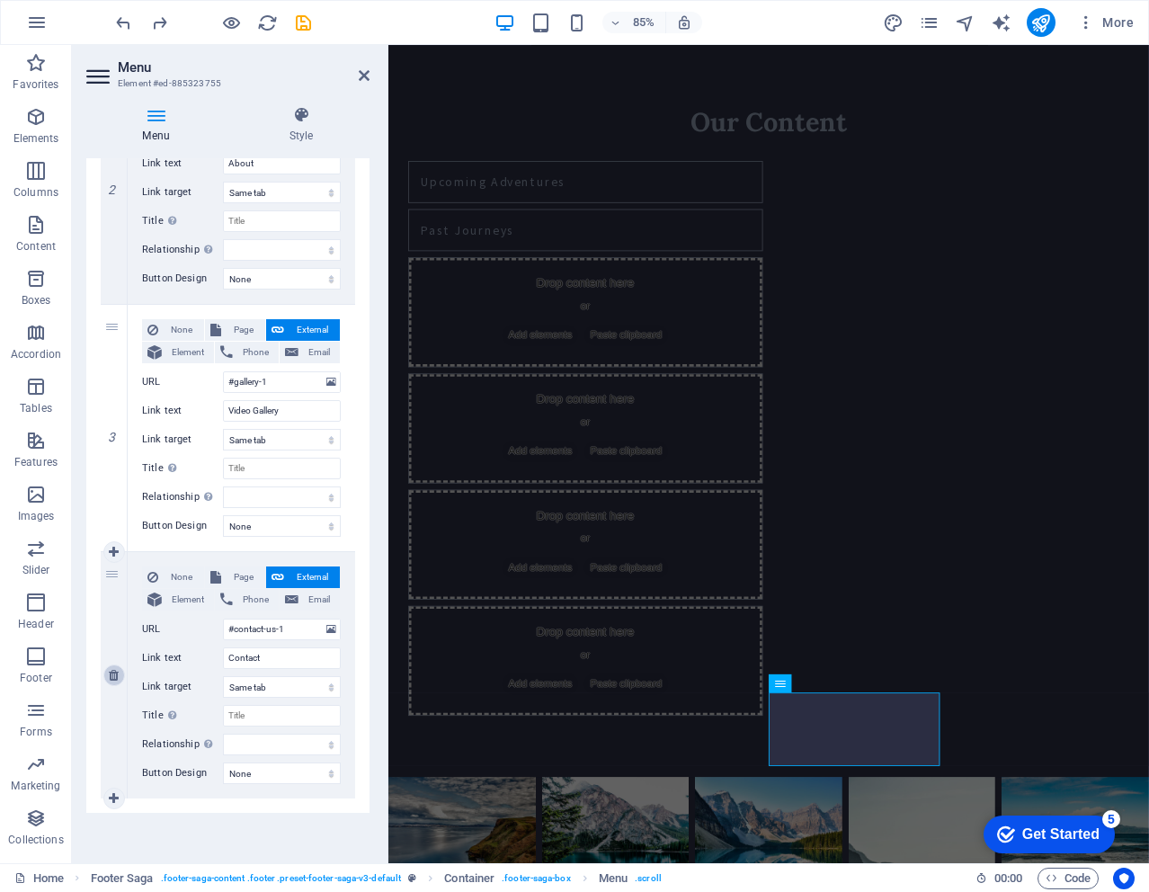
click at [115, 675] on icon at bounding box center [114, 675] width 10 height 13
select select
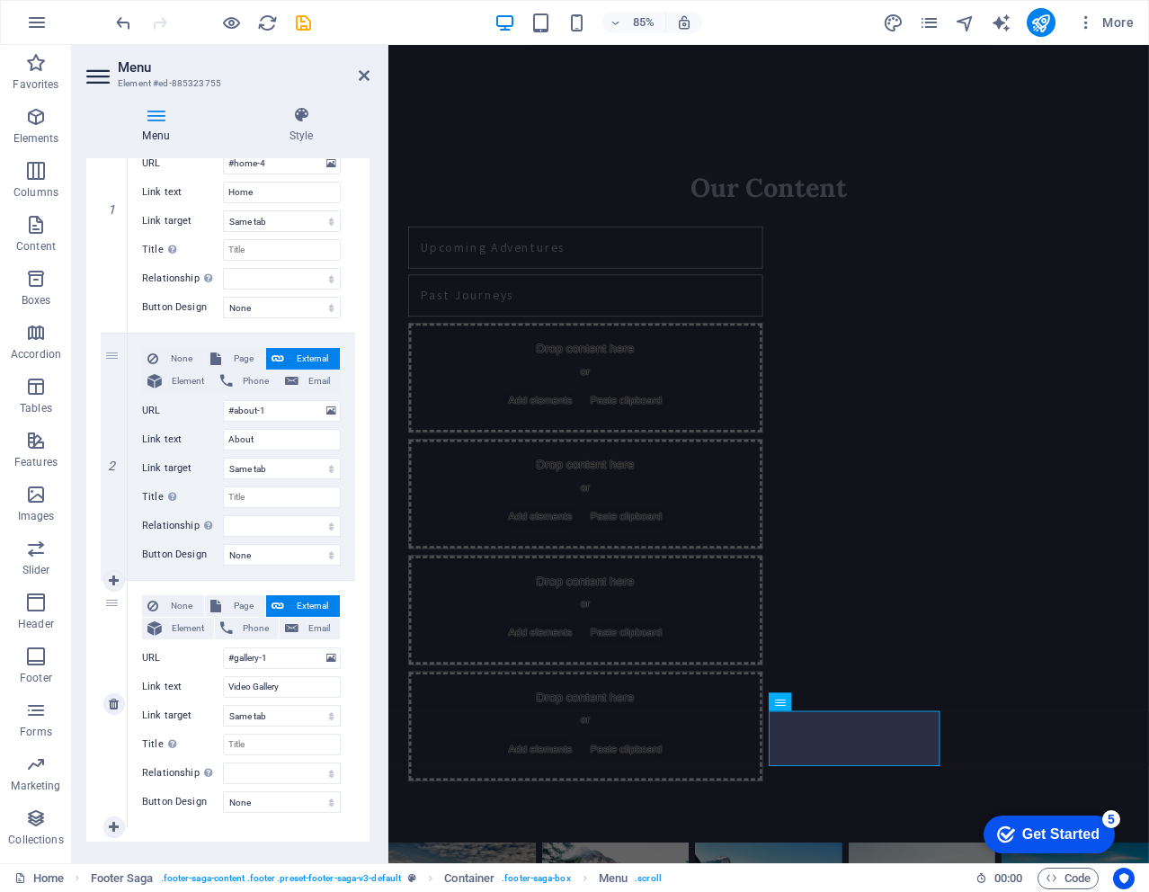
scroll to position [272, 0]
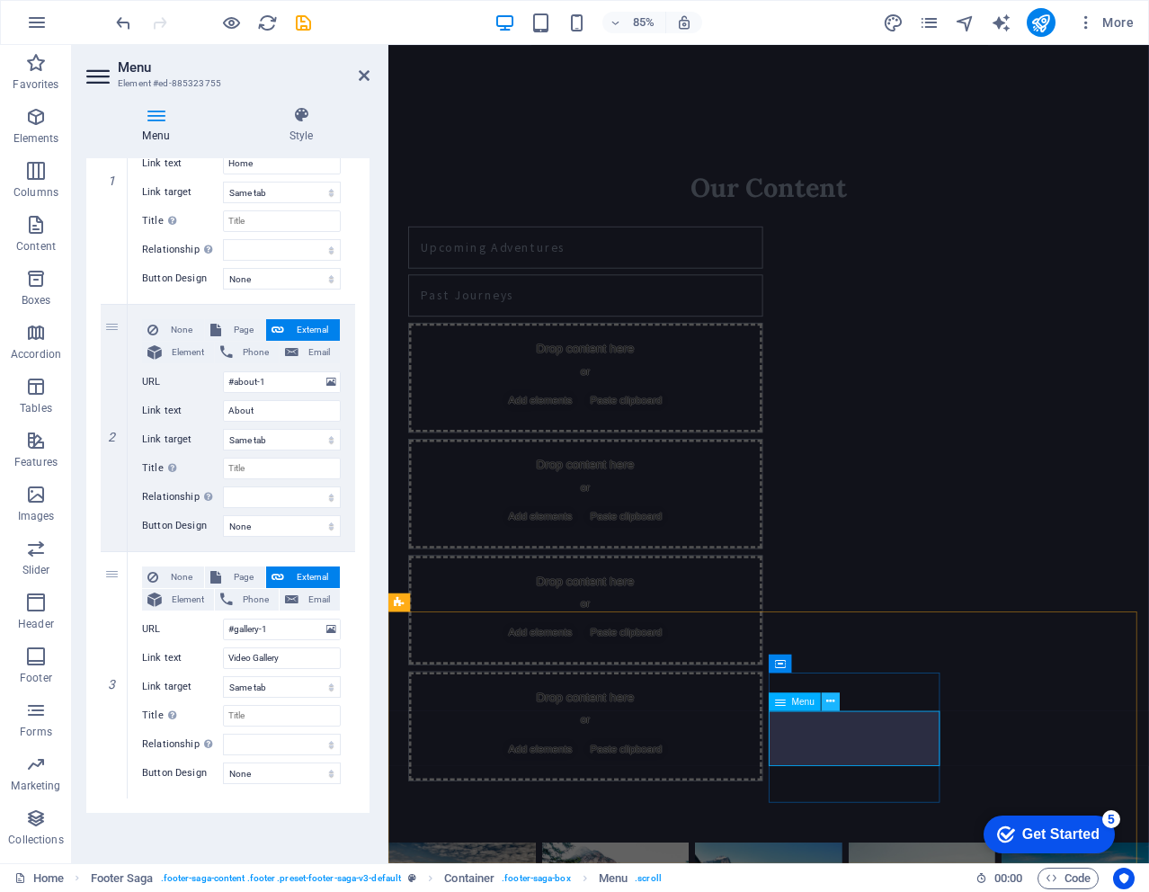
click at [833, 701] on icon at bounding box center [831, 701] width 8 height 16
click at [115, 803] on icon at bounding box center [114, 798] width 10 height 13
select select
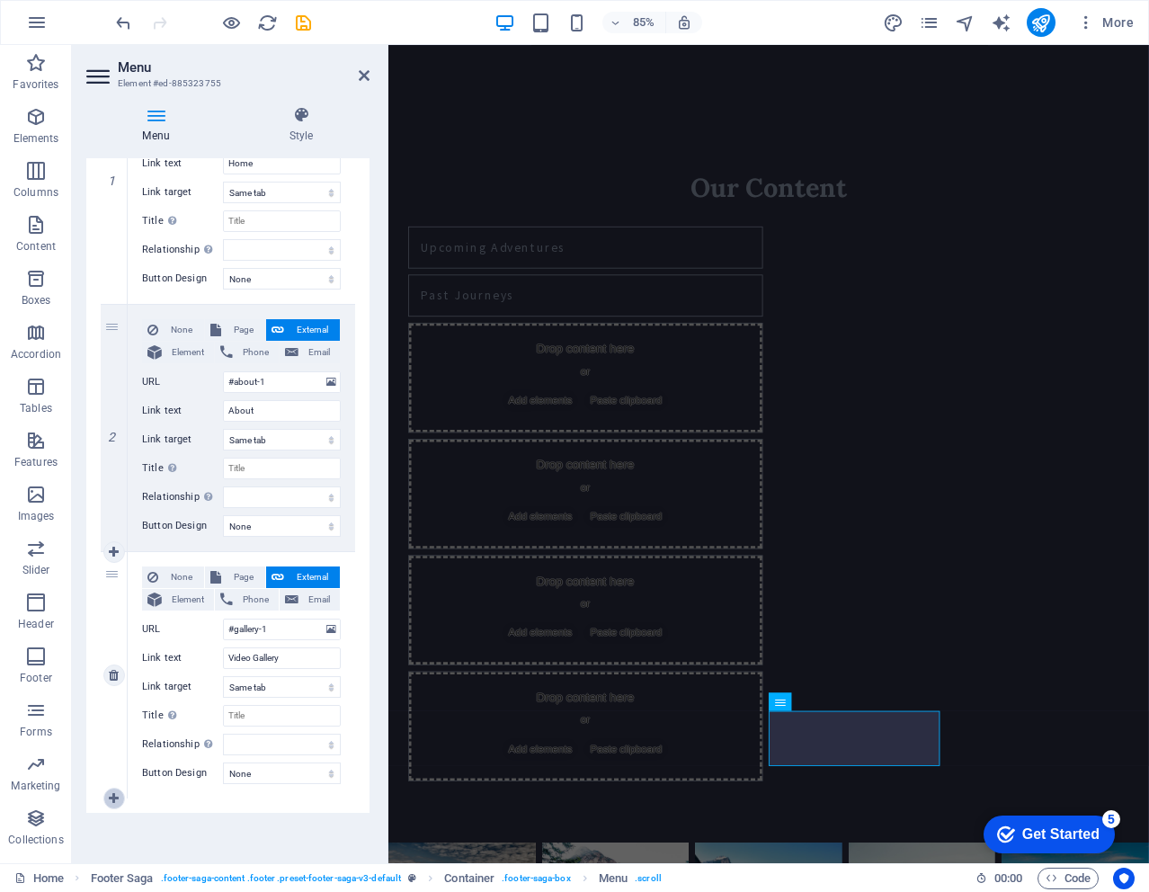
select select
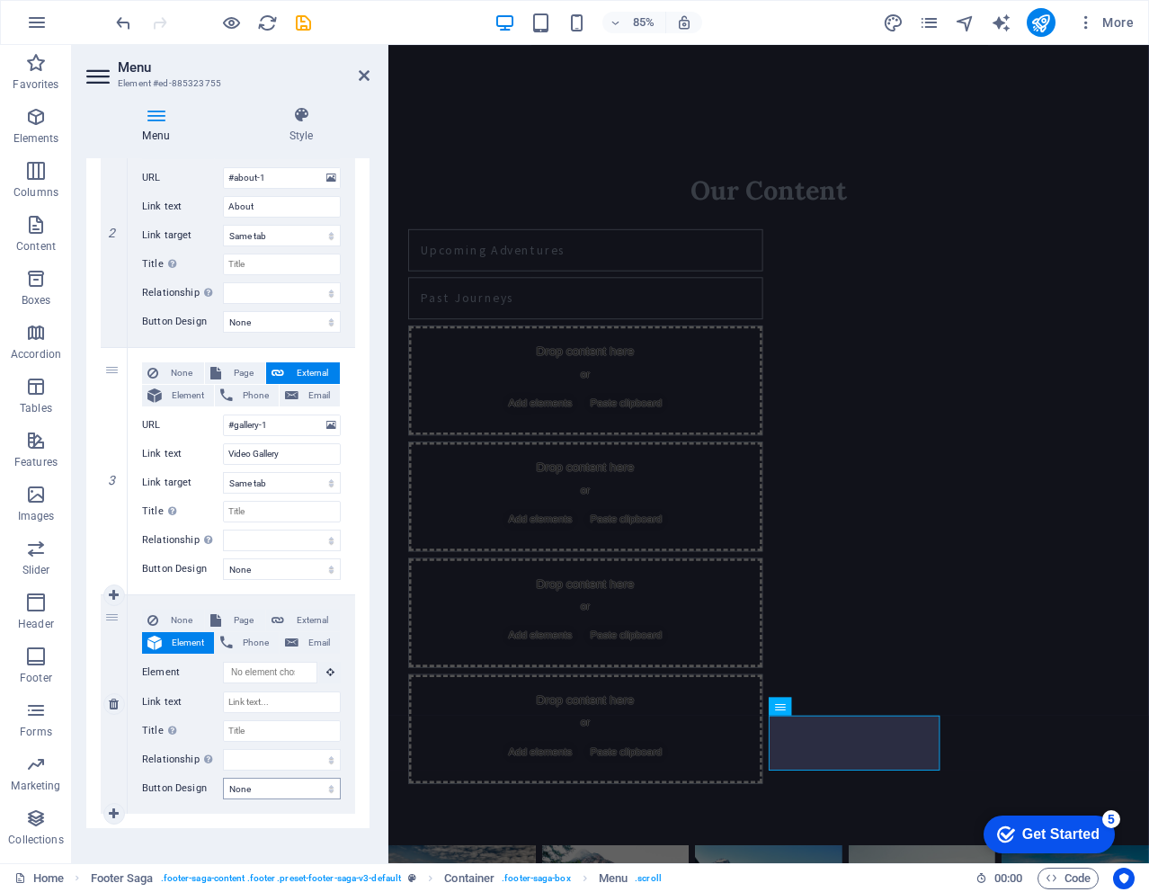
scroll to position [491, 0]
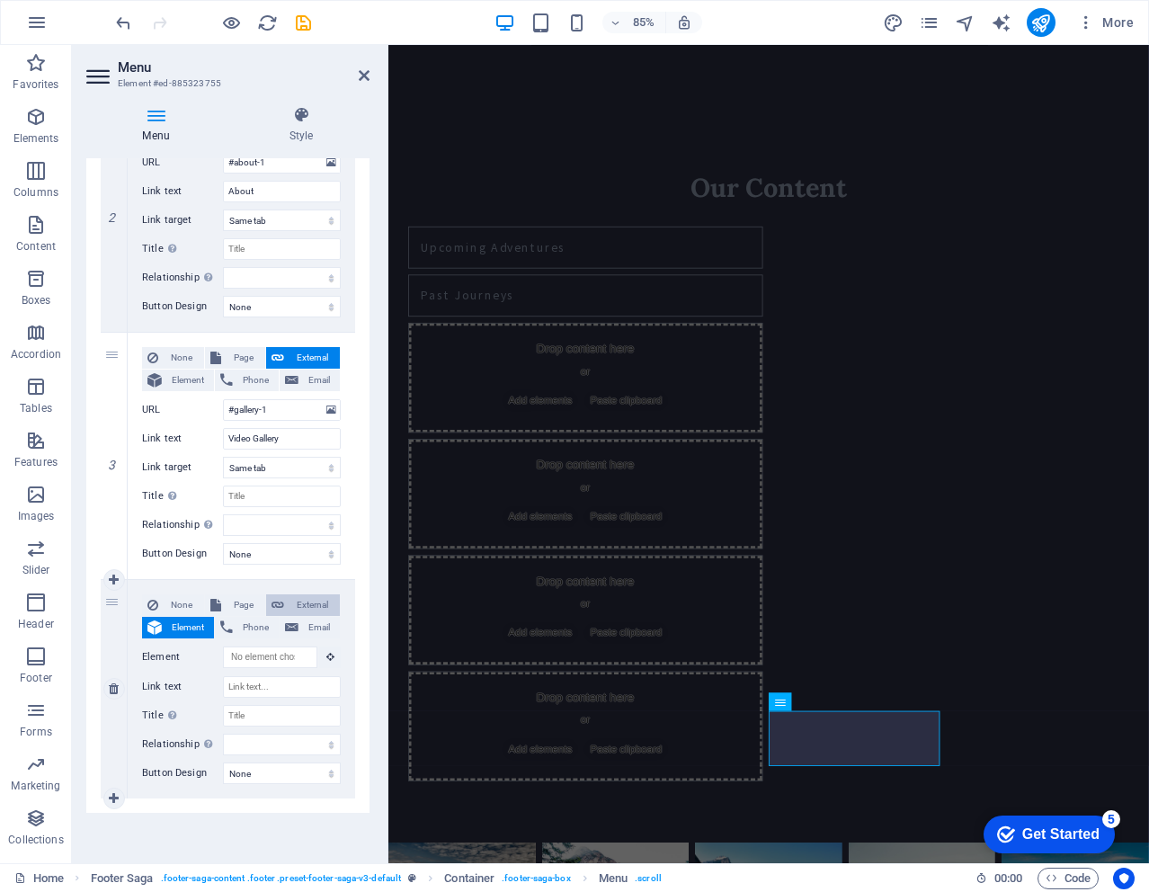
click at [307, 599] on span "External" at bounding box center [312, 605] width 45 height 22
select select
select select "blank"
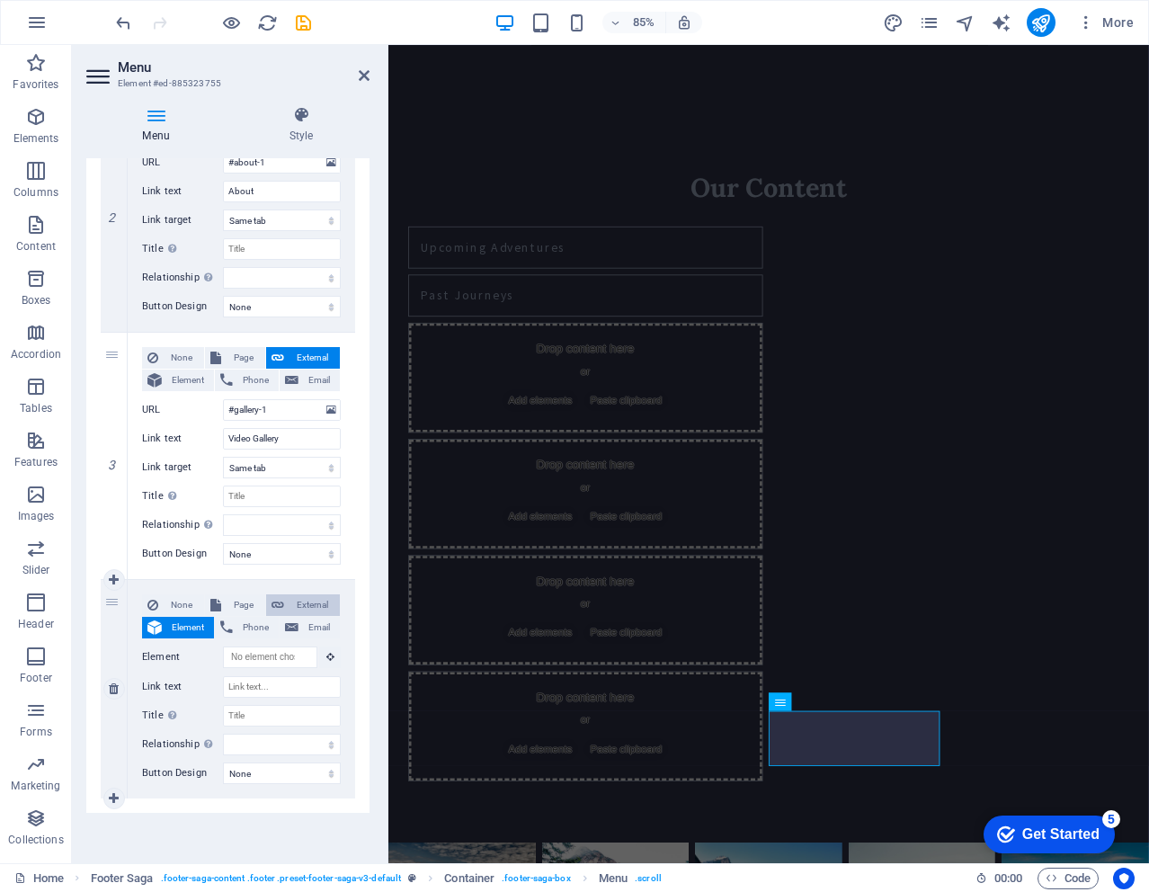
select select
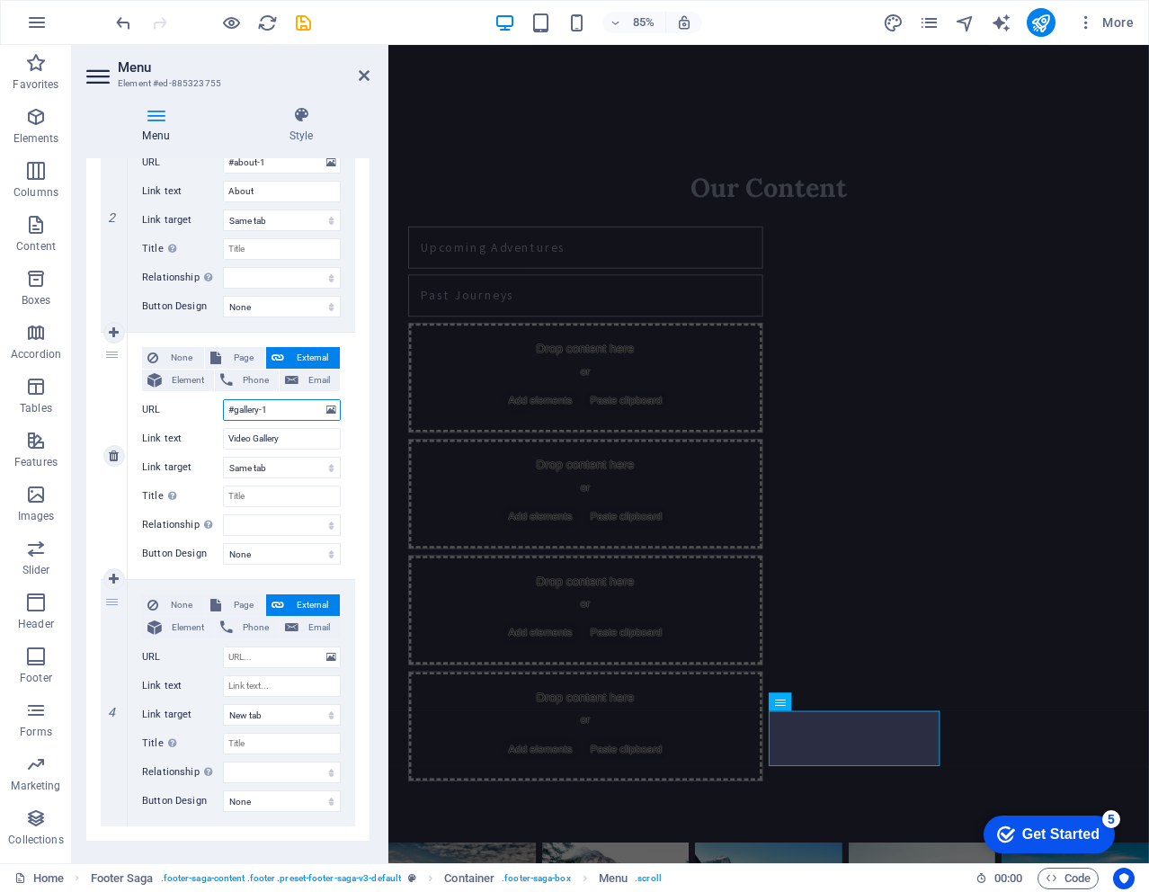
click at [288, 408] on input "#gallery-1" at bounding box center [282, 410] width 118 height 22
drag, startPoint x: 218, startPoint y: 408, endPoint x: 207, endPoint y: 408, distance: 10.8
click at [207, 408] on div "URL #gallery-1" at bounding box center [241, 410] width 199 height 22
click at [276, 652] on input "URL" at bounding box center [282, 657] width 118 height 22
paste input "#gallery-1"
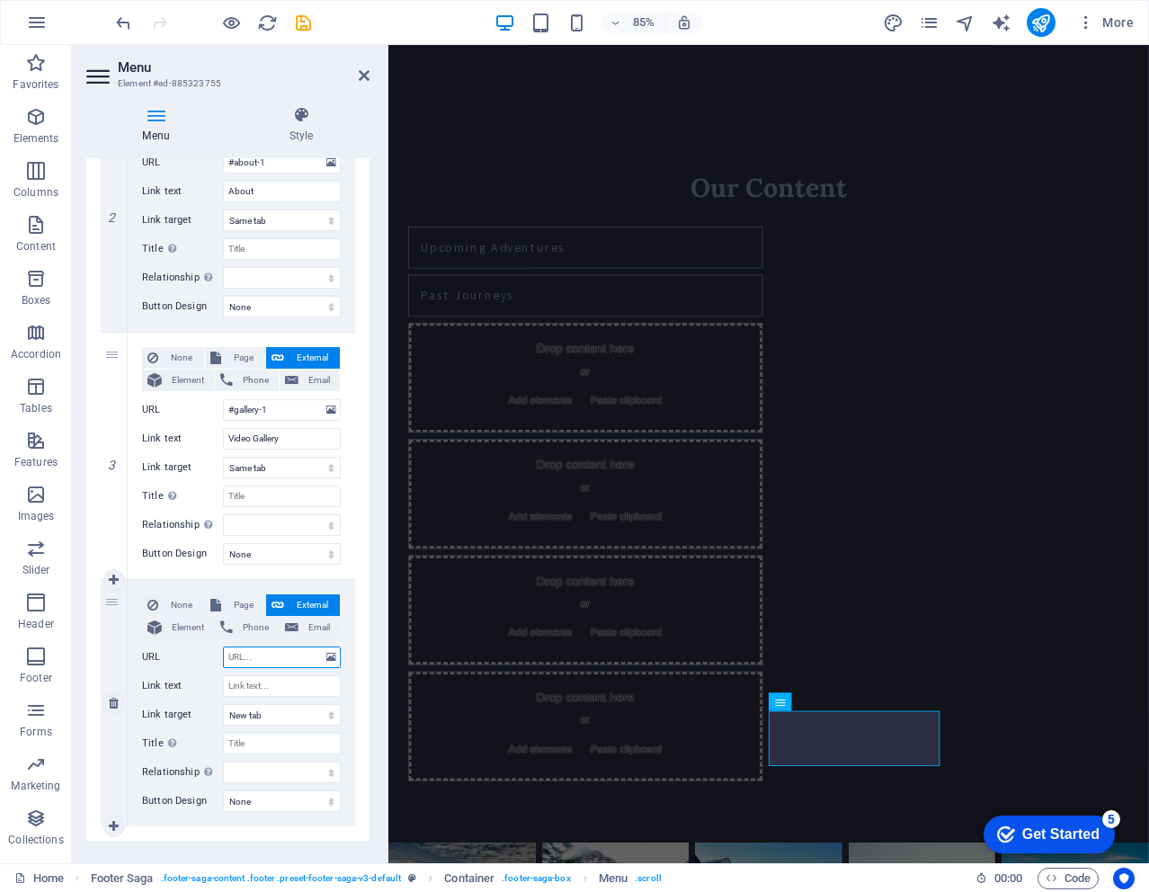
type input "#gallery-1"
select select
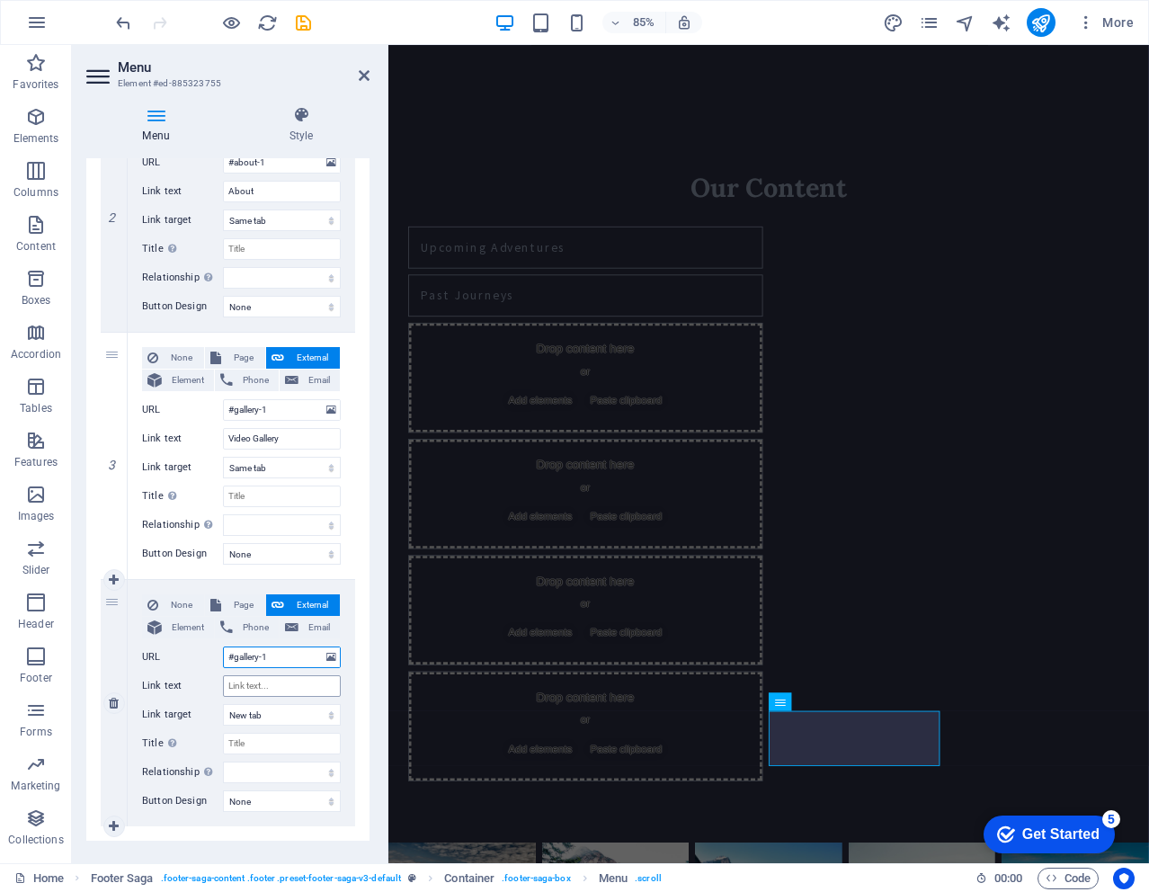
type input "#gallery-1"
click at [276, 690] on input "Link text" at bounding box center [282, 686] width 118 height 22
type input "Phot"
select select
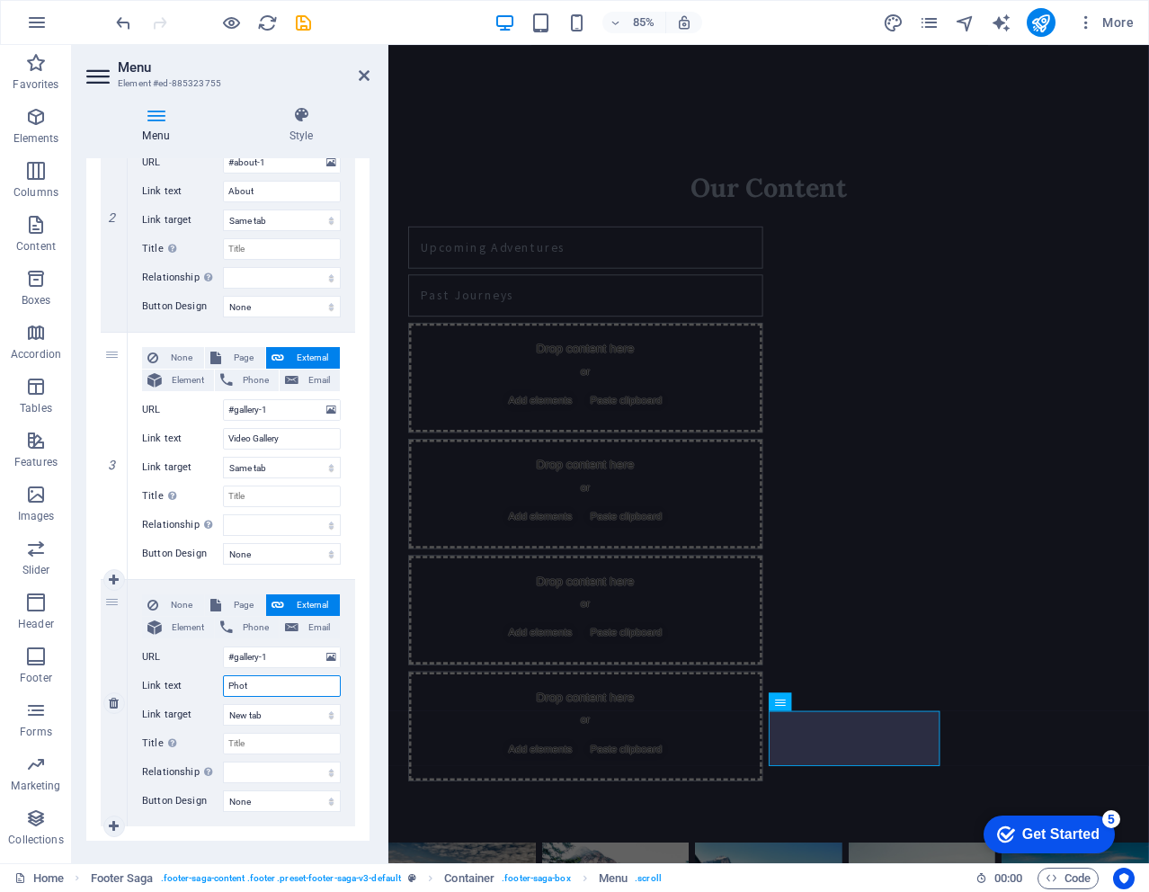
select select
type input "Photo"
select select
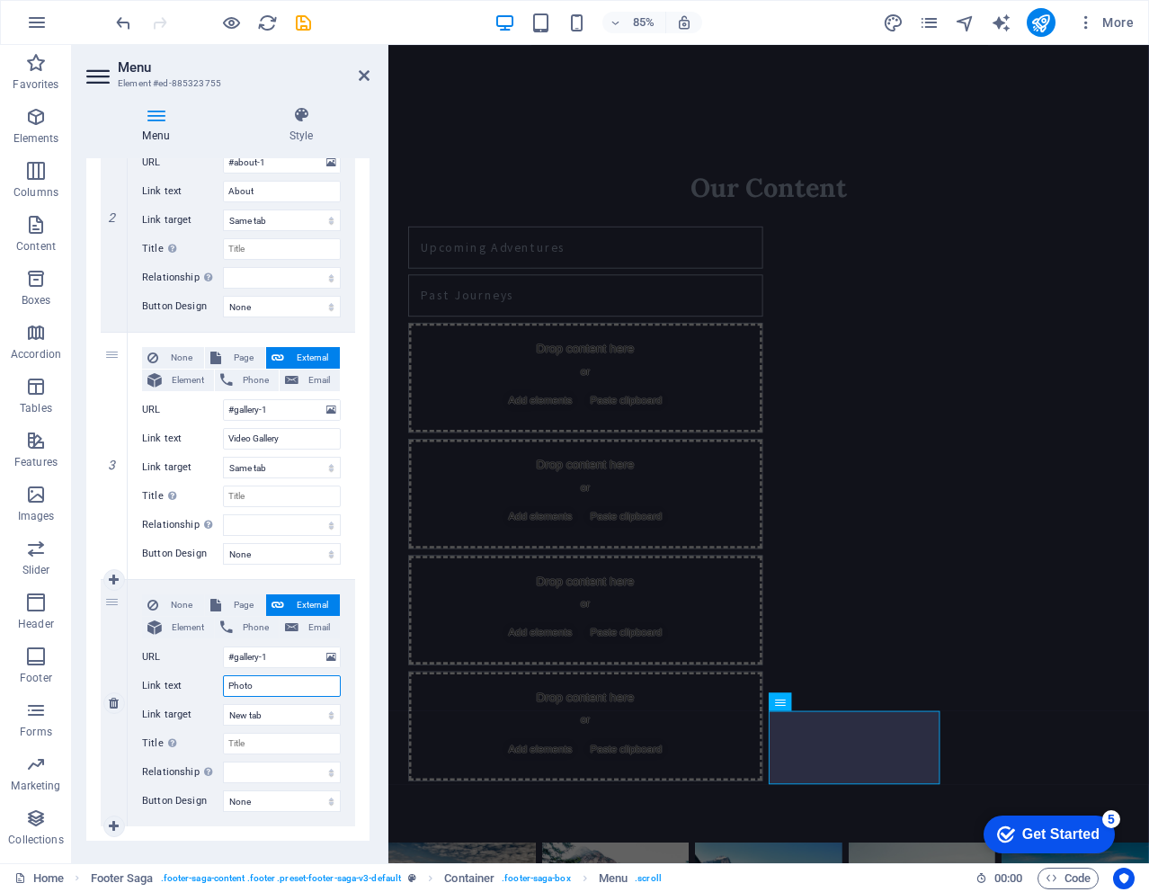
select select
type input "Photo Gallery"
select select
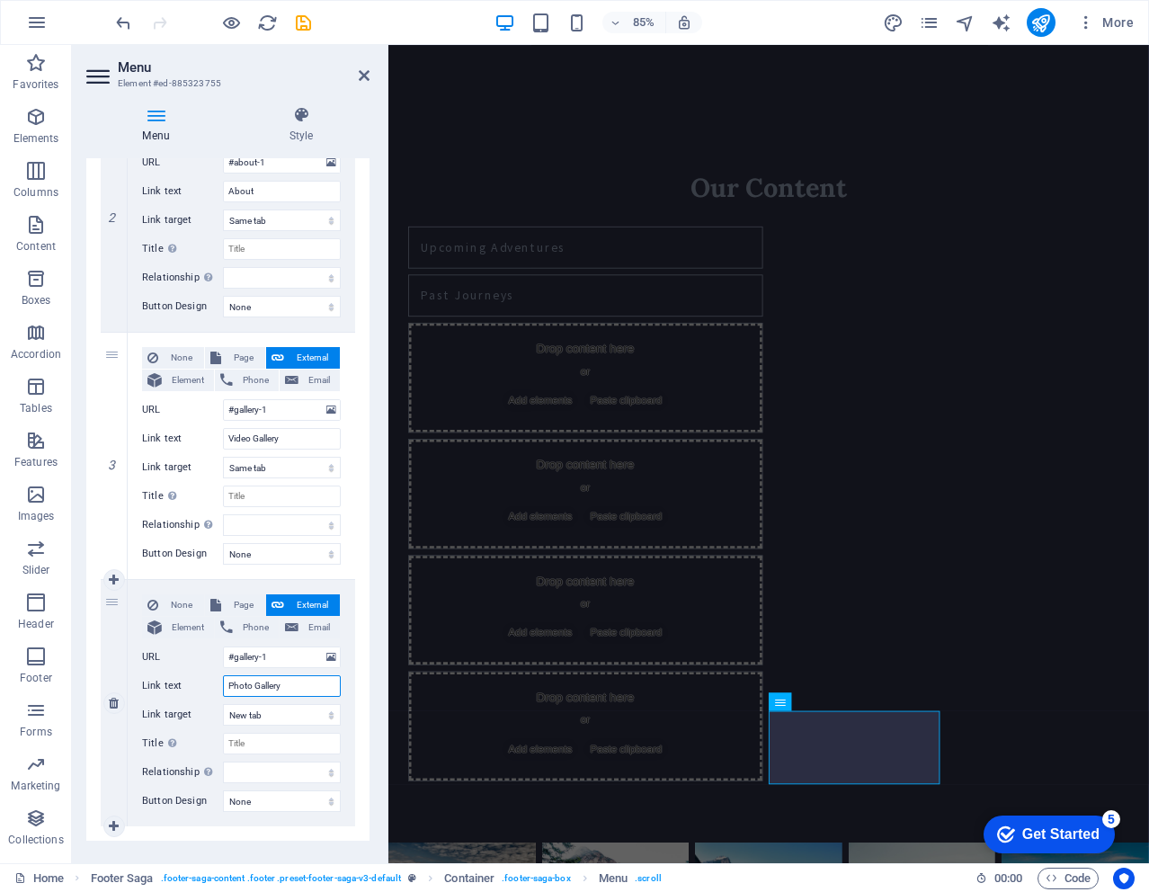
select select
type input "Photo Gallery"
click at [308, 717] on select "New tab Same tab Overlay" at bounding box center [282, 715] width 118 height 22
select select
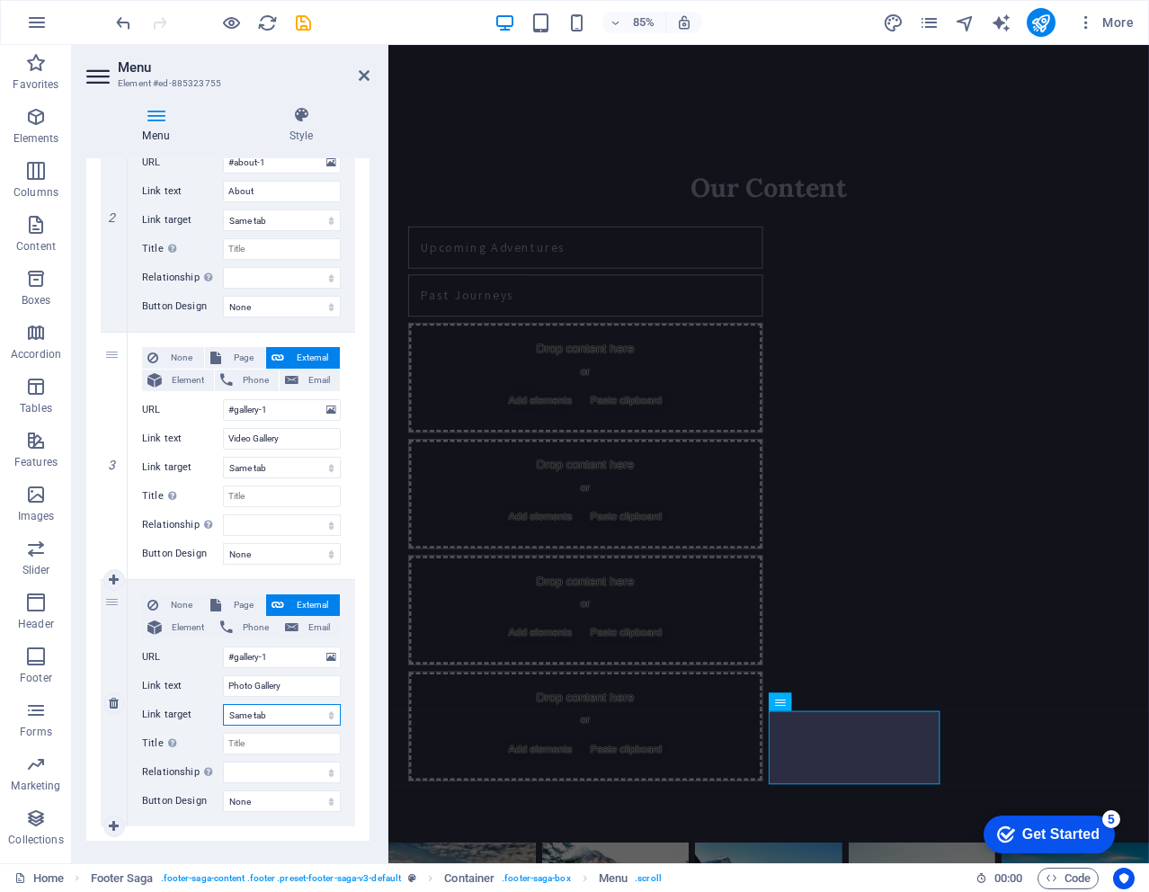
click at [223, 704] on select "New tab Same tab Overlay" at bounding box center [282, 715] width 118 height 22
select select
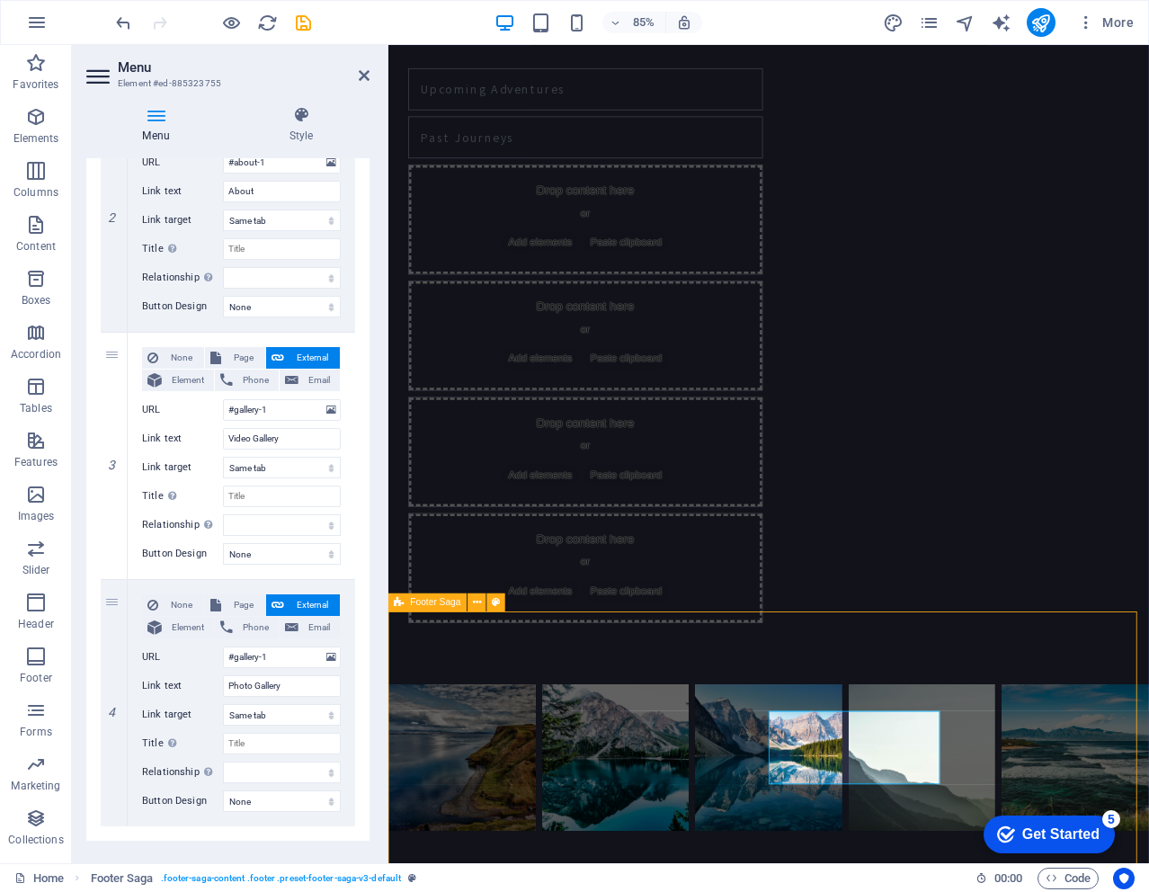
scroll to position [1733, 0]
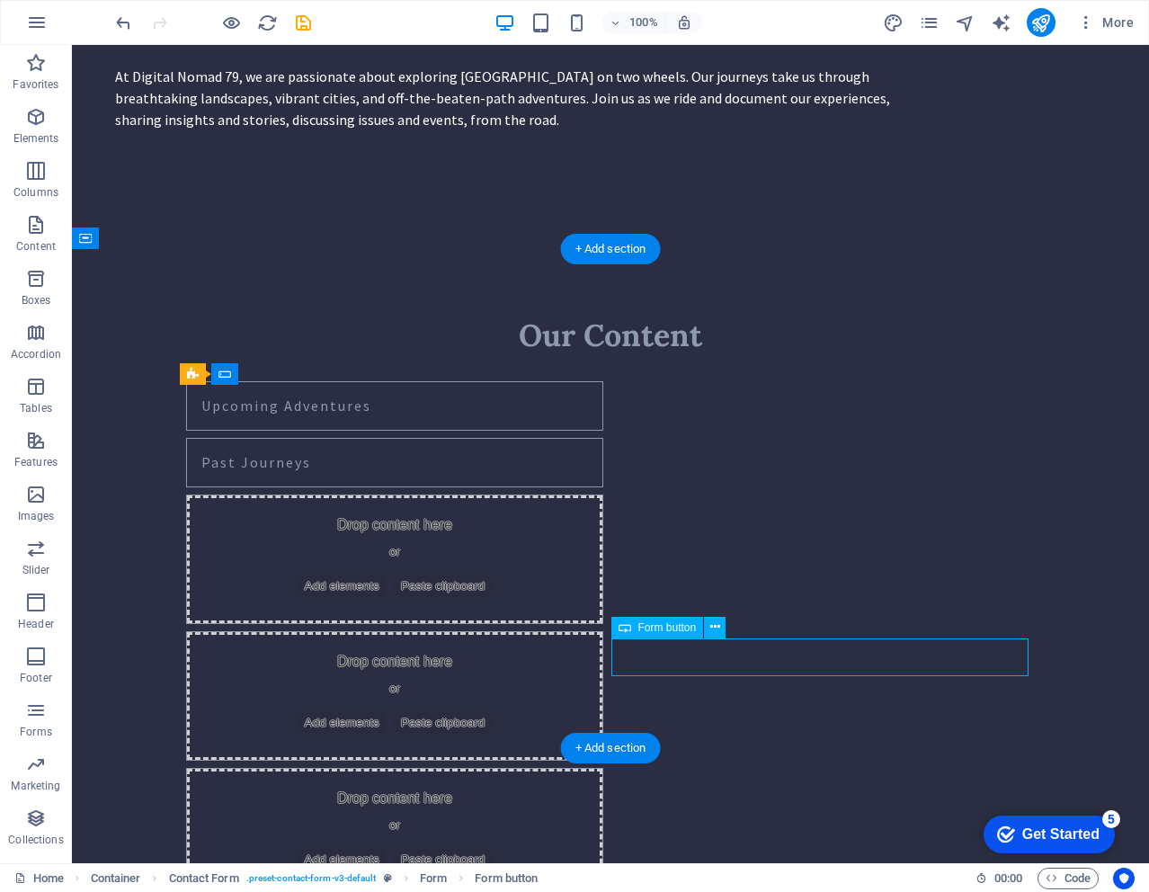
scroll to position [1856, 0]
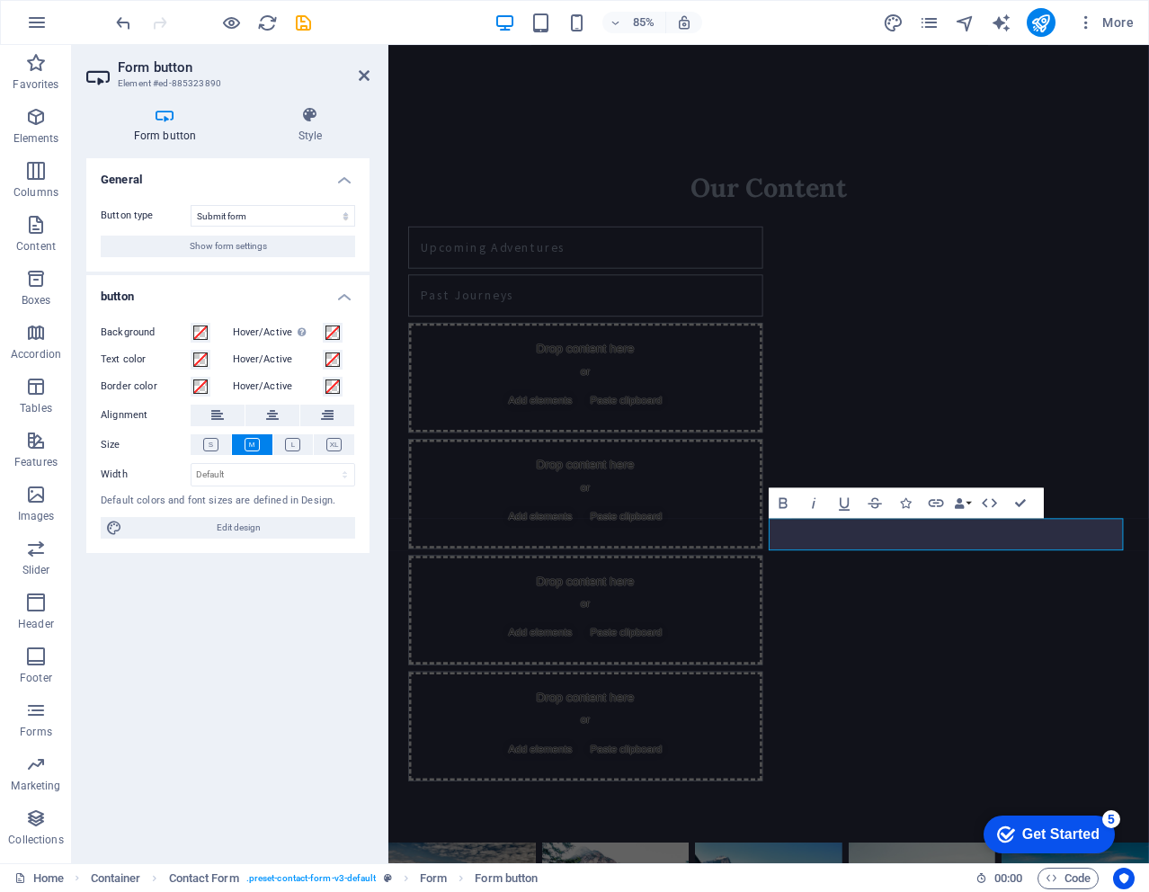
drag, startPoint x: 1073, startPoint y: 831, endPoint x: 1247, endPoint y: 1099, distance: 319.7
click at [1073, 830] on div "Get Started" at bounding box center [1060, 834] width 77 height 16
